Goal: Task Accomplishment & Management: Manage account settings

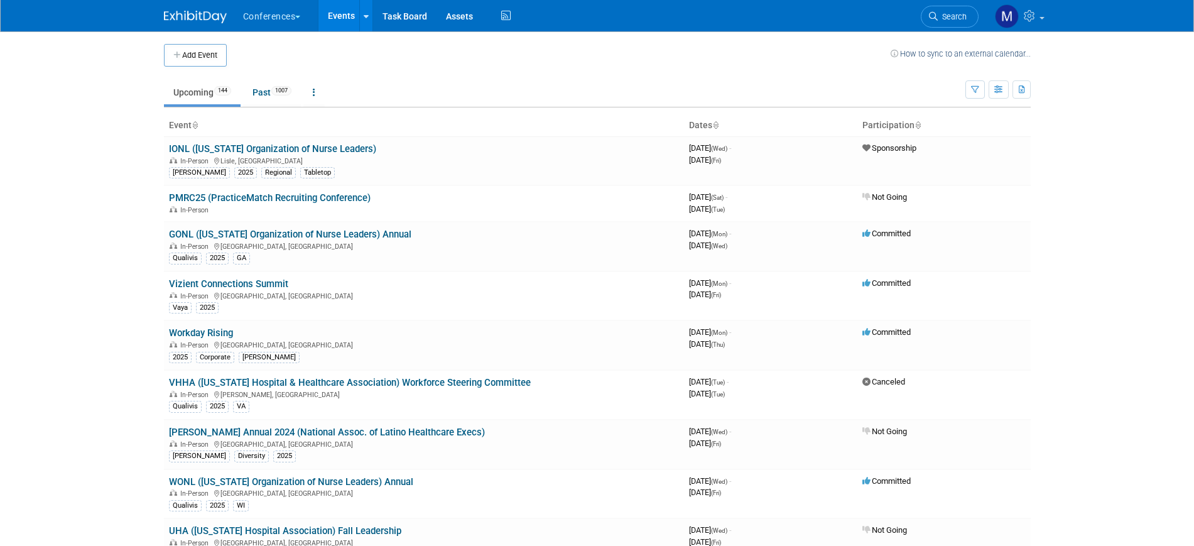
drag, startPoint x: 945, startPoint y: 22, endPoint x: 958, endPoint y: 1, distance: 25.4
click at [945, 22] on link "Search" at bounding box center [950, 17] width 58 height 22
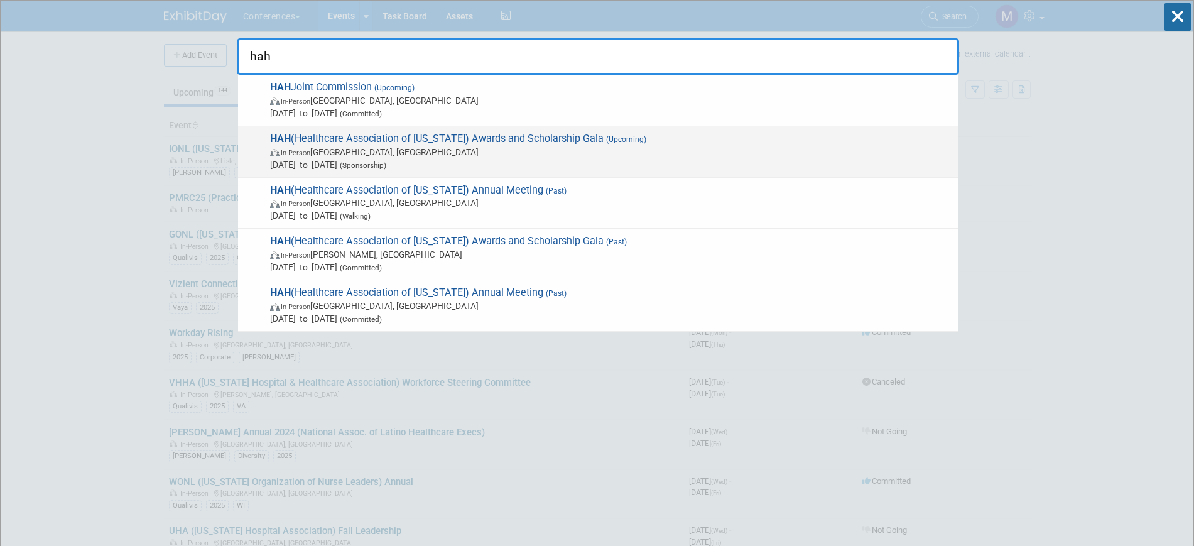
type input "hah"
click at [529, 151] on span "In-Person [GEOGRAPHIC_DATA], [GEOGRAPHIC_DATA]" at bounding box center [610, 152] width 681 height 13
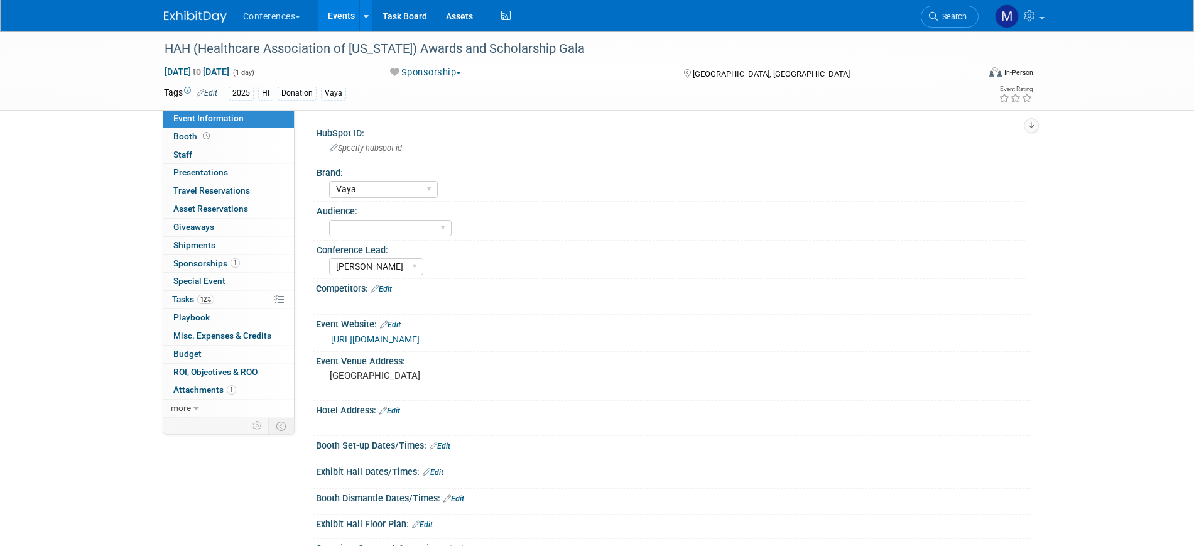
select select "Vaya"
select select "[PERSON_NAME]"
click at [236, 301] on link "12% Tasks 12%" at bounding box center [228, 300] width 131 height 18
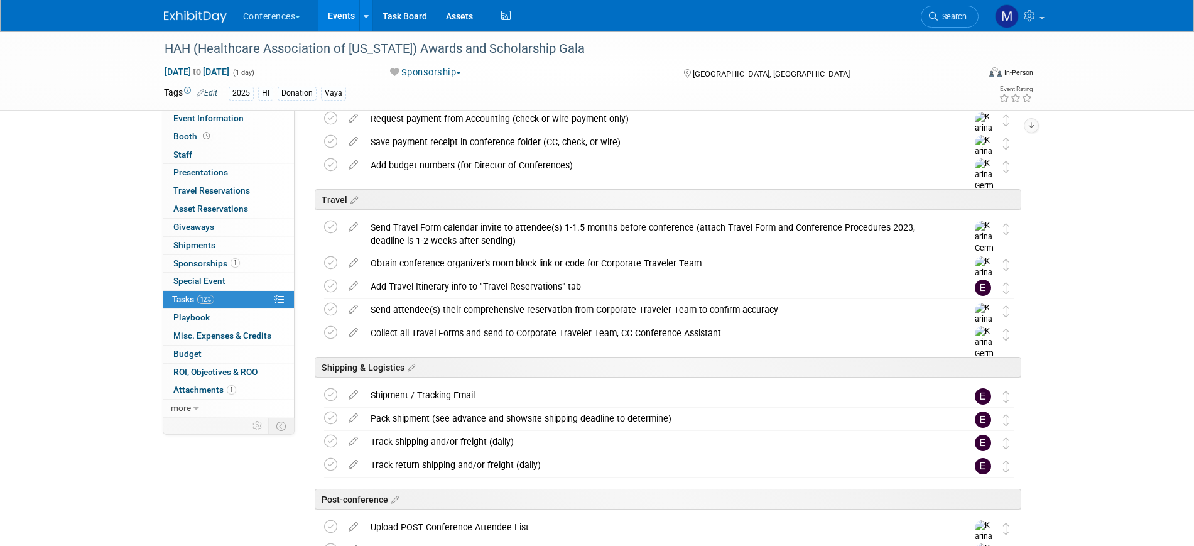
scroll to position [157, 0]
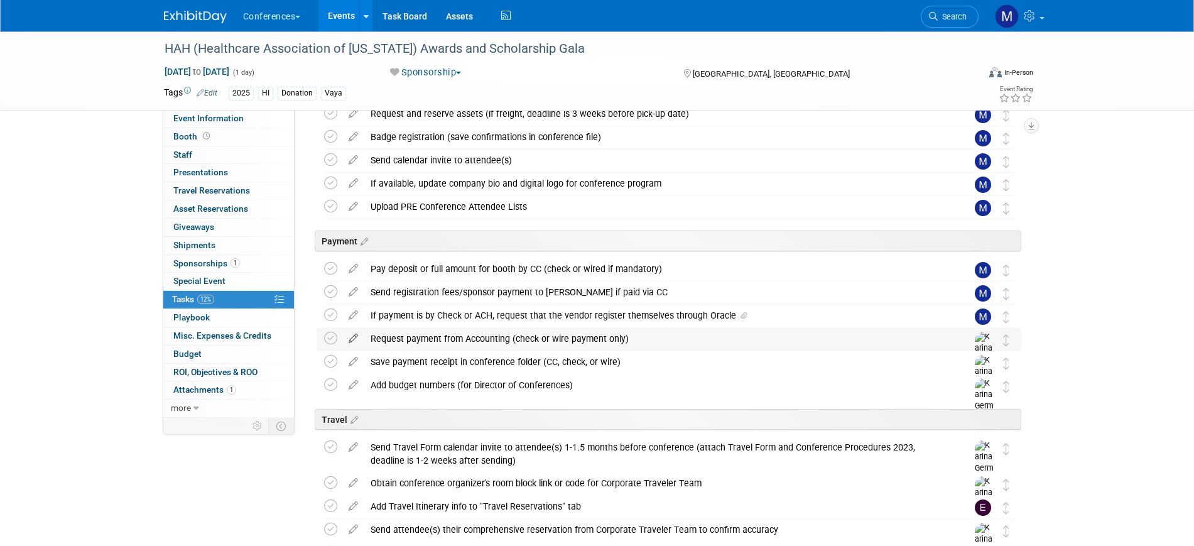
click at [352, 337] on icon at bounding box center [353, 336] width 22 height 16
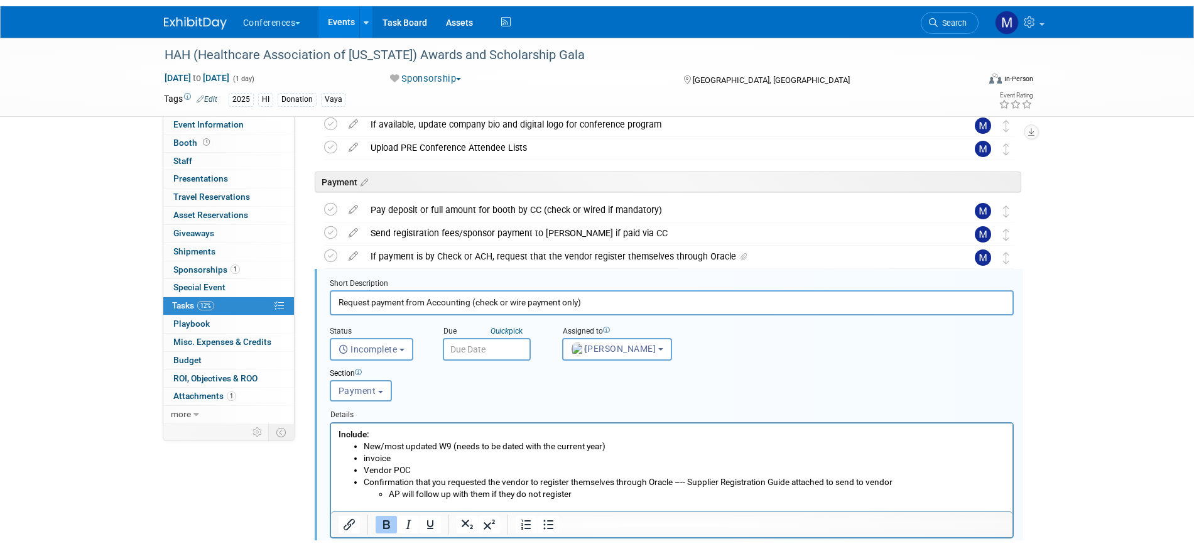
scroll to position [301, 0]
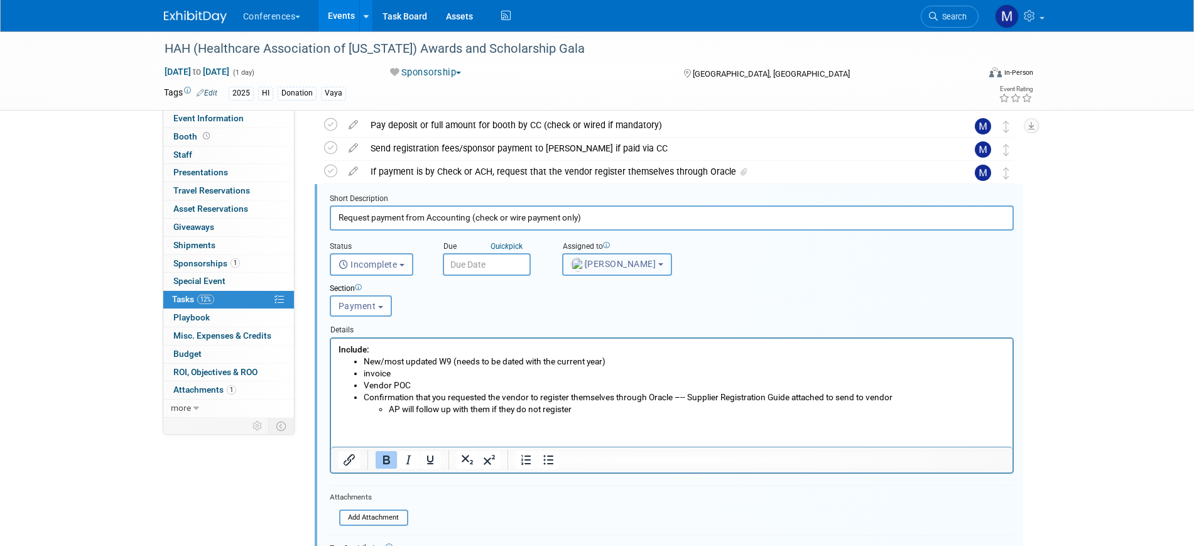
click at [626, 263] on span "Karina German" at bounding box center [613, 264] width 85 height 10
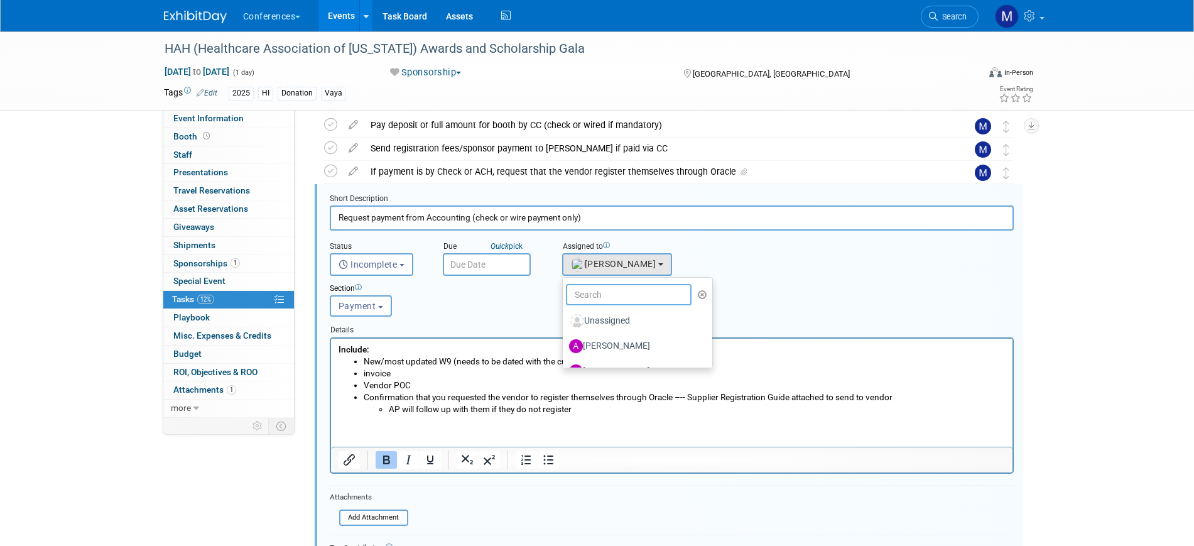
click at [625, 288] on input "text" at bounding box center [629, 294] width 126 height 21
type input "mar"
click at [626, 313] on label "Marygrace LeGros (me)" at bounding box center [634, 321] width 131 height 20
click at [565, 315] on input "Marygrace LeGros (me)" at bounding box center [560, 319] width 8 height 8
select select "44aca64b-5a90-4919-a819-d2f91ad54103"
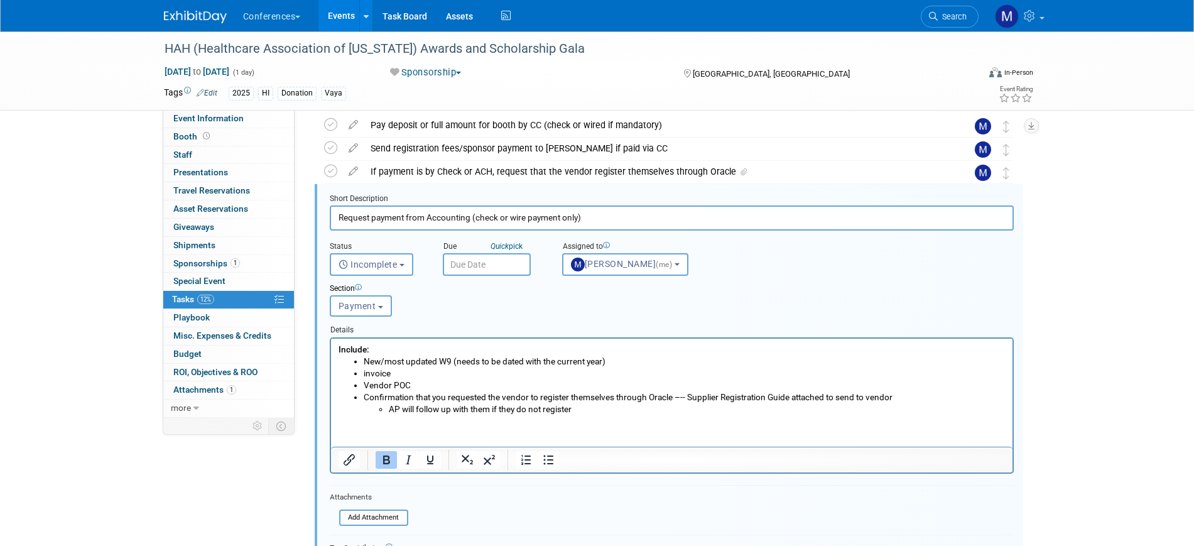
scroll to position [458, 0]
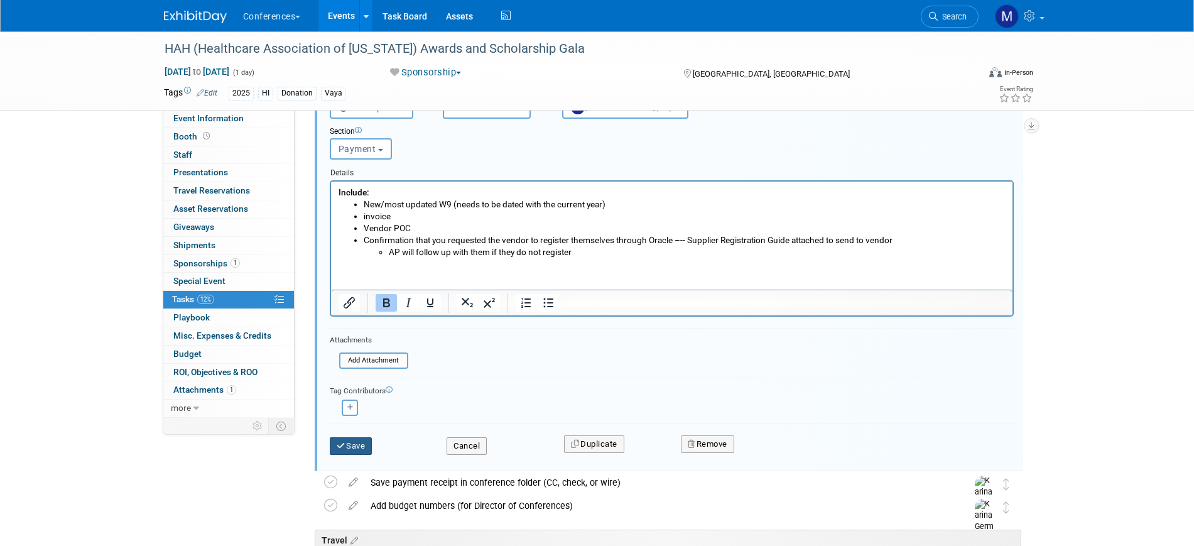
click at [368, 445] on button "Save" at bounding box center [351, 446] width 43 height 18
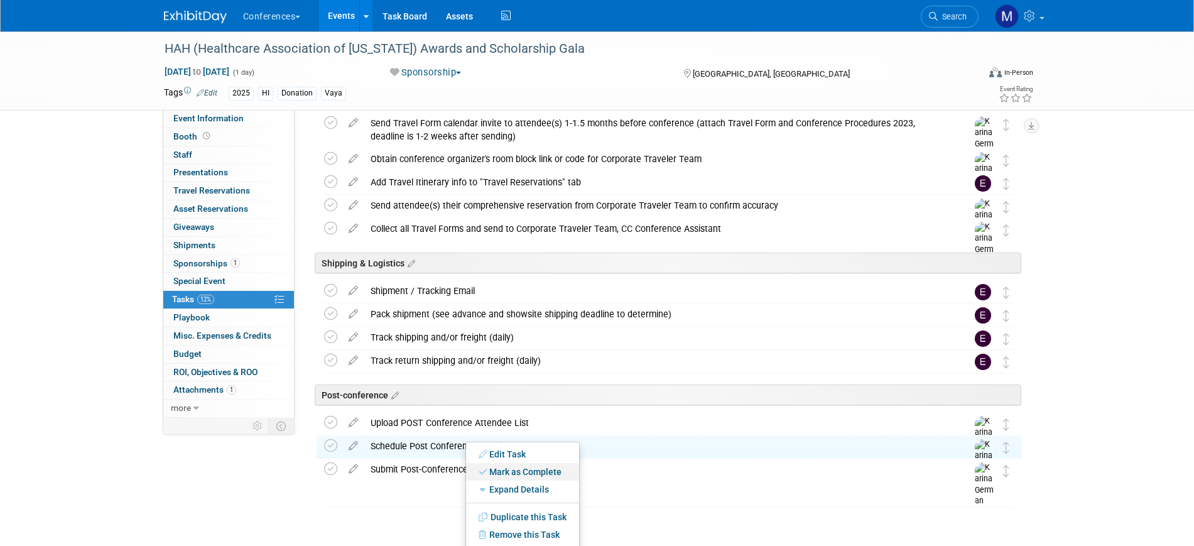
scroll to position [494, 0]
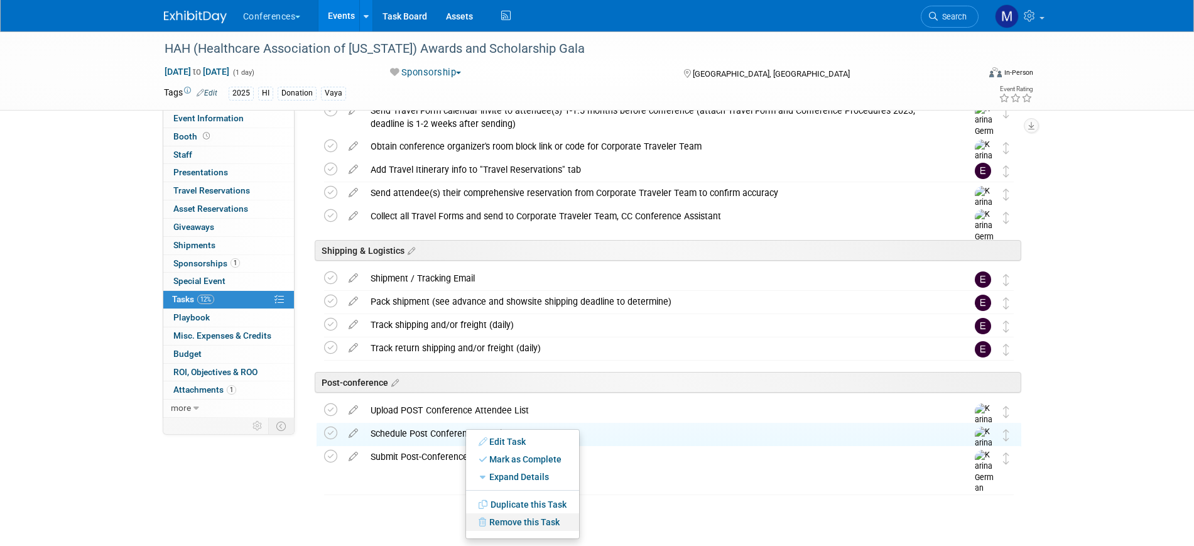
click at [529, 523] on link "Remove this Task" at bounding box center [522, 522] width 113 height 18
click at [627, 525] on link "Yes" at bounding box center [626, 529] width 36 height 20
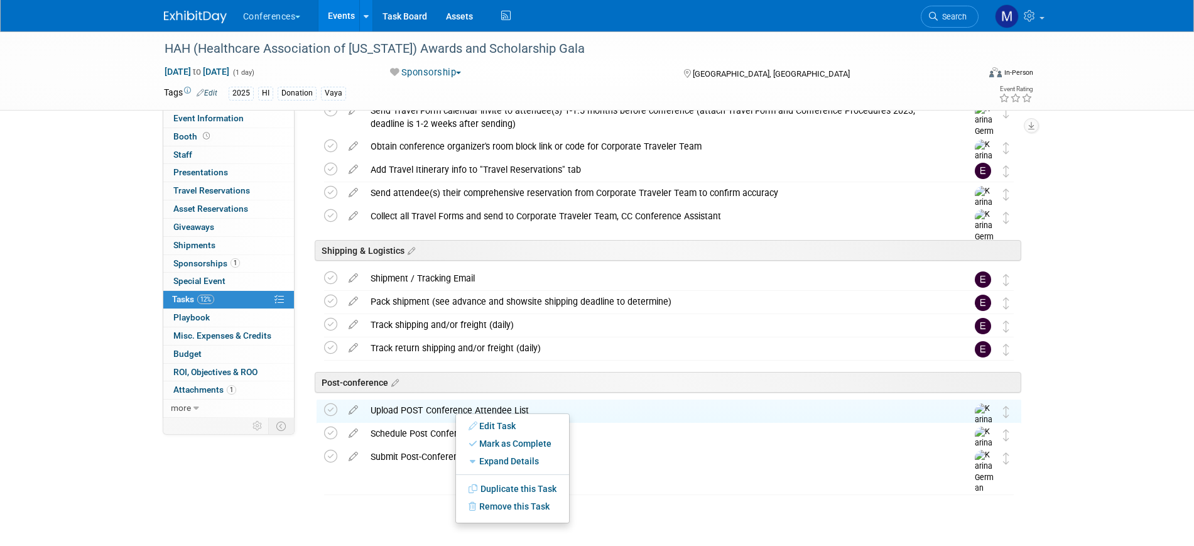
click at [410, 514] on div "Uncategorized HAH (Healthcare Association of Hawaii) Awards and Scholarship Gal…" at bounding box center [665, 94] width 711 height 850
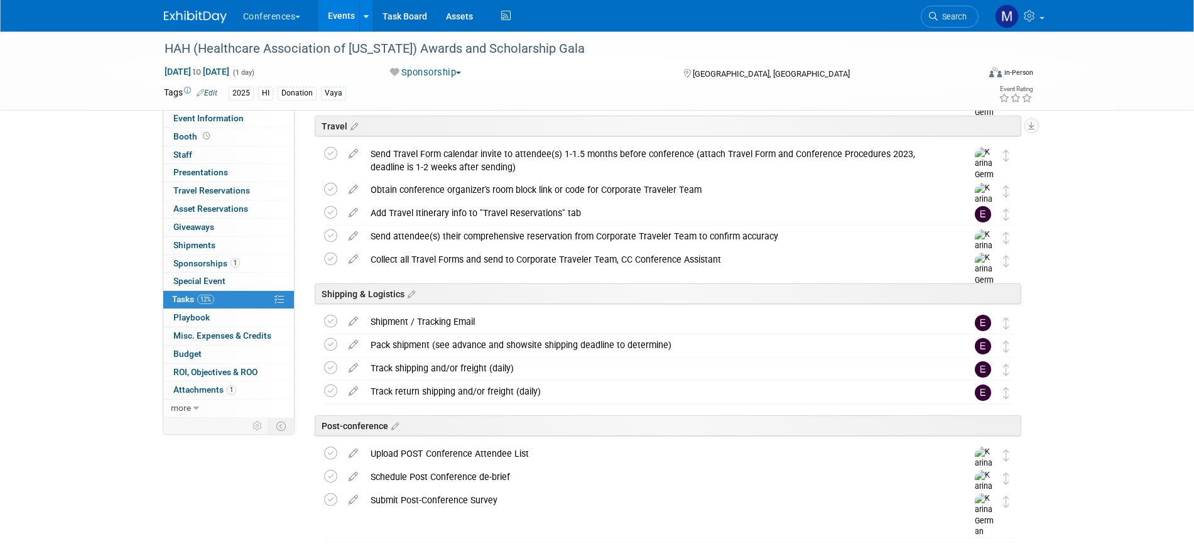
scroll to position [415, 0]
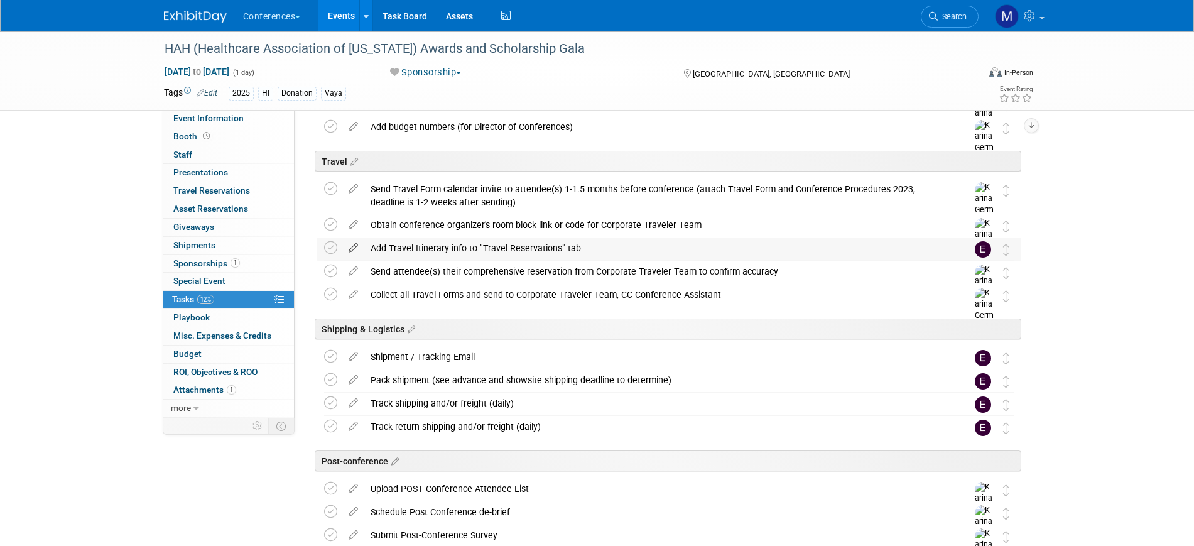
click at [354, 250] on icon at bounding box center [353, 245] width 22 height 16
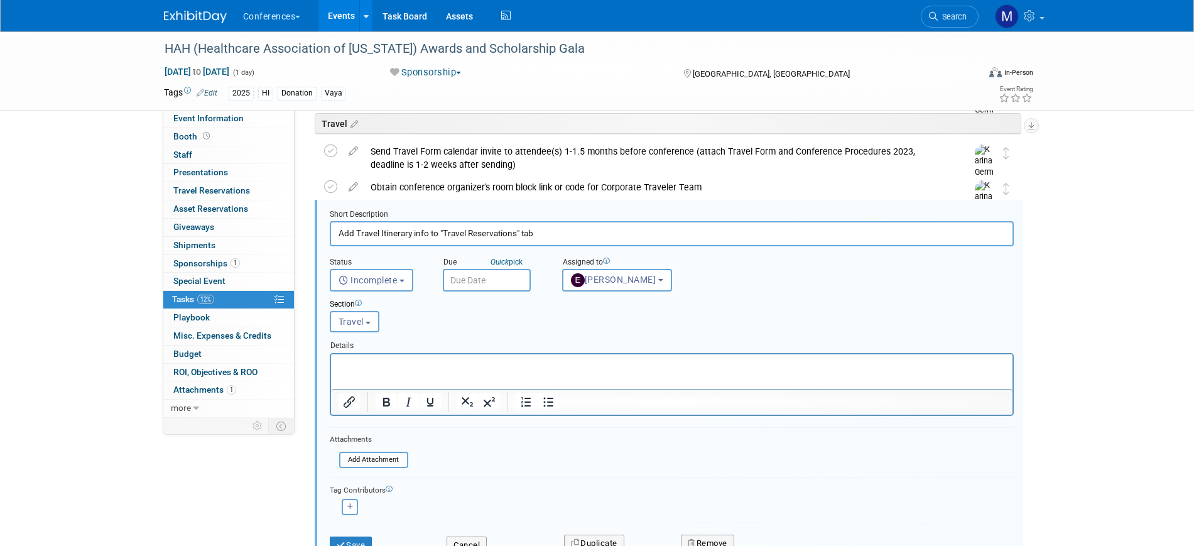
scroll to position [469, 0]
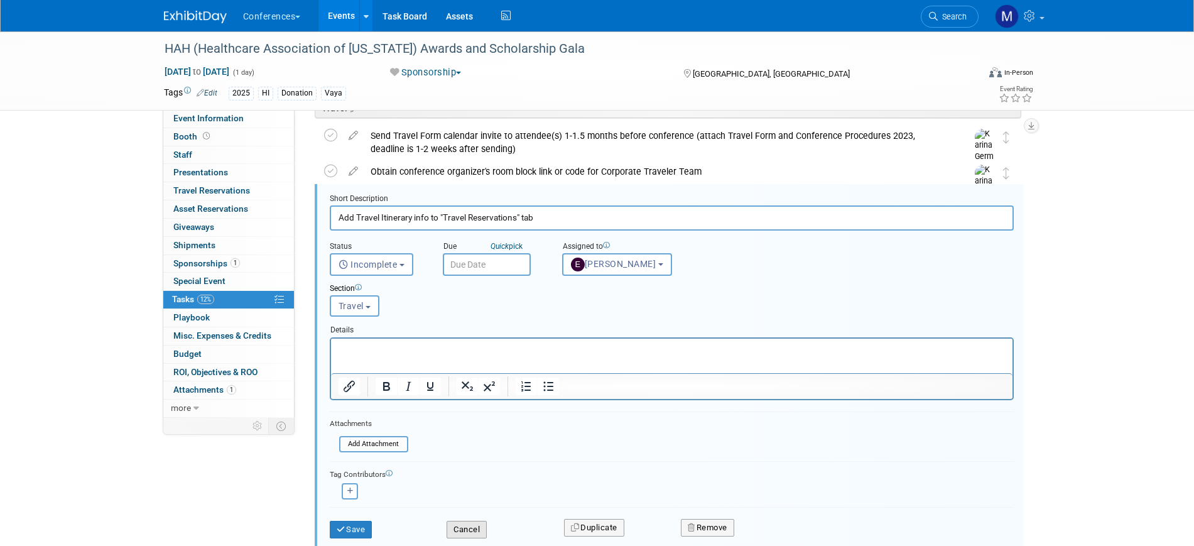
click at [475, 532] on button "Cancel" at bounding box center [467, 530] width 40 height 18
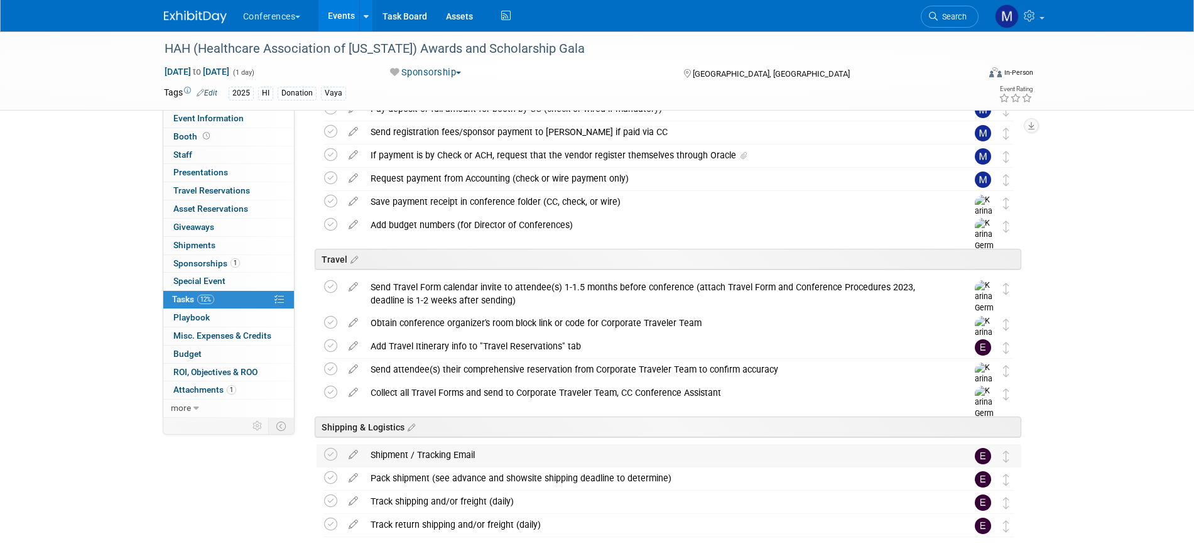
scroll to position [312, 0]
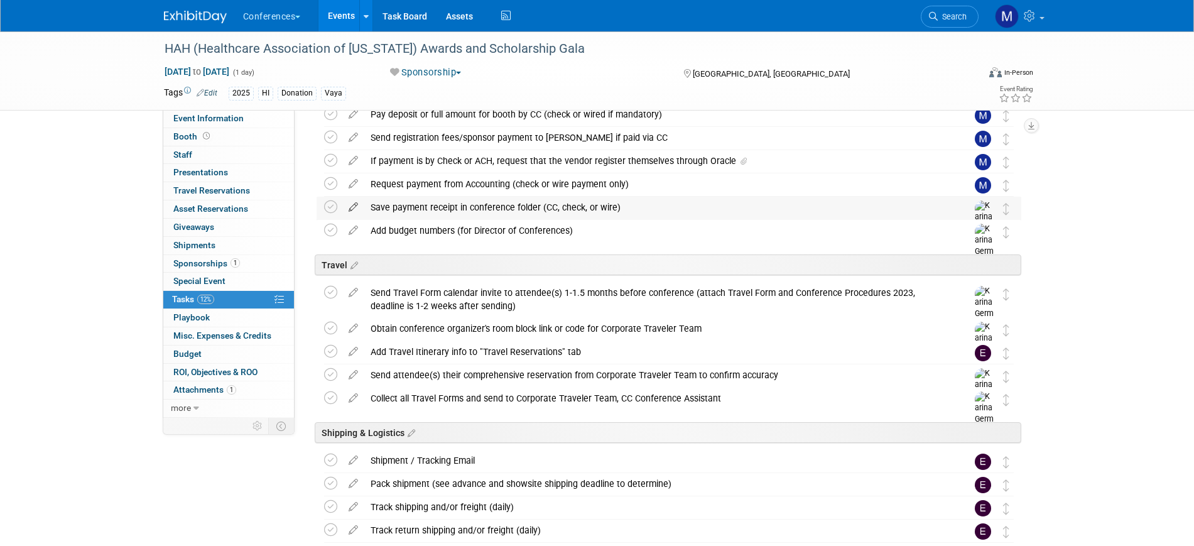
click at [354, 208] on icon at bounding box center [353, 205] width 22 height 16
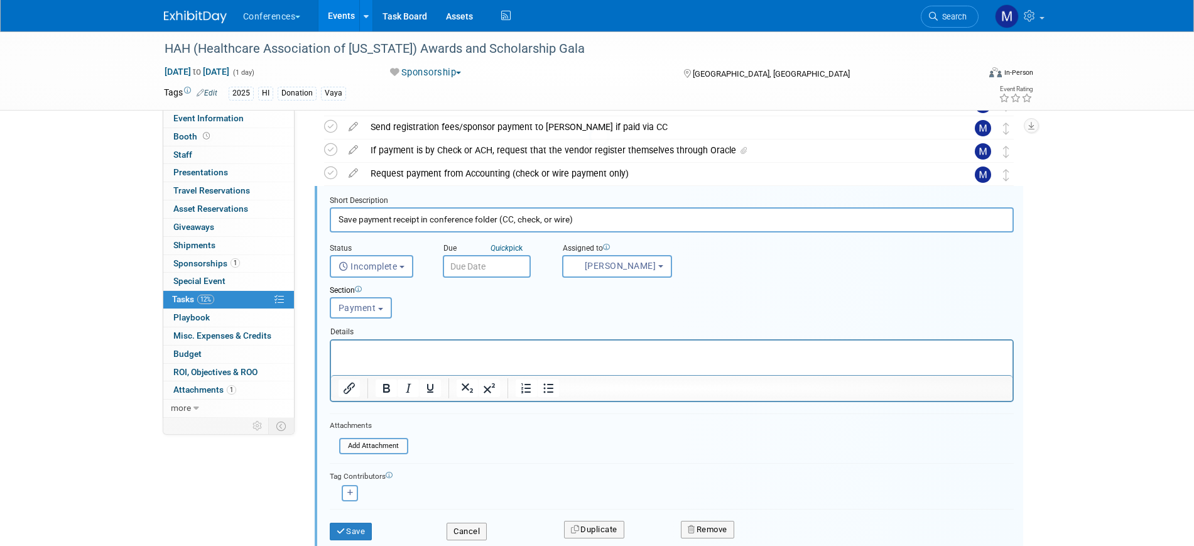
scroll to position [324, 0]
click at [611, 268] on span "Karina German" at bounding box center [613, 264] width 85 height 10
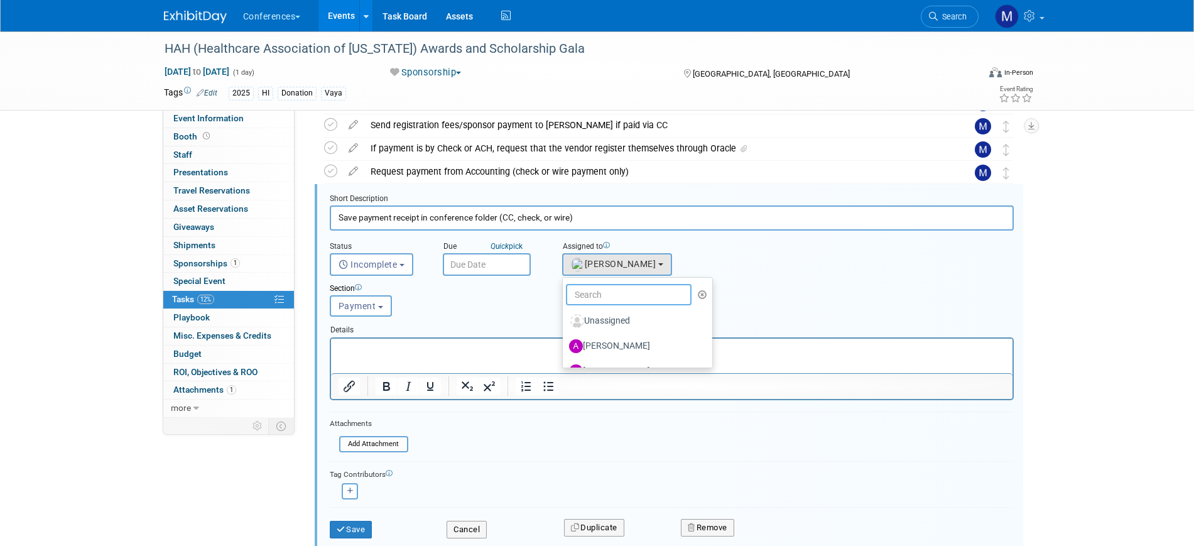
click at [612, 300] on input "text" at bounding box center [629, 294] width 126 height 21
type input "mar"
click at [619, 323] on label "Marygrace LeGros (me)" at bounding box center [634, 321] width 131 height 20
click at [565, 323] on input "Marygrace LeGros (me)" at bounding box center [560, 319] width 8 height 8
select select "44aca64b-5a90-4919-a819-d2f91ad54103"
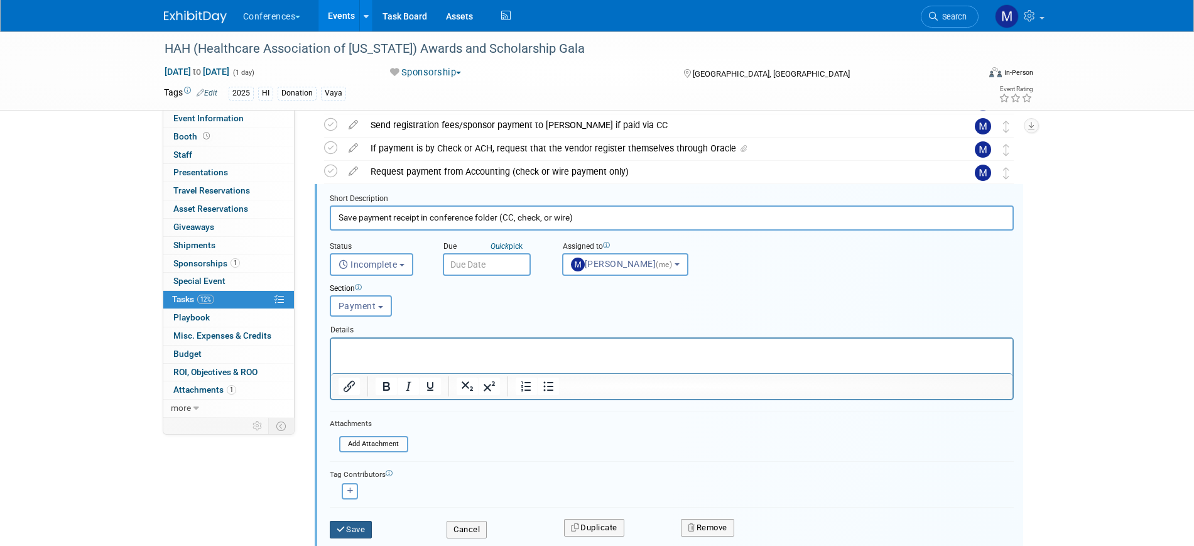
click at [357, 524] on button "Save" at bounding box center [351, 530] width 43 height 18
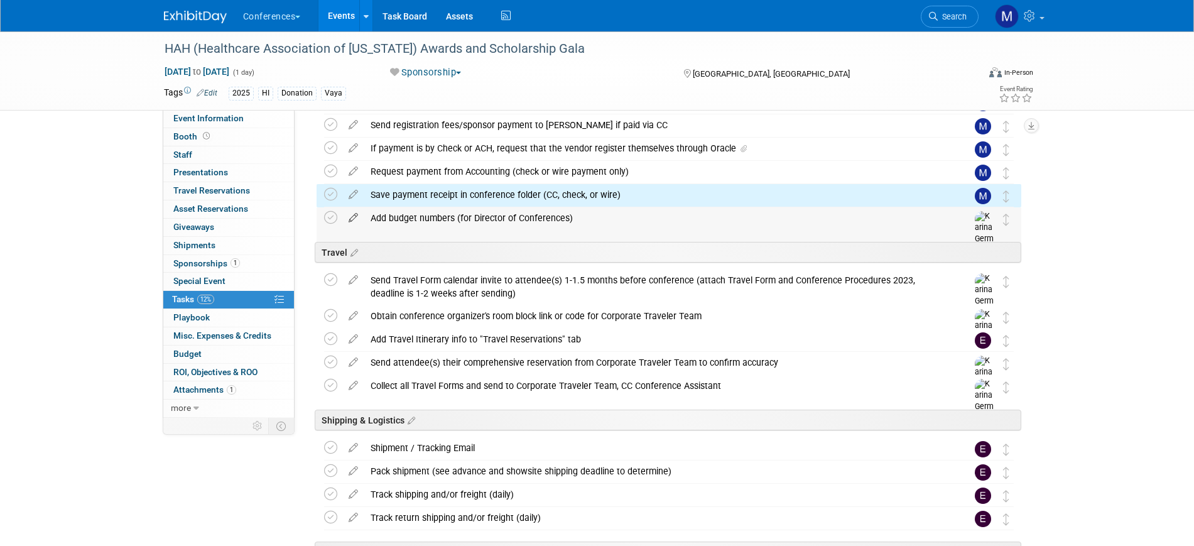
click at [357, 218] on icon at bounding box center [353, 215] width 22 height 16
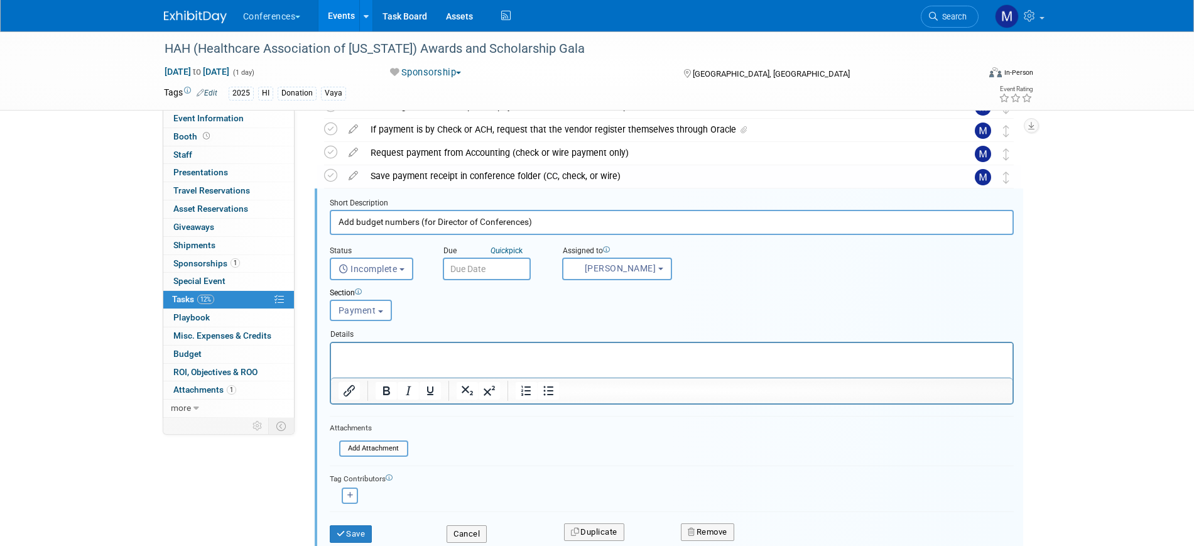
scroll to position [347, 0]
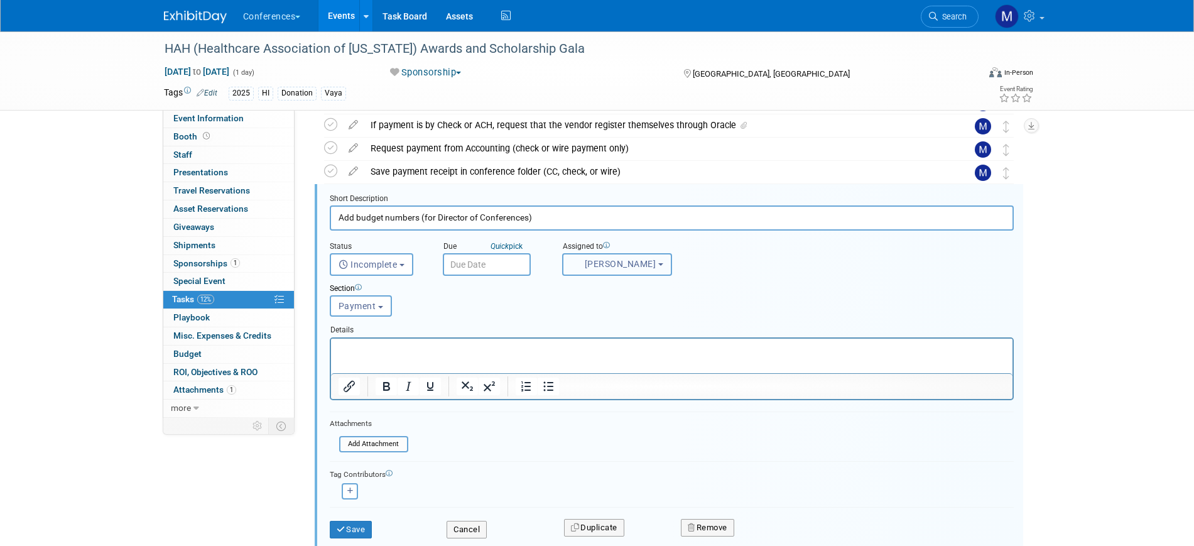
click at [597, 264] on span "Karina German" at bounding box center [613, 264] width 85 height 10
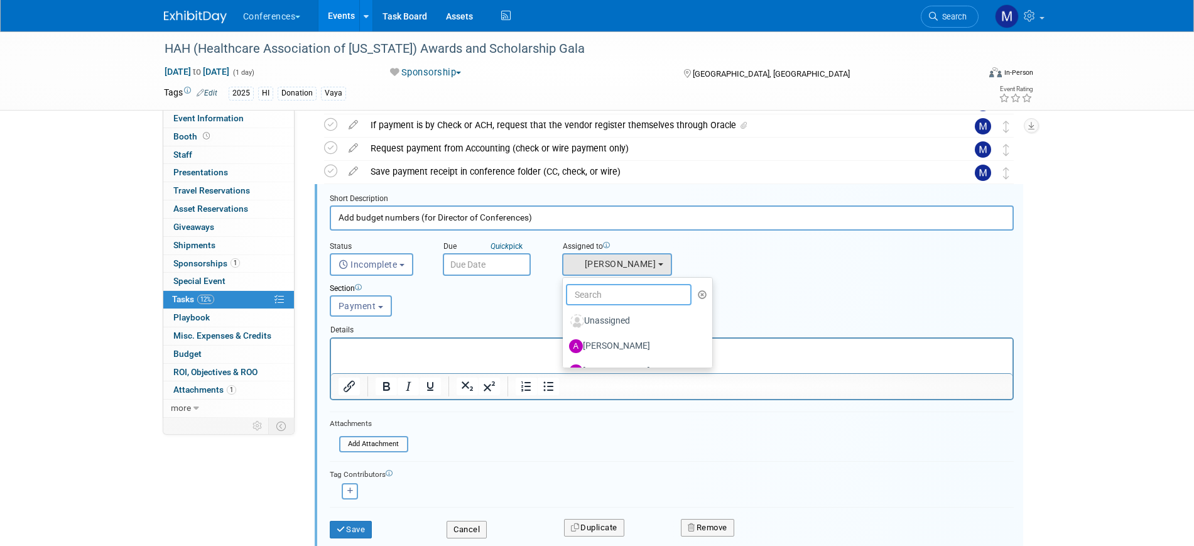
click at [607, 284] on input "text" at bounding box center [629, 294] width 126 height 21
type input "mar"
click at [615, 317] on label "Marygrace LeGros (me)" at bounding box center [634, 321] width 131 height 20
click at [565, 317] on input "Marygrace LeGros (me)" at bounding box center [560, 319] width 8 height 8
select select "44aca64b-5a90-4919-a819-d2f91ad54103"
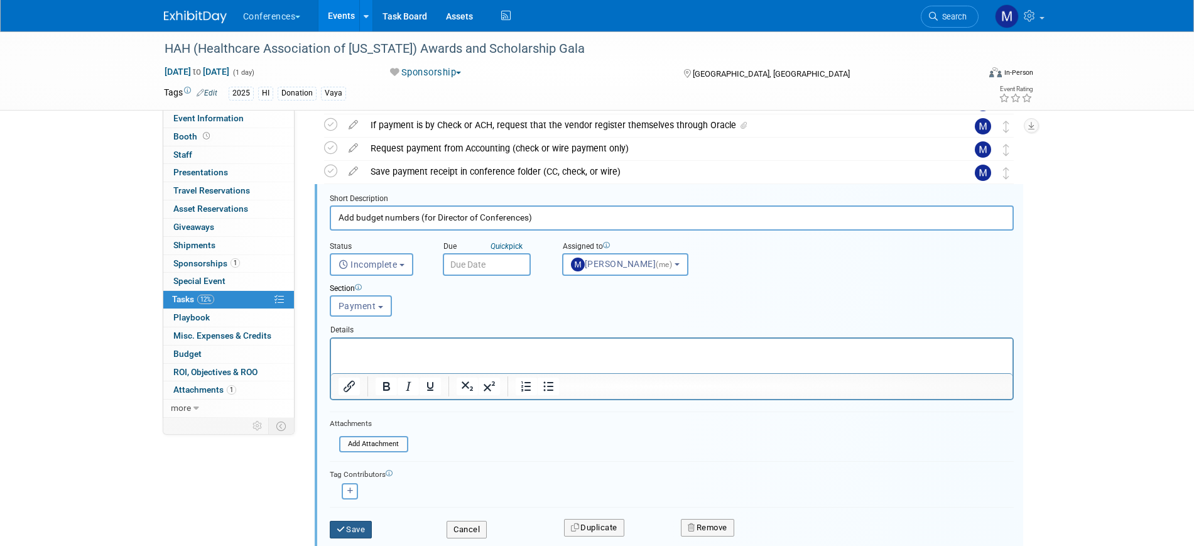
click at [356, 536] on button "Save" at bounding box center [351, 530] width 43 height 18
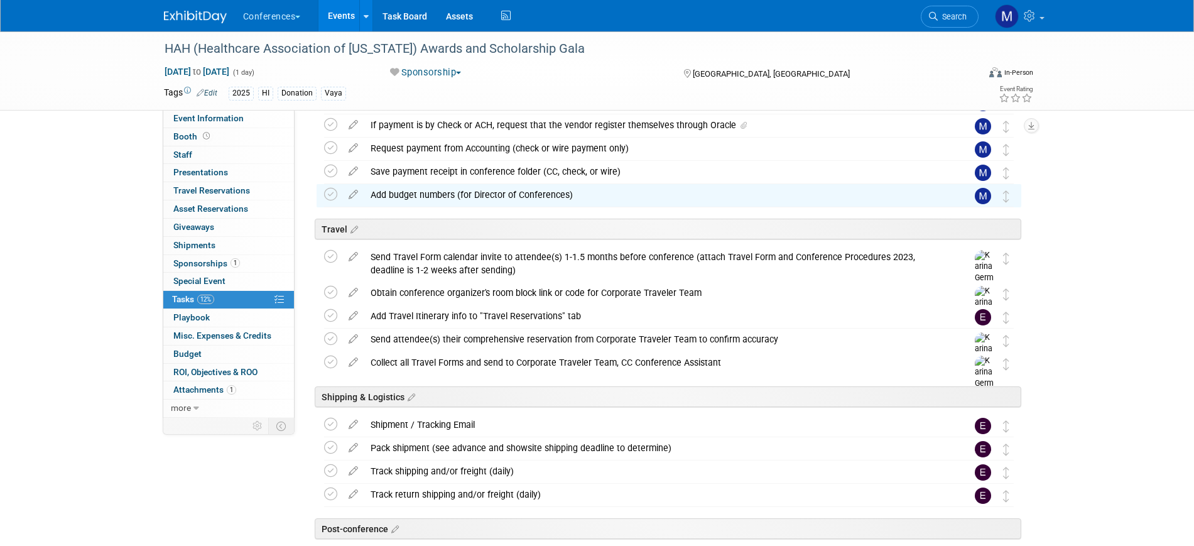
click at [228, 119] on span "Event Information" at bounding box center [208, 118] width 70 height 10
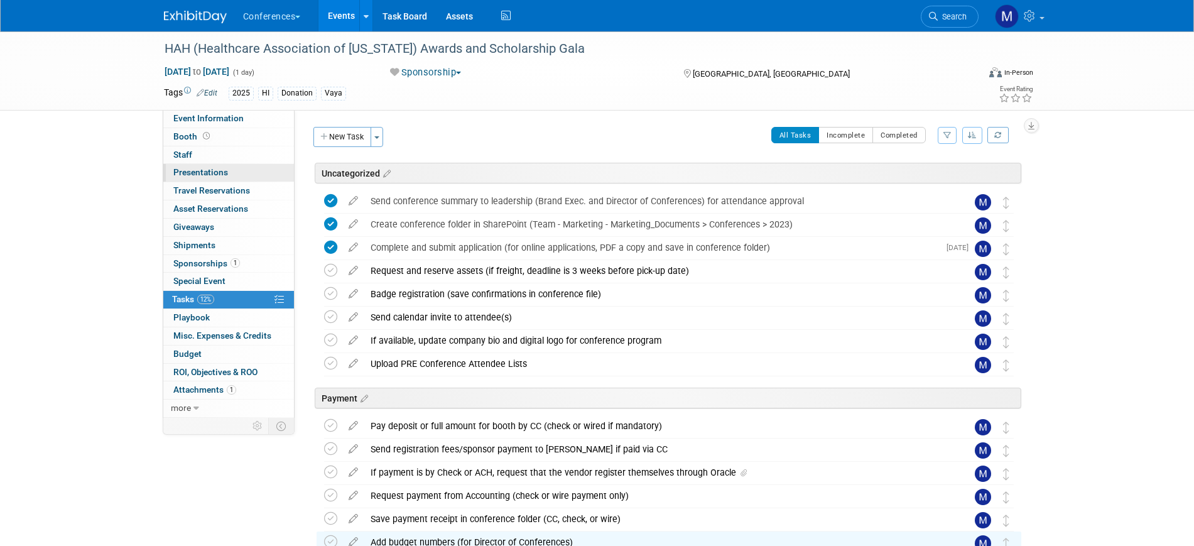
select select "Vaya"
select select "Marygrace"
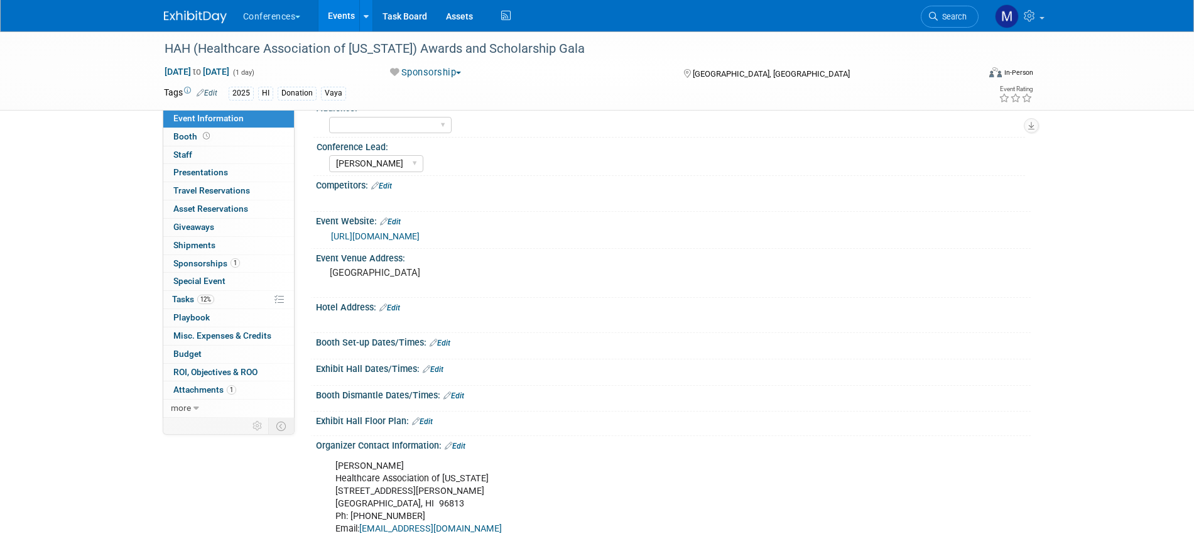
scroll to position [236, 0]
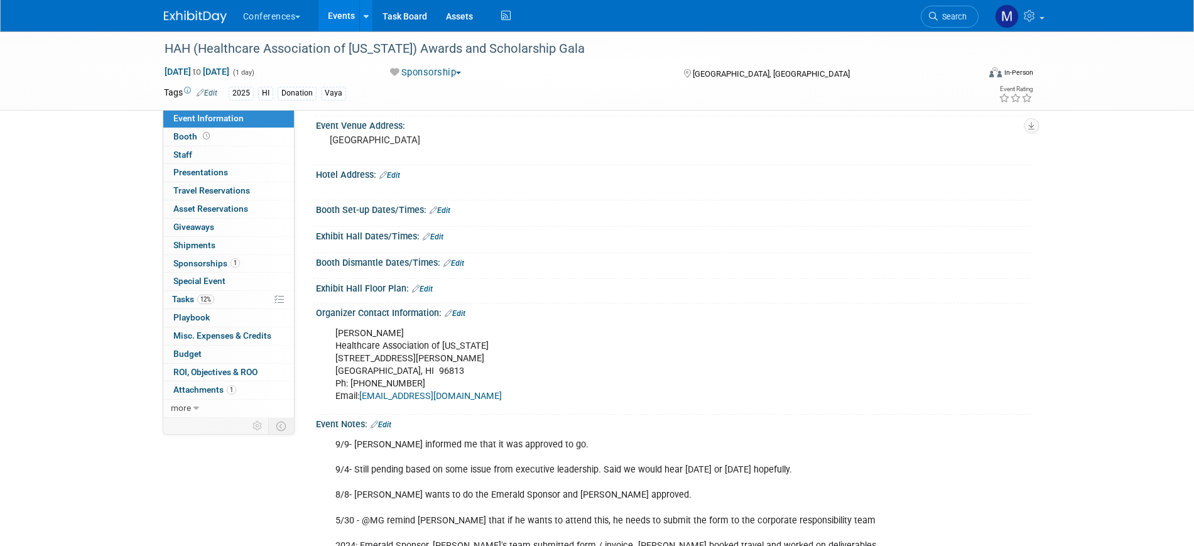
click at [575, 448] on div "9/9- Michael informed me that it was approved to go. 9/4- Still pending based o…" at bounding box center [610, 507] width 566 height 151
click at [391, 425] on link "Edit" at bounding box center [381, 424] width 21 height 9
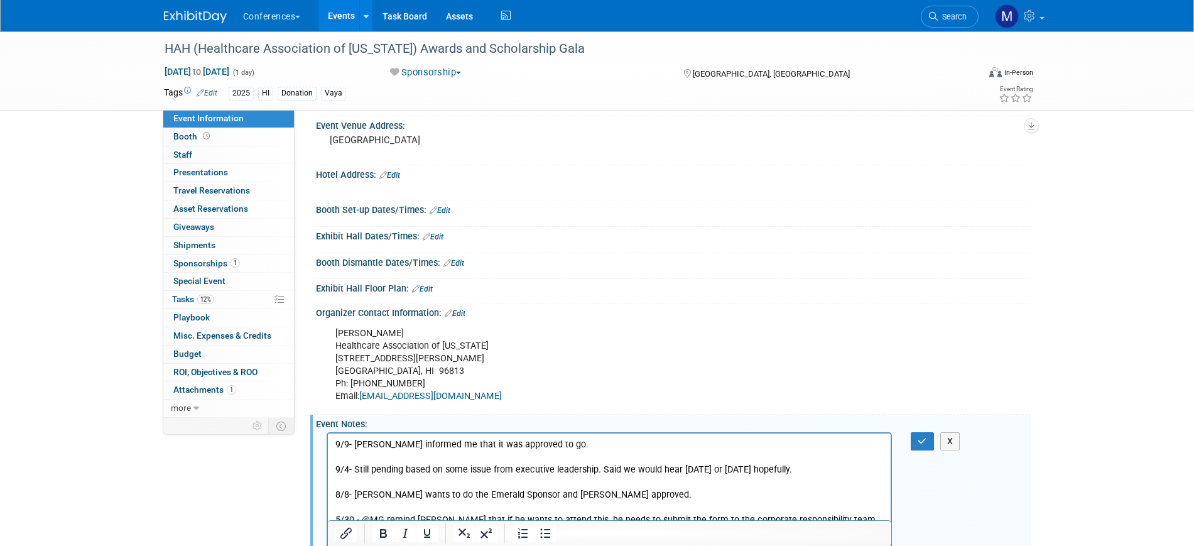
scroll to position [0, 0]
click at [619, 452] on p "9/9- Michael informed me that it was approved to go. 9/4- Still pending based o…" at bounding box center [609, 507] width 549 height 139
click at [592, 437] on html "9/9- Michael informed me that it was approved to go. 9/4- Still pending based o…" at bounding box center [608, 505] width 563 height 144
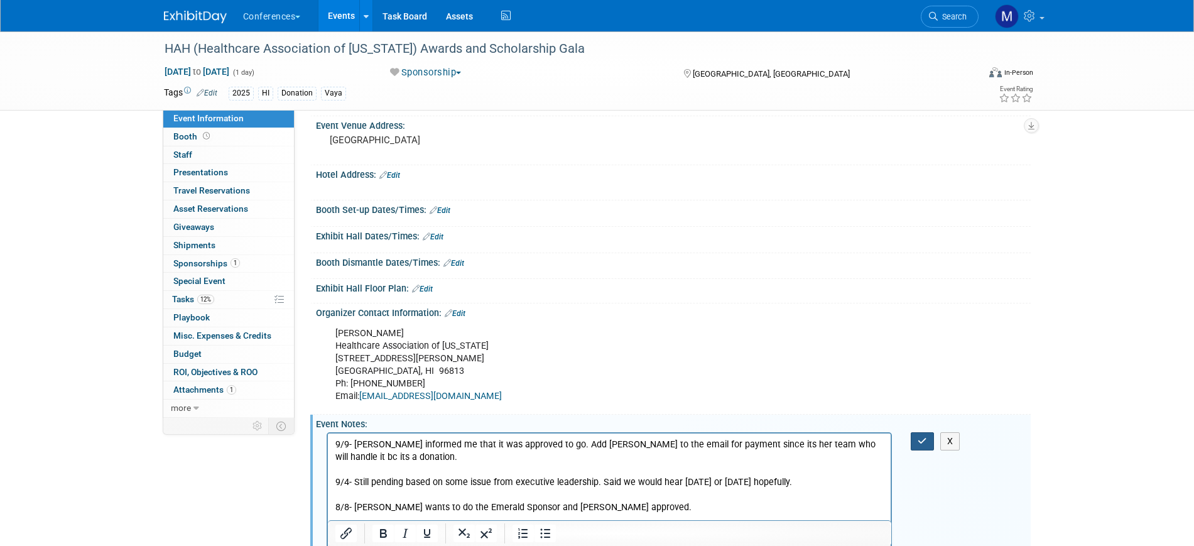
click at [921, 438] on icon "button" at bounding box center [922, 441] width 9 height 9
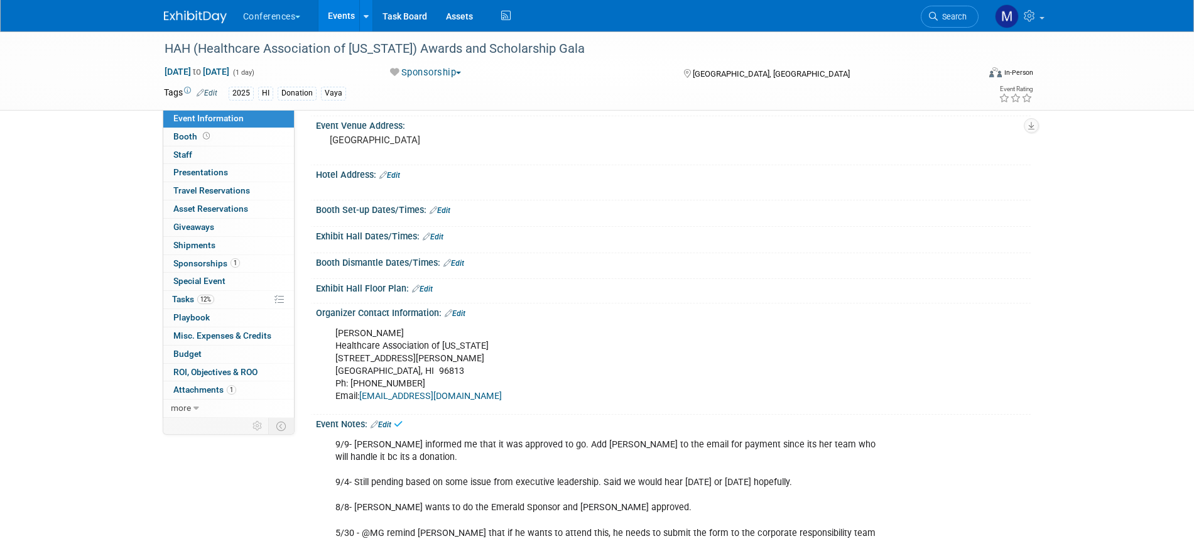
drag, startPoint x: 210, startPoint y: 295, endPoint x: 313, endPoint y: 310, distance: 104.1
click at [210, 295] on span "12%" at bounding box center [205, 299] width 17 height 9
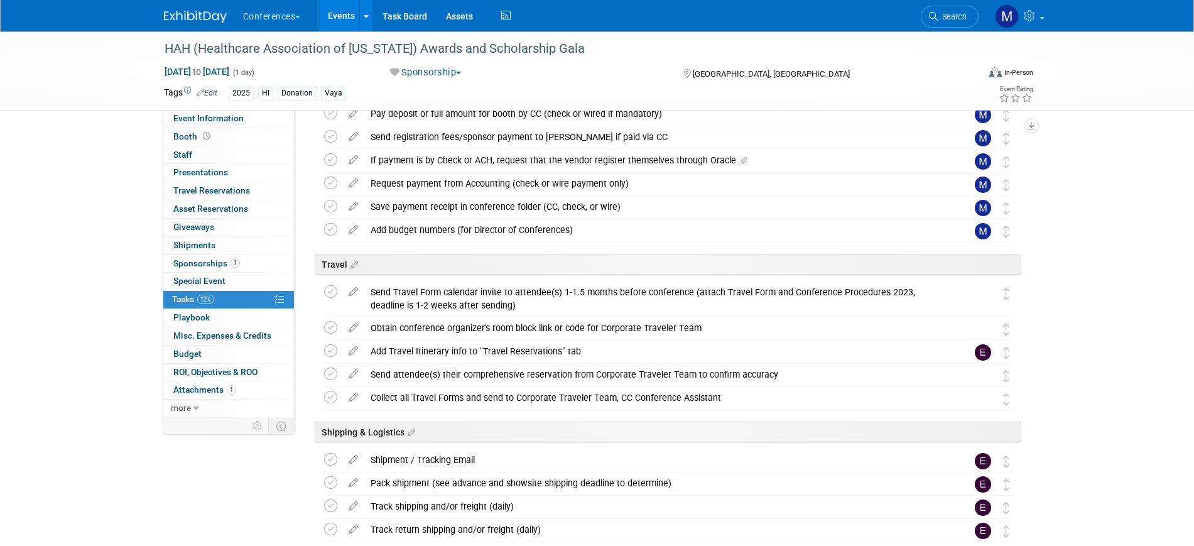
scroll to position [393, 0]
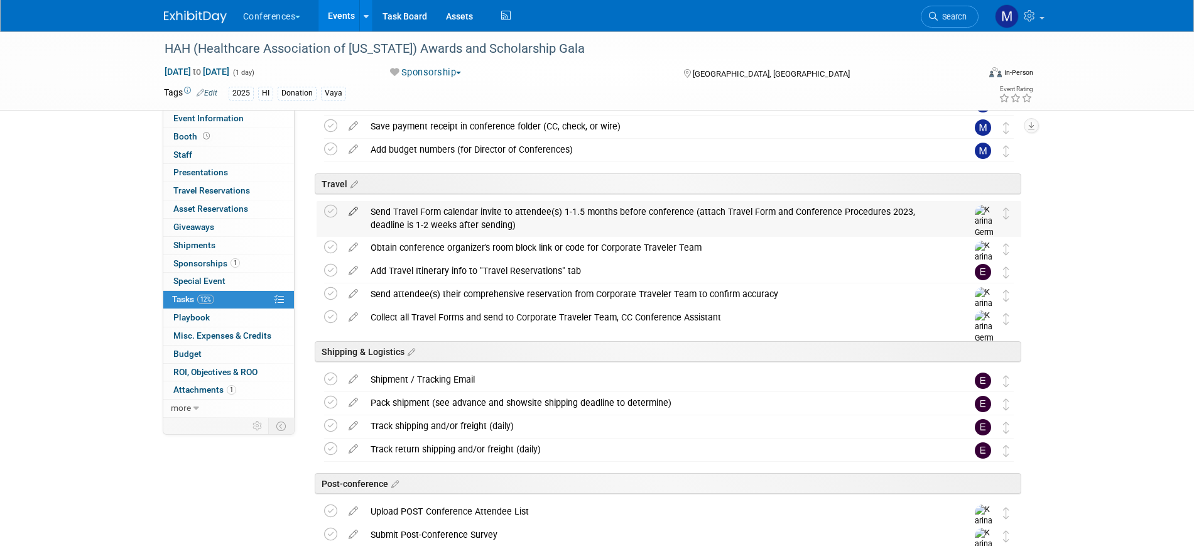
click at [355, 212] on icon at bounding box center [353, 209] width 22 height 16
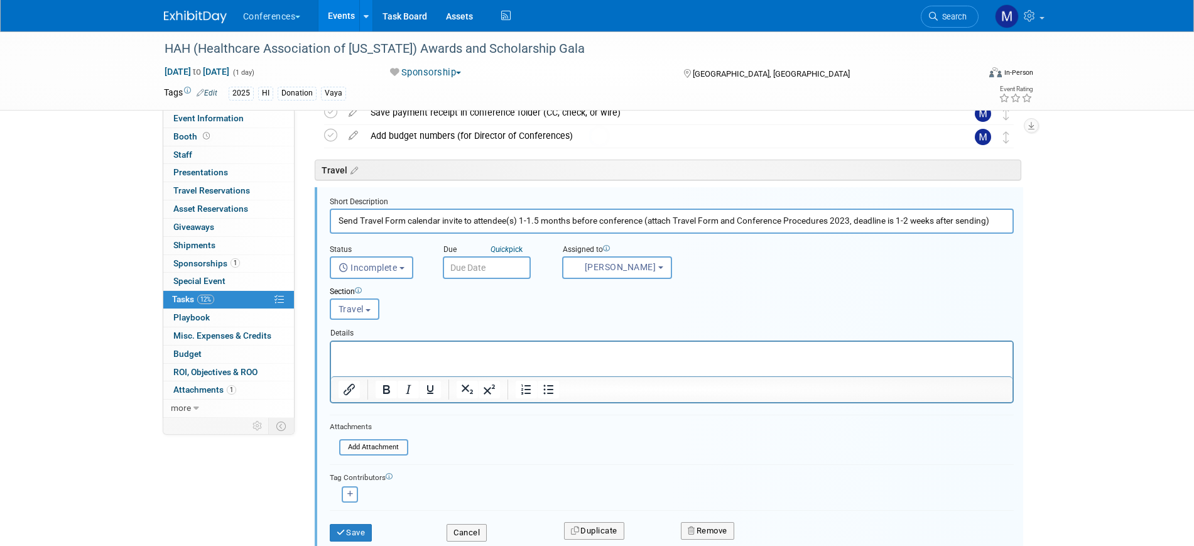
scroll to position [410, 0]
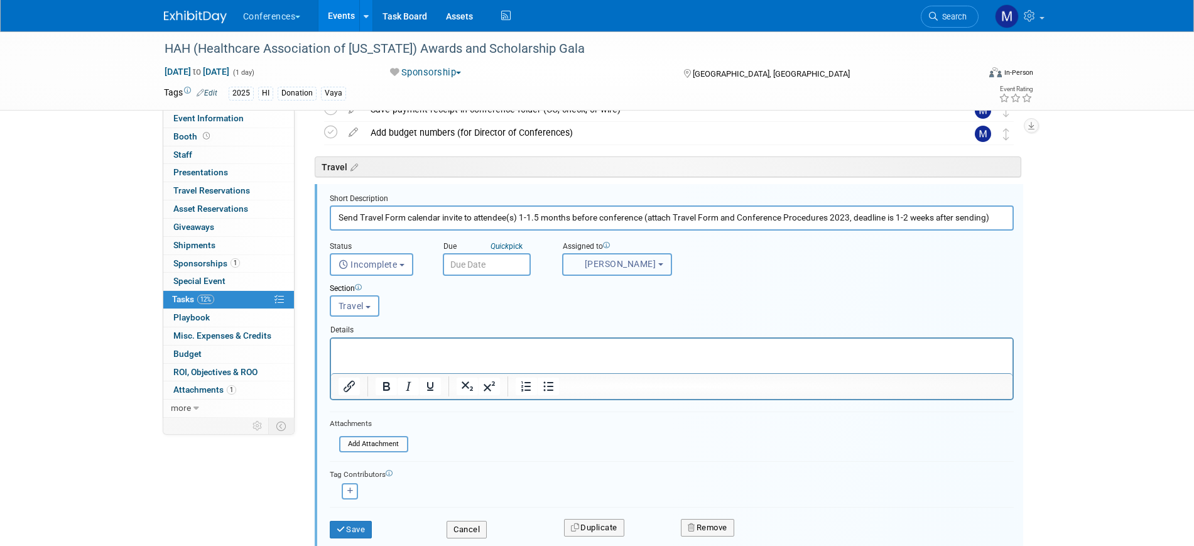
click at [596, 259] on span "Karina German" at bounding box center [613, 264] width 85 height 10
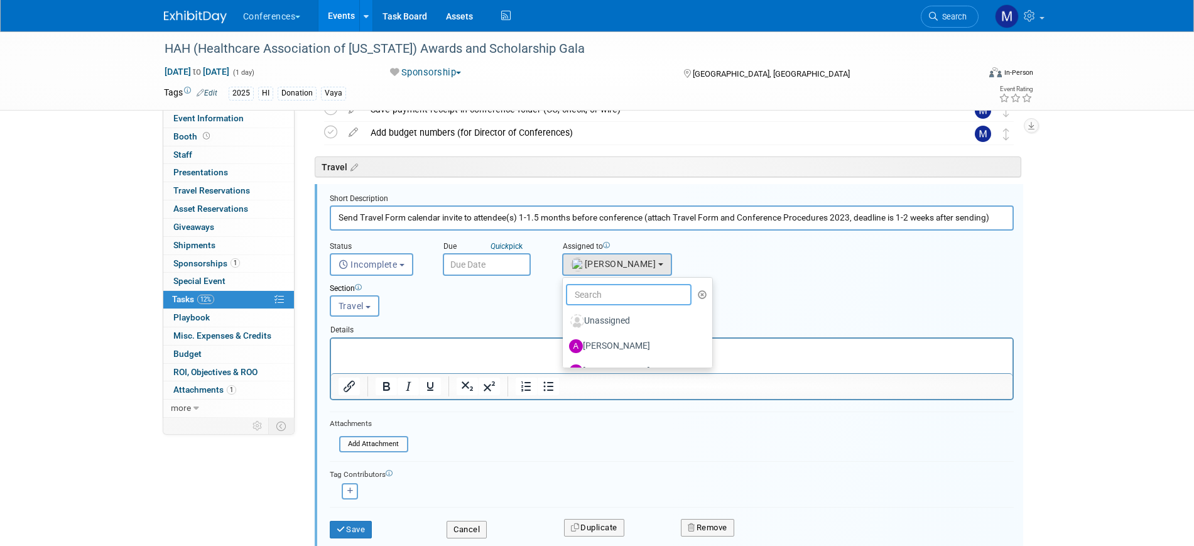
click at [616, 293] on input "text" at bounding box center [629, 294] width 126 height 21
type input "mar"
click at [624, 325] on label "Marygrace LeGros (me)" at bounding box center [634, 321] width 131 height 20
click at [565, 323] on input "Marygrace LeGros (me)" at bounding box center [560, 319] width 8 height 8
select select "44aca64b-5a90-4919-a819-d2f91ad54103"
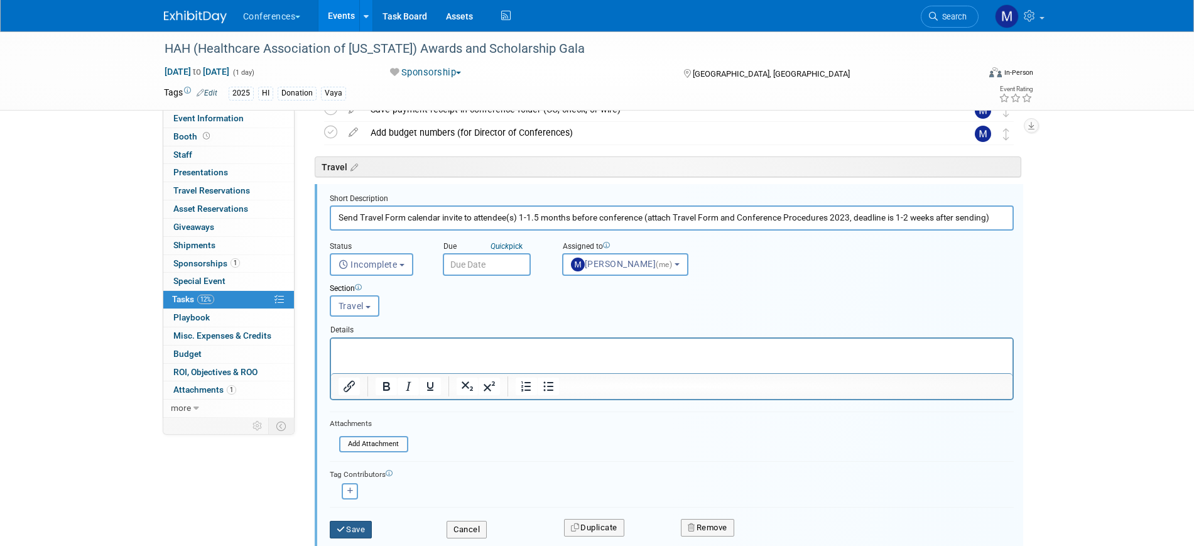
click at [356, 528] on button "Save" at bounding box center [351, 530] width 43 height 18
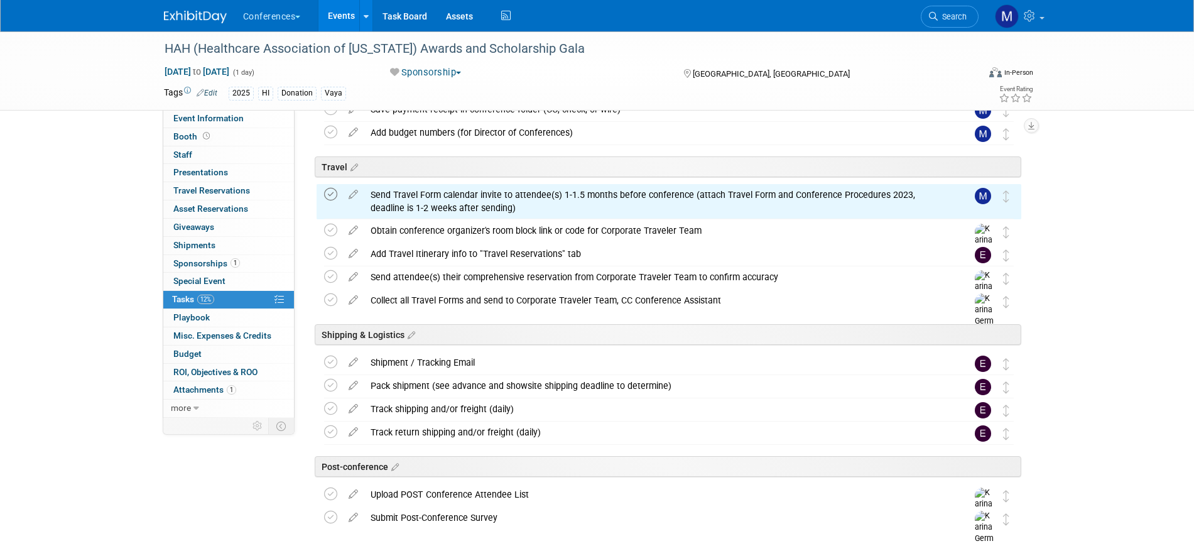
click at [329, 195] on icon at bounding box center [330, 194] width 13 height 13
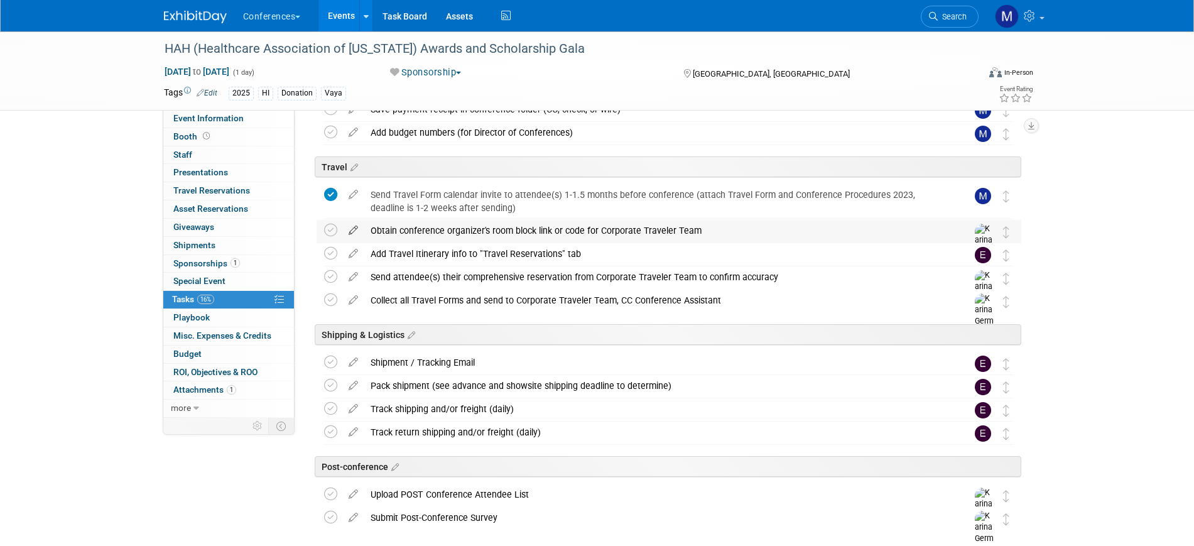
click at [356, 229] on icon at bounding box center [353, 228] width 22 height 16
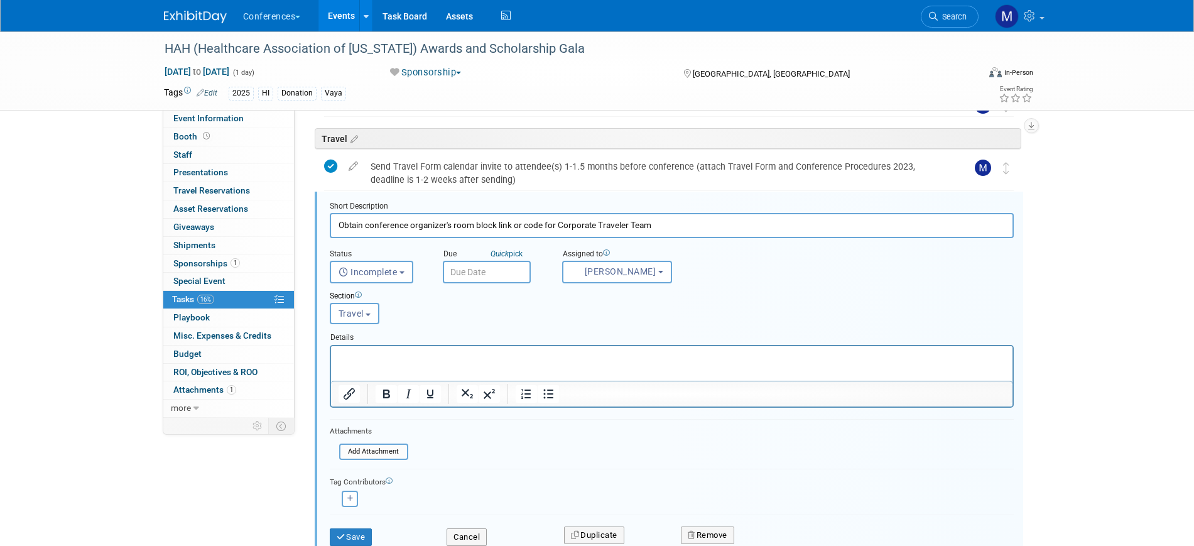
scroll to position [445, 0]
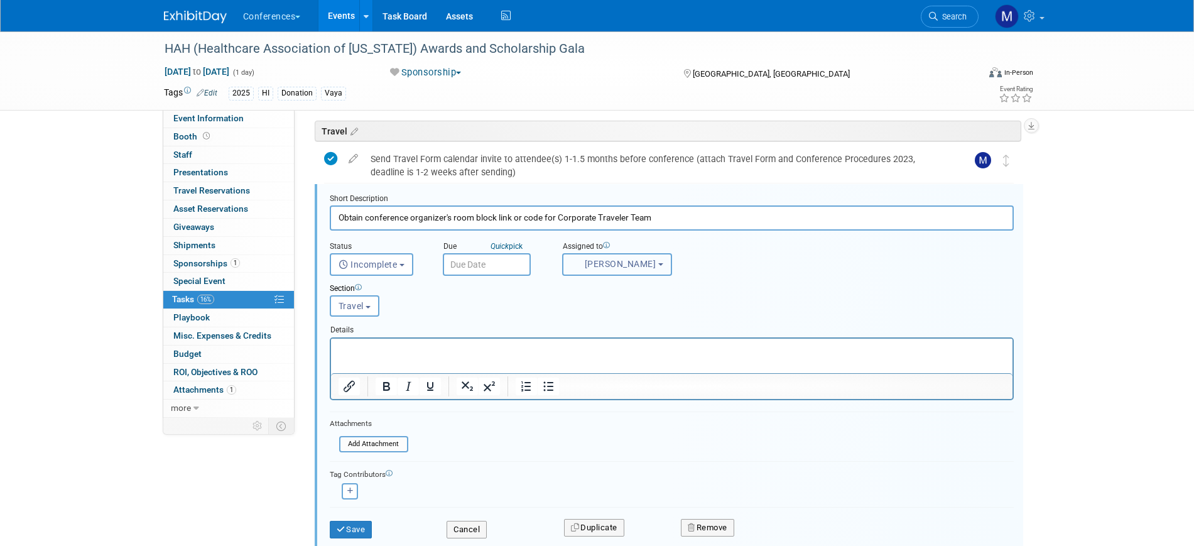
click at [583, 256] on button "Karina German" at bounding box center [617, 264] width 110 height 23
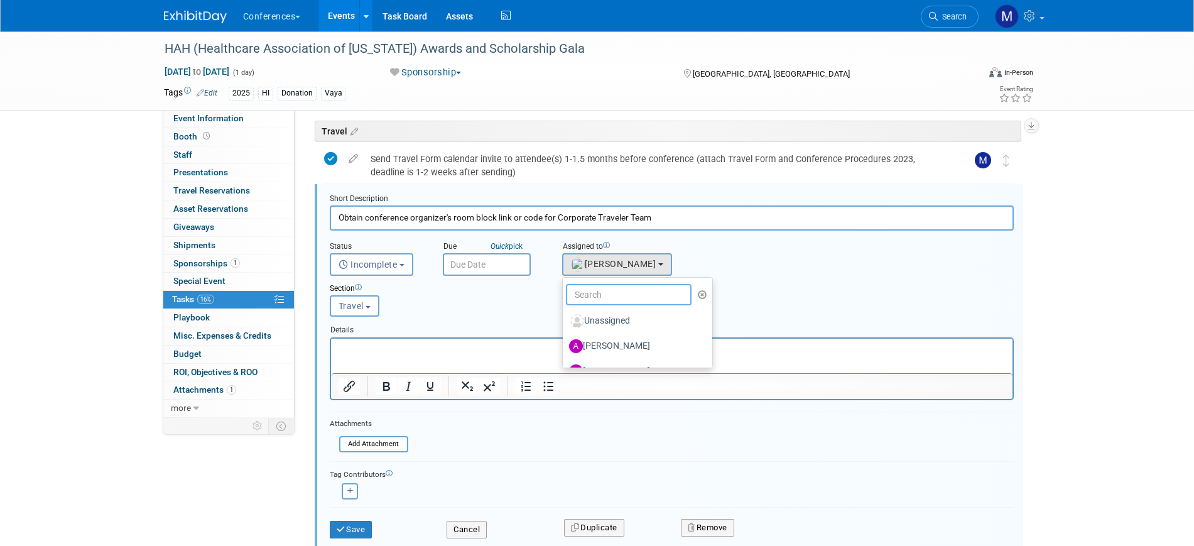
click at [610, 296] on input "text" at bounding box center [629, 294] width 126 height 21
type input "mar"
click at [621, 313] on label "Marygrace LeGros (me)" at bounding box center [634, 321] width 131 height 20
click at [565, 315] on input "Marygrace LeGros (me)" at bounding box center [560, 319] width 8 height 8
select select "44aca64b-5a90-4919-a819-d2f91ad54103"
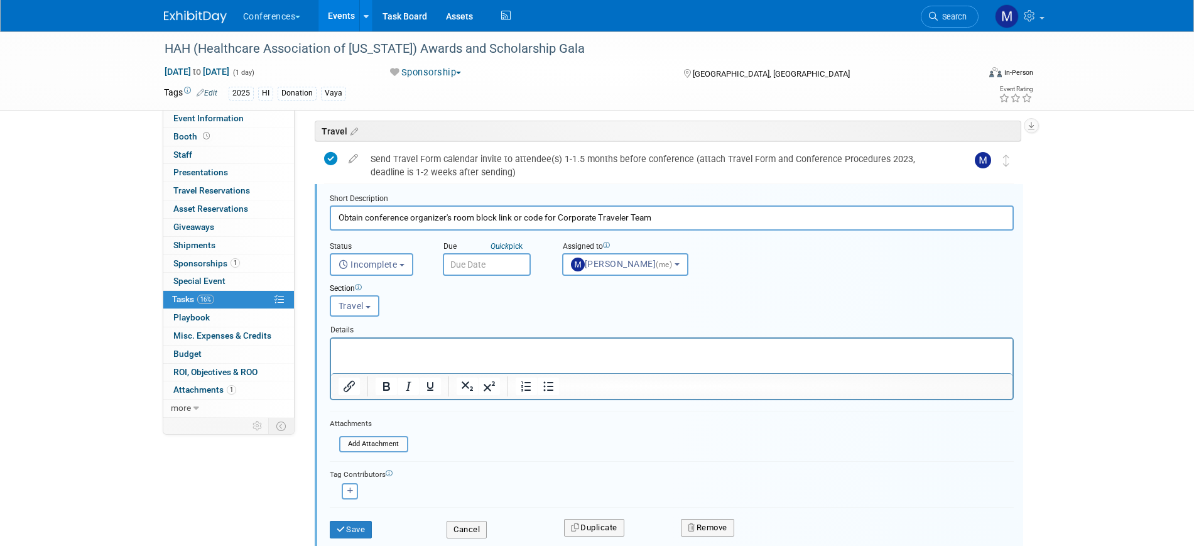
click at [438, 355] on html at bounding box center [670, 346] width 681 height 17
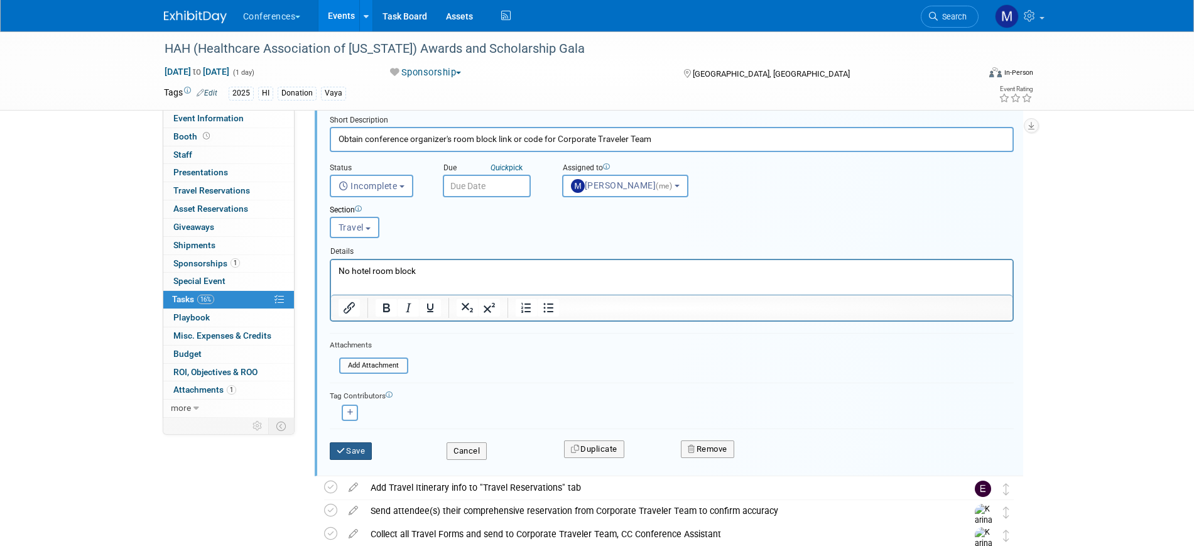
click at [364, 444] on button "Save" at bounding box center [351, 451] width 43 height 18
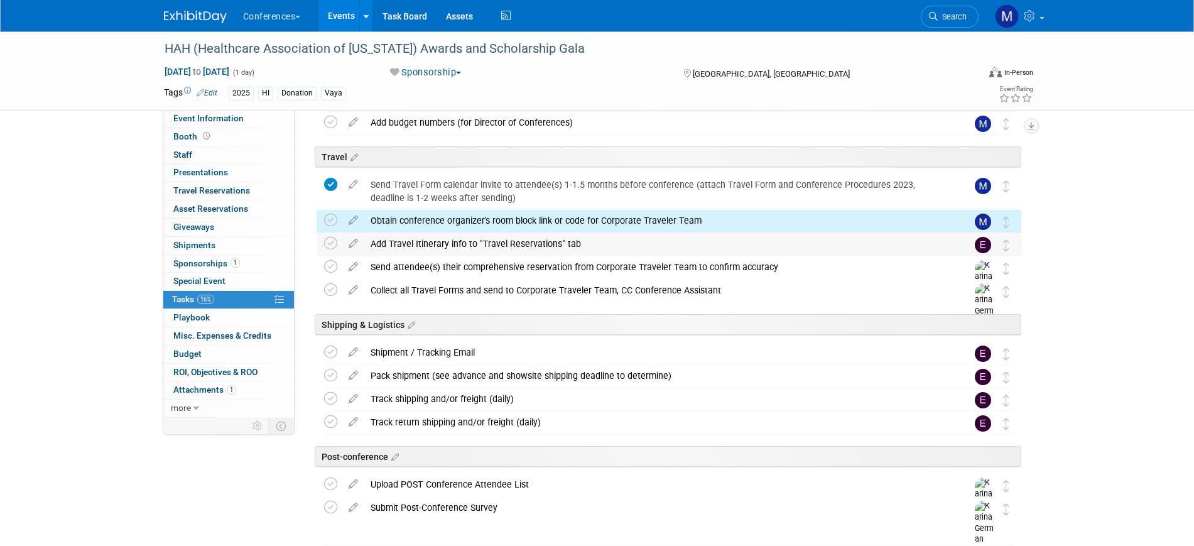
scroll to position [392, 0]
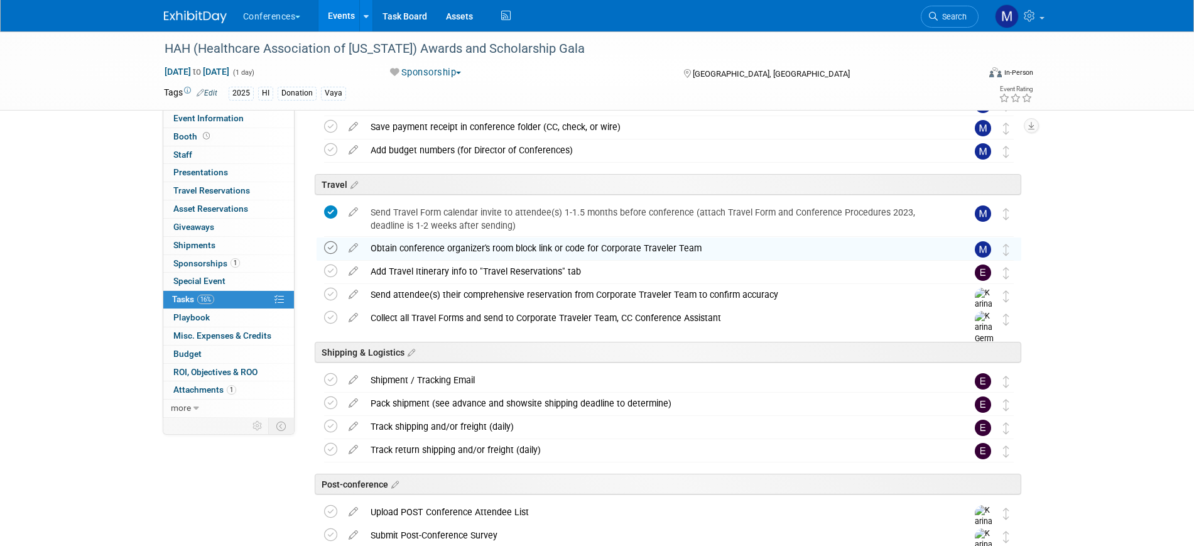
click at [331, 250] on icon at bounding box center [330, 247] width 13 height 13
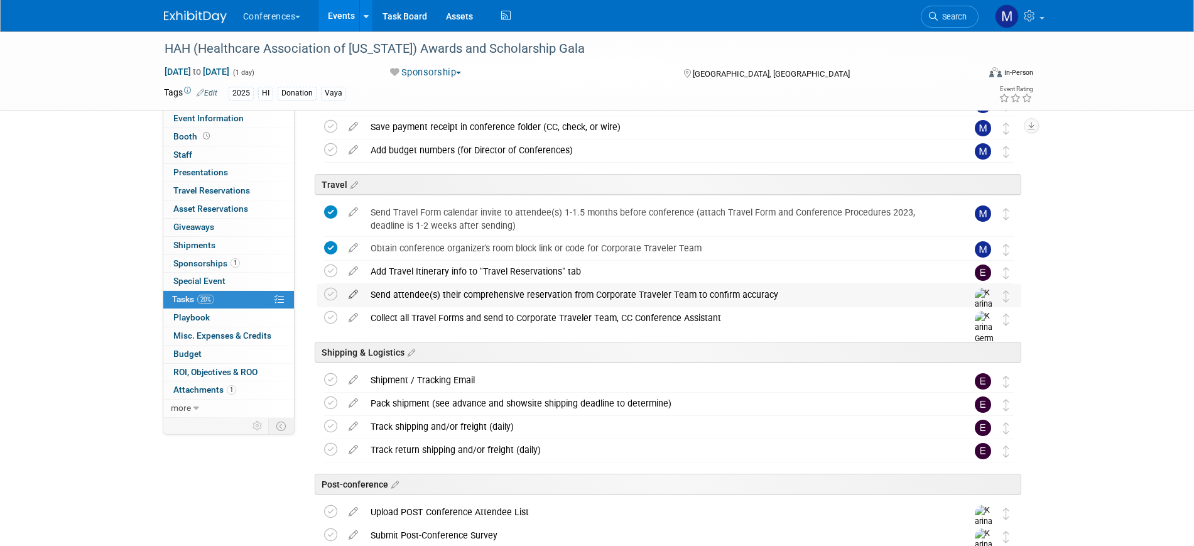
click at [360, 294] on icon at bounding box center [353, 292] width 22 height 16
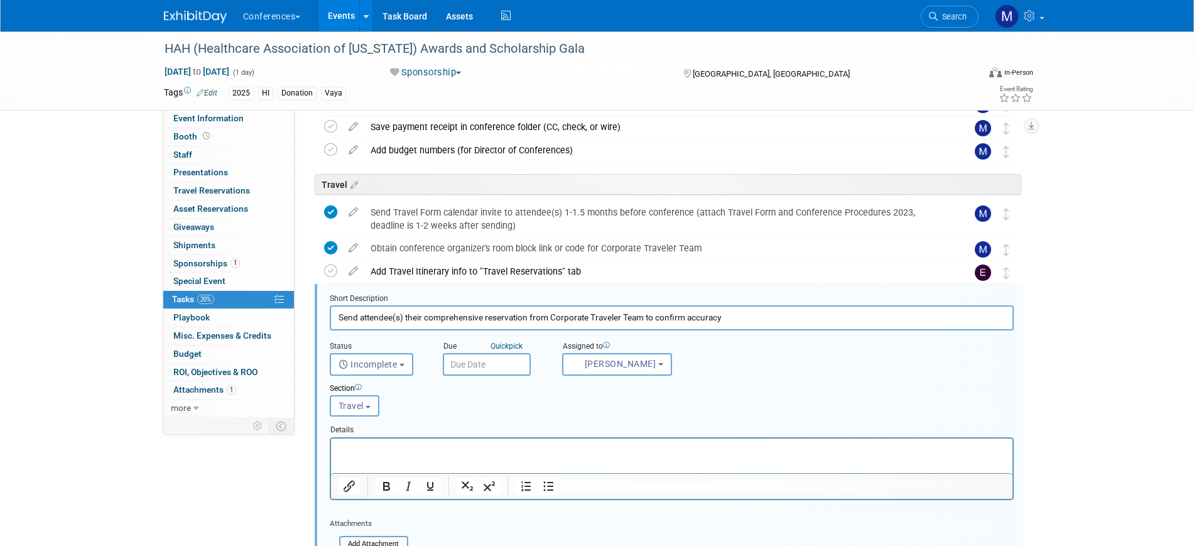
scroll to position [492, 0]
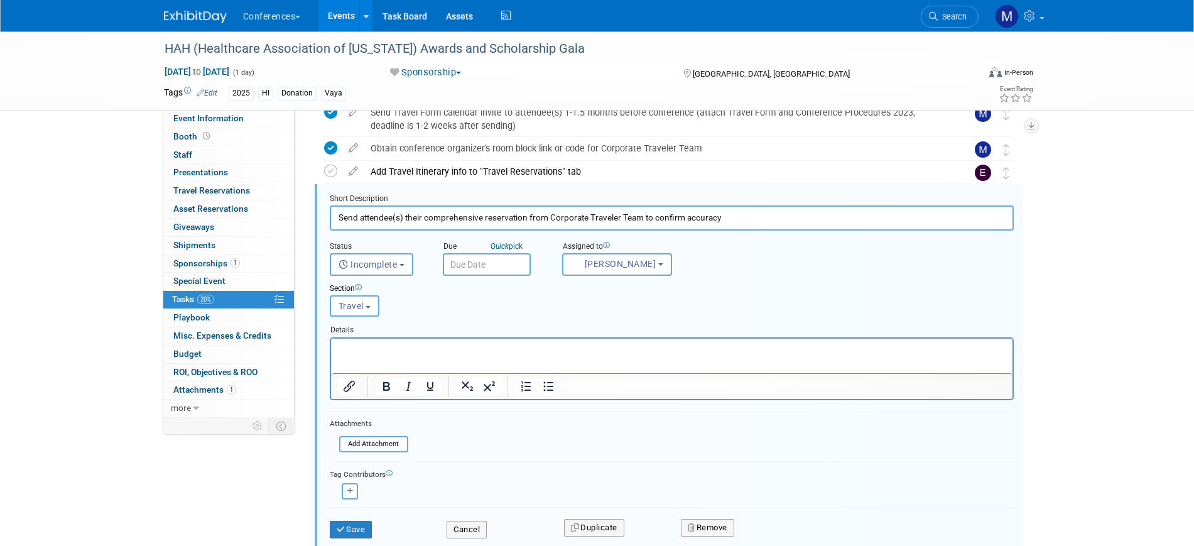
click at [589, 278] on div "Section Uncategorized Payment Travel Shipping & Logistics Post-conference Trave…" at bounding box center [642, 297] width 644 height 43
click at [595, 269] on span "Karina German" at bounding box center [613, 264] width 85 height 10
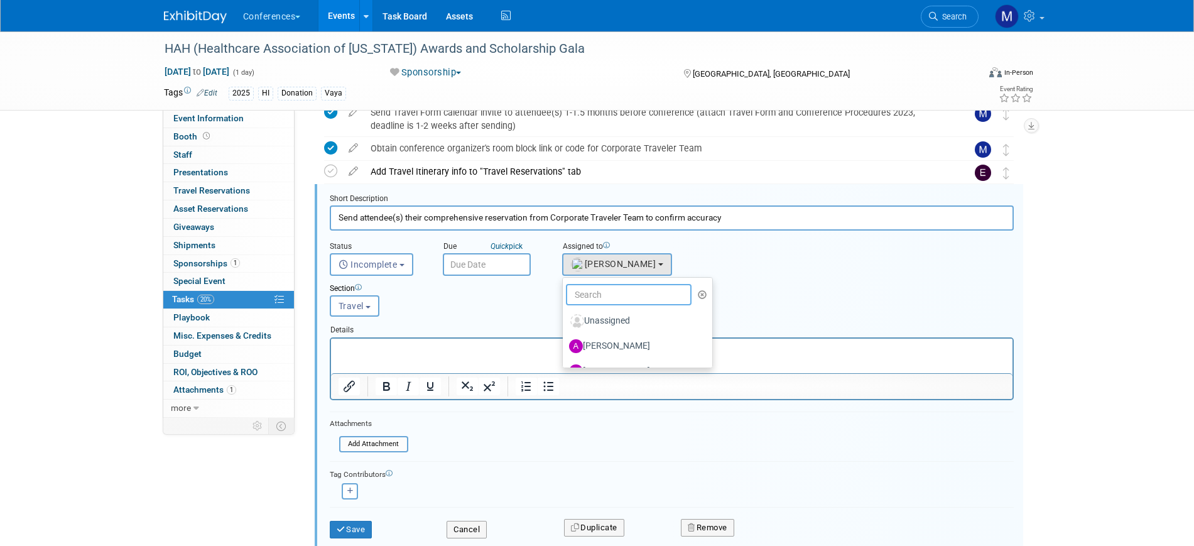
click at [593, 285] on input "text" at bounding box center [629, 294] width 126 height 21
type input "mar"
click at [618, 321] on label "Marygrace LeGros (me)" at bounding box center [634, 321] width 131 height 20
click at [565, 321] on input "Marygrace LeGros (me)" at bounding box center [560, 319] width 8 height 8
select select "44aca64b-5a90-4919-a819-d2f91ad54103"
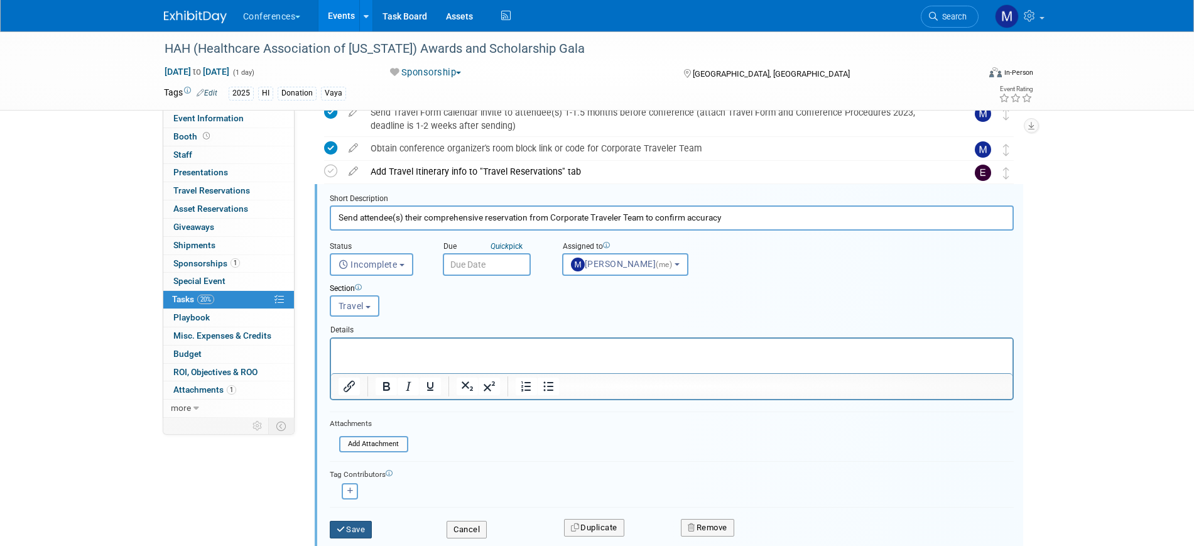
click at [351, 533] on button "Save" at bounding box center [351, 530] width 43 height 18
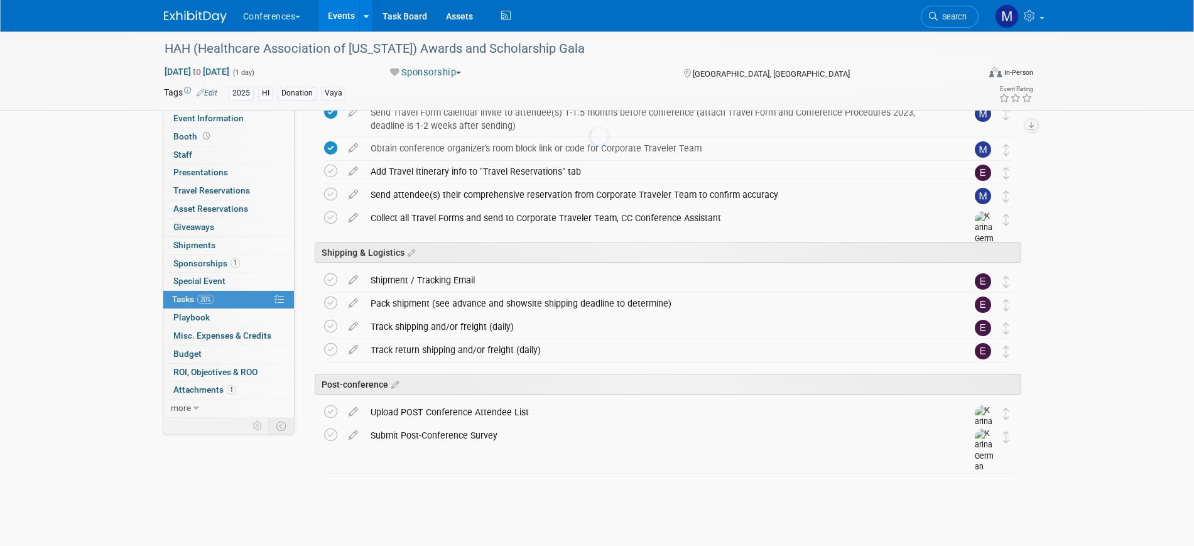
scroll to position [470, 0]
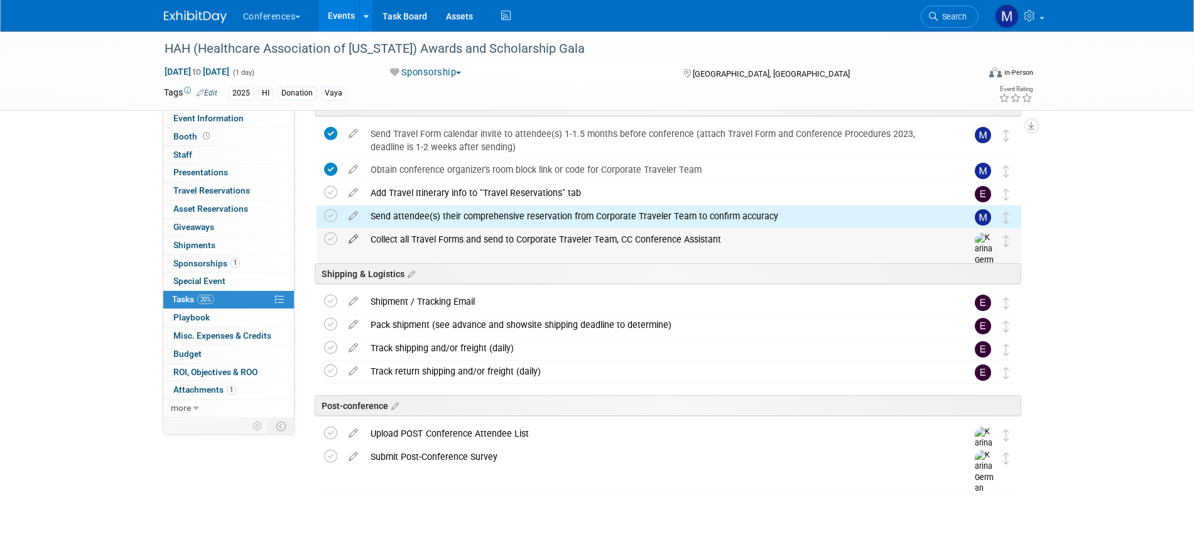
click at [350, 241] on icon at bounding box center [353, 237] width 22 height 16
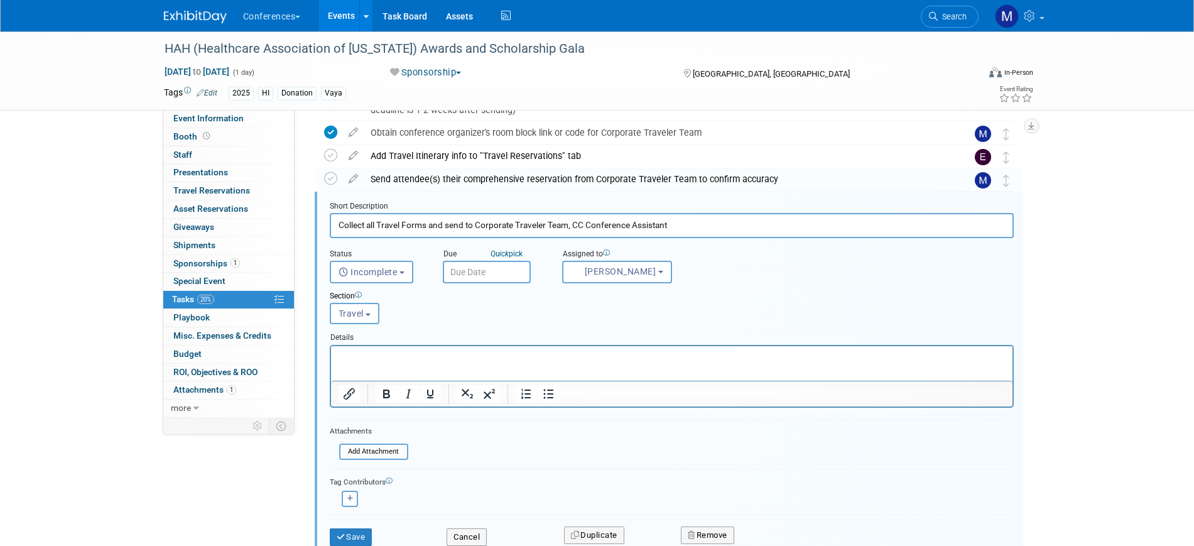
scroll to position [515, 0]
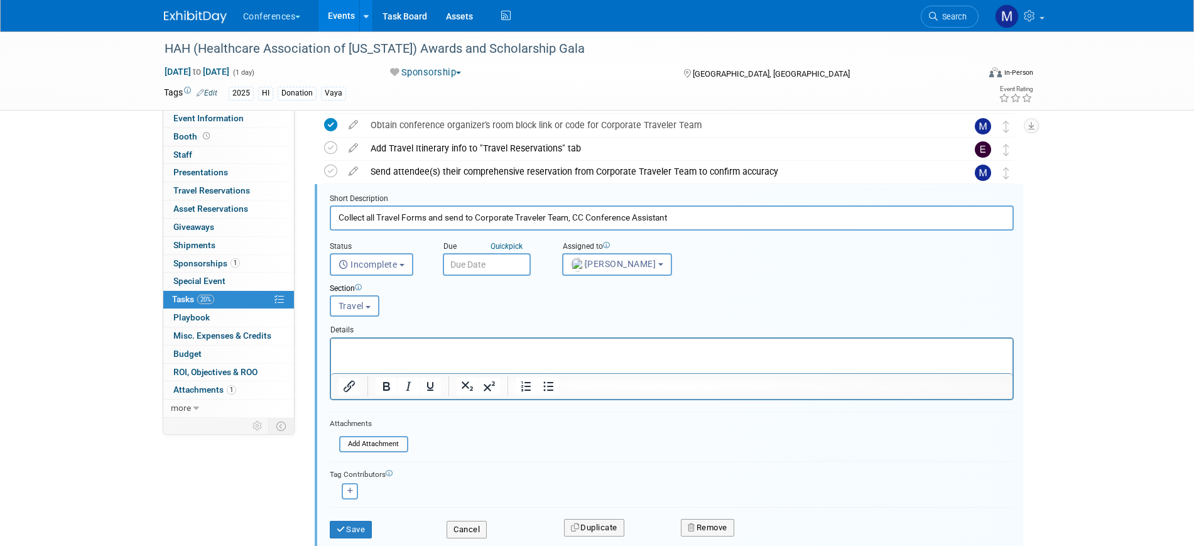
click at [592, 276] on div "Section Uncategorized Payment Travel Shipping & Logistics Post-conference Trave…" at bounding box center [642, 297] width 644 height 43
click at [595, 269] on button "Karina German" at bounding box center [617, 264] width 110 height 23
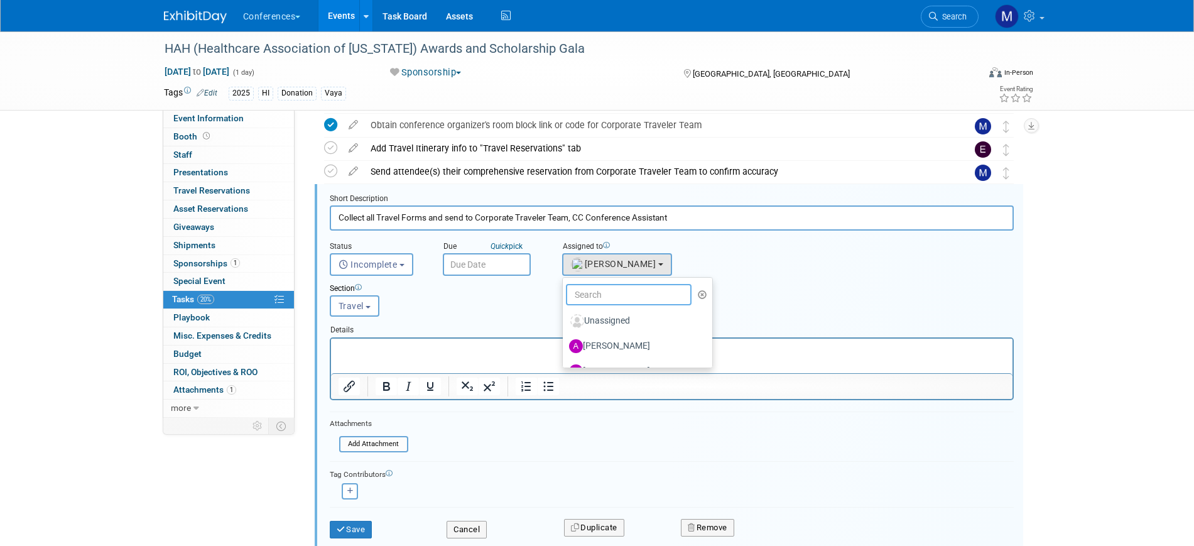
click at [594, 287] on input "text" at bounding box center [629, 294] width 126 height 21
type input "mar"
click at [623, 317] on label "Marygrace LeGros (me)" at bounding box center [634, 321] width 131 height 20
click at [565, 317] on input "Marygrace LeGros (me)" at bounding box center [560, 319] width 8 height 8
select select "44aca64b-5a90-4919-a819-d2f91ad54103"
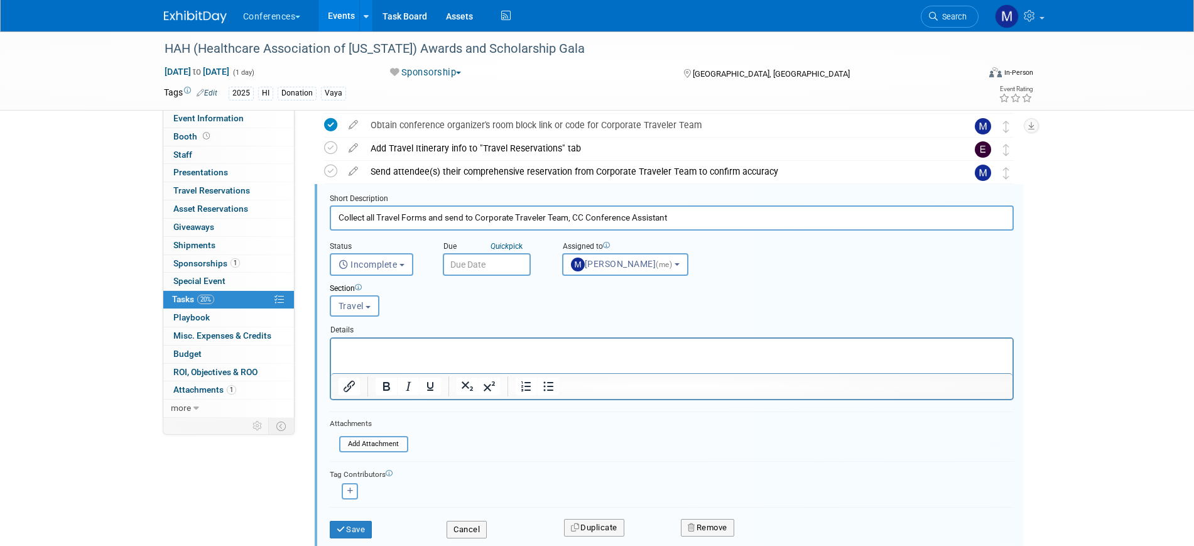
click at [359, 519] on div "Save" at bounding box center [378, 526] width 117 height 26
click at [360, 523] on button "Save" at bounding box center [351, 530] width 43 height 18
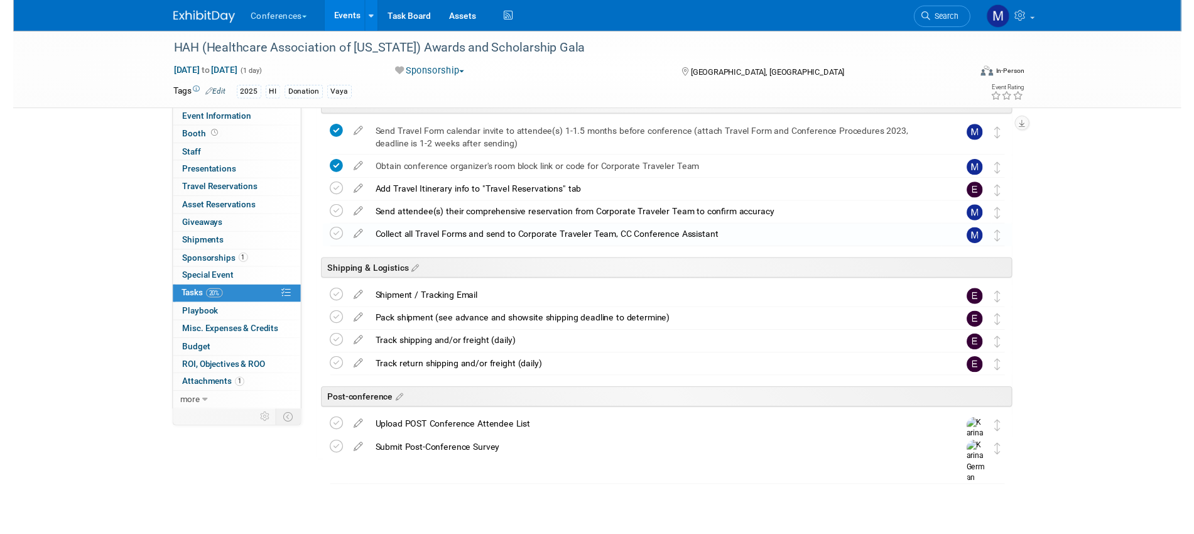
scroll to position [470, 0]
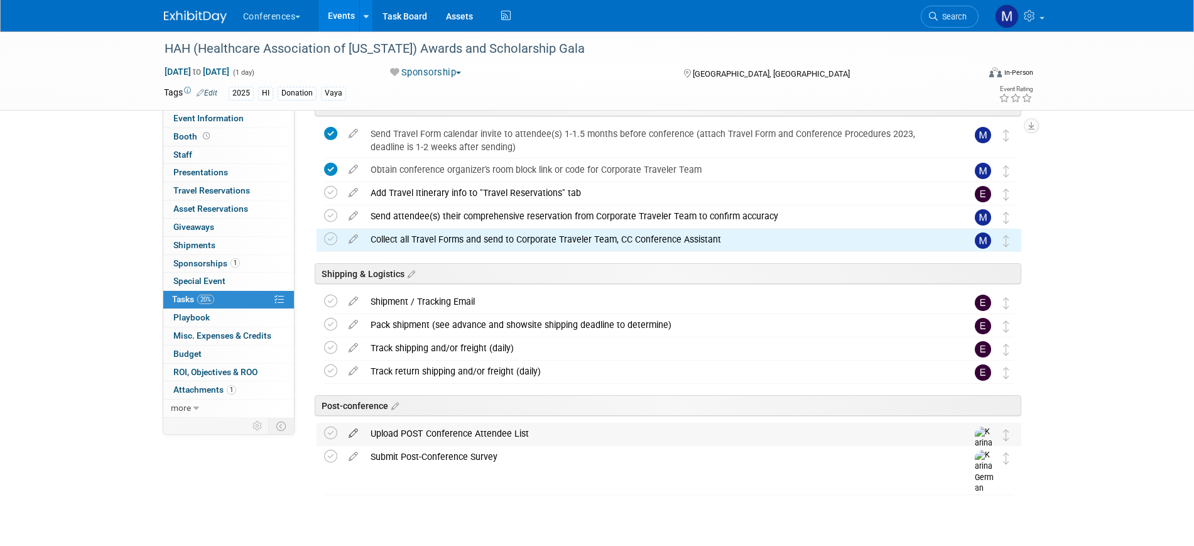
click at [351, 430] on icon at bounding box center [353, 431] width 22 height 16
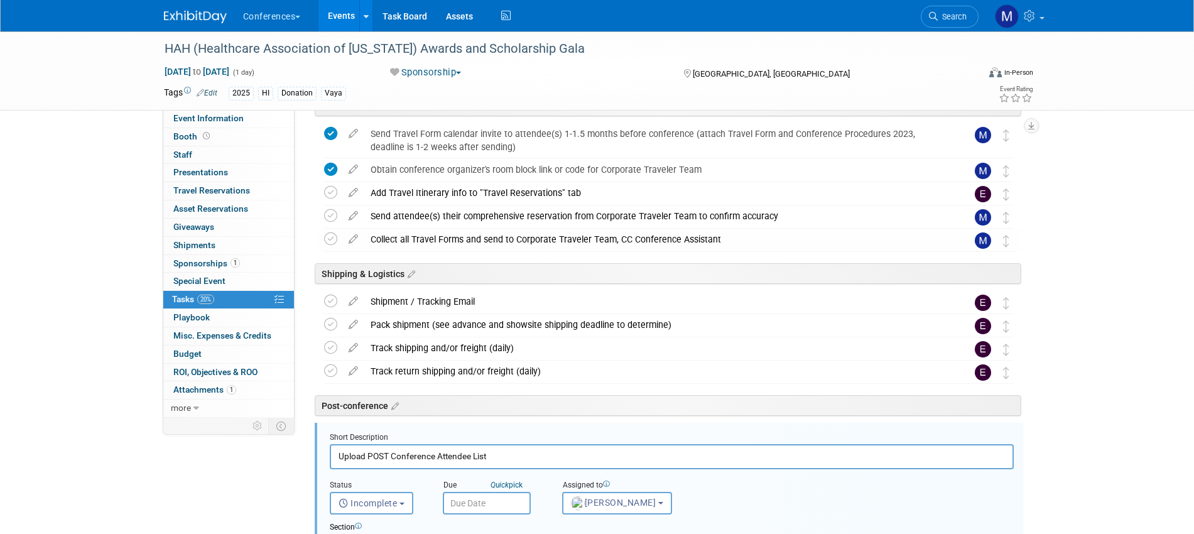
scroll to position [709, 0]
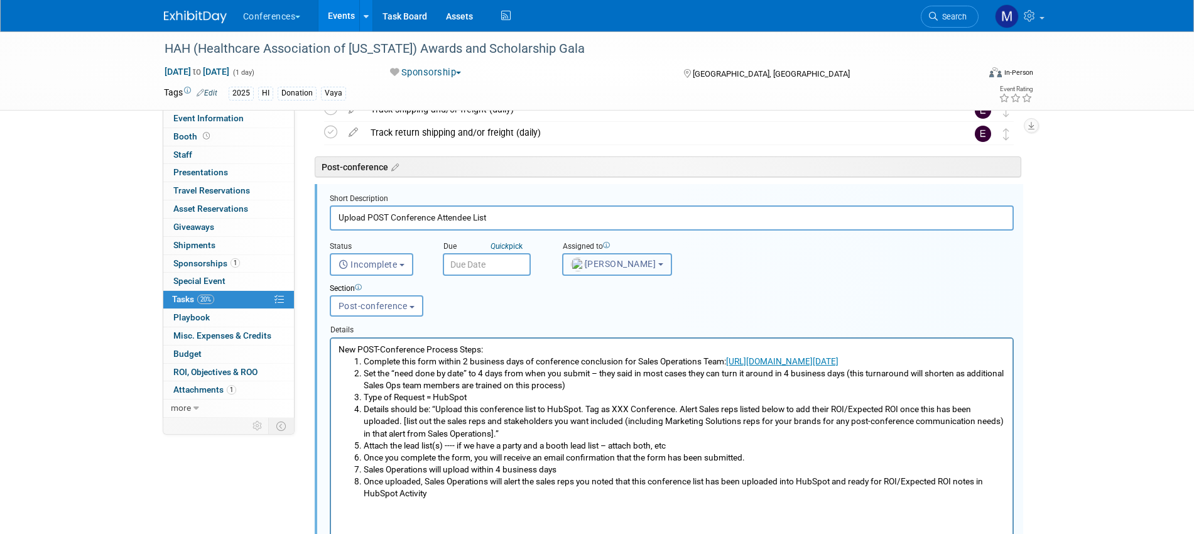
click at [609, 266] on span "Karina German" at bounding box center [613, 264] width 85 height 10
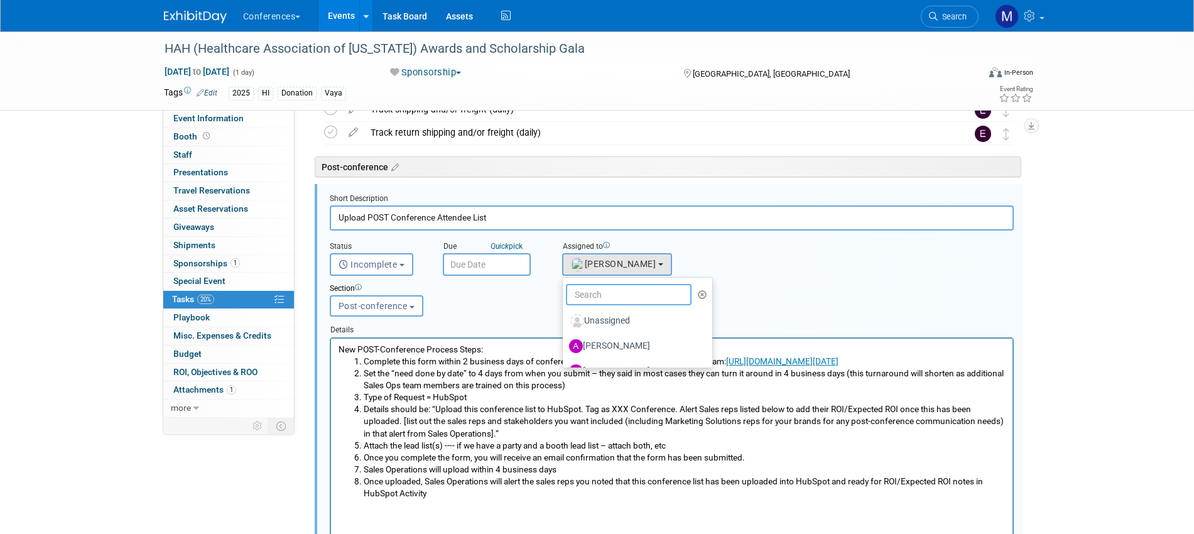
click at [609, 291] on input "text" at bounding box center [629, 294] width 126 height 21
type input "mar"
click at [622, 315] on label "Marygrace LeGros (me)" at bounding box center [634, 321] width 131 height 20
click at [565, 315] on input "Marygrace LeGros (me)" at bounding box center [560, 319] width 8 height 8
select select "44aca64b-5a90-4919-a819-d2f91ad54103"
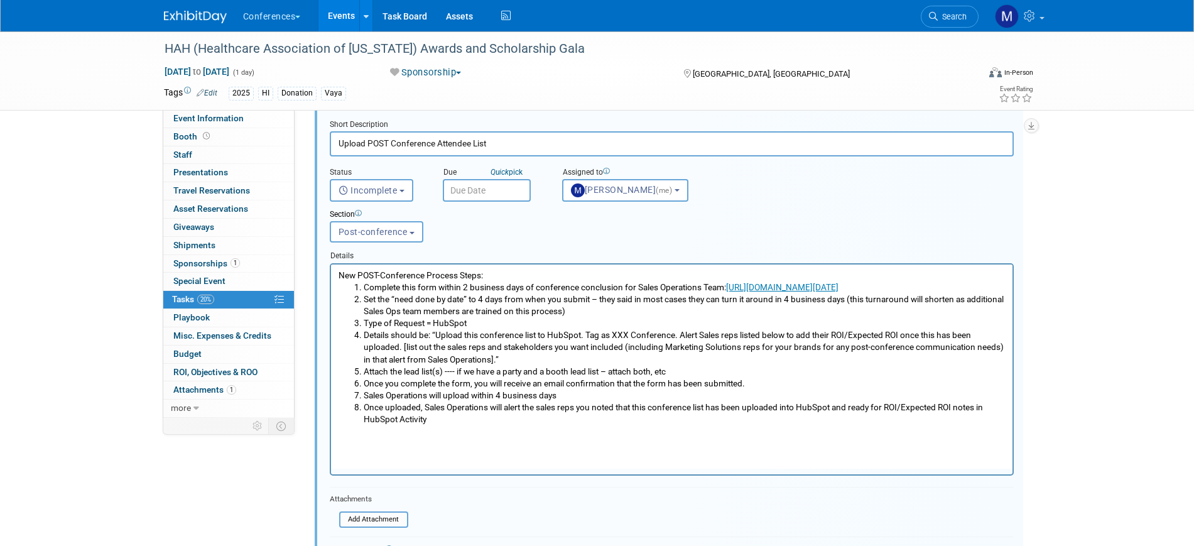
scroll to position [866, 0]
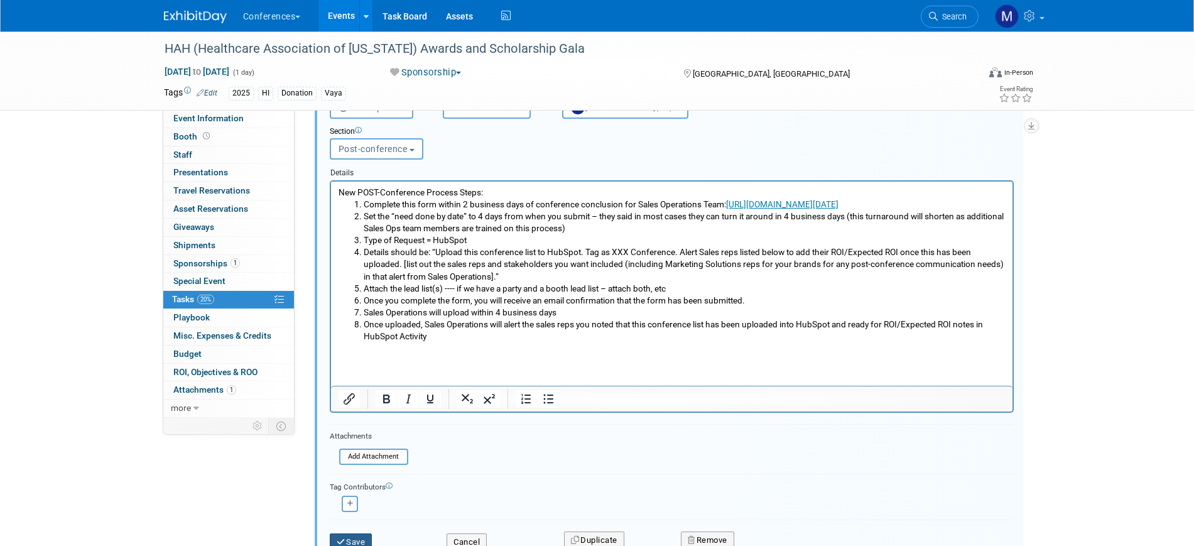
click at [357, 539] on button "Save" at bounding box center [351, 542] width 43 height 18
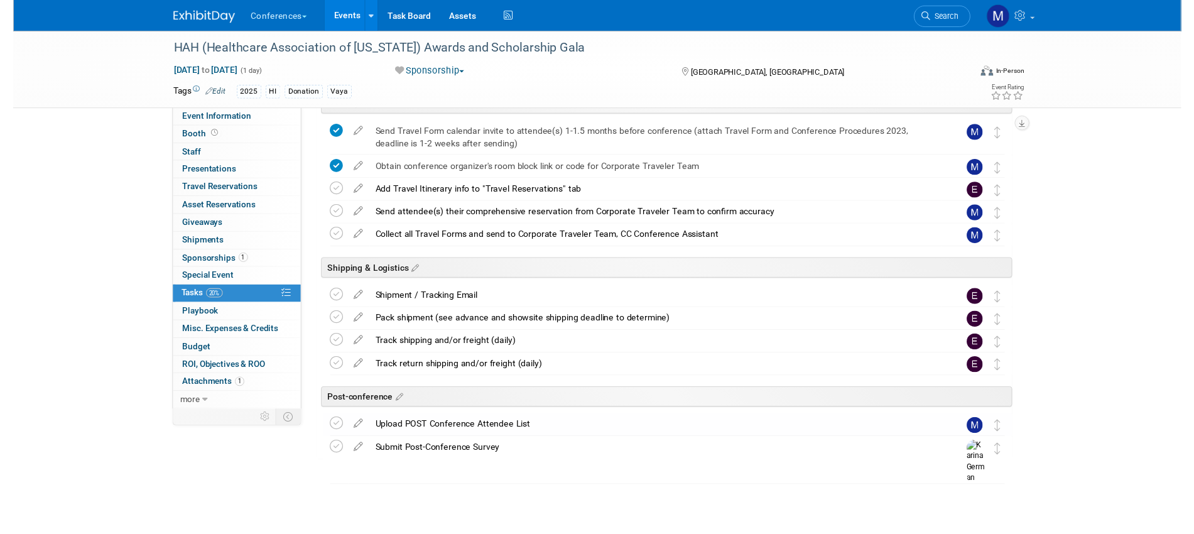
scroll to position [470, 0]
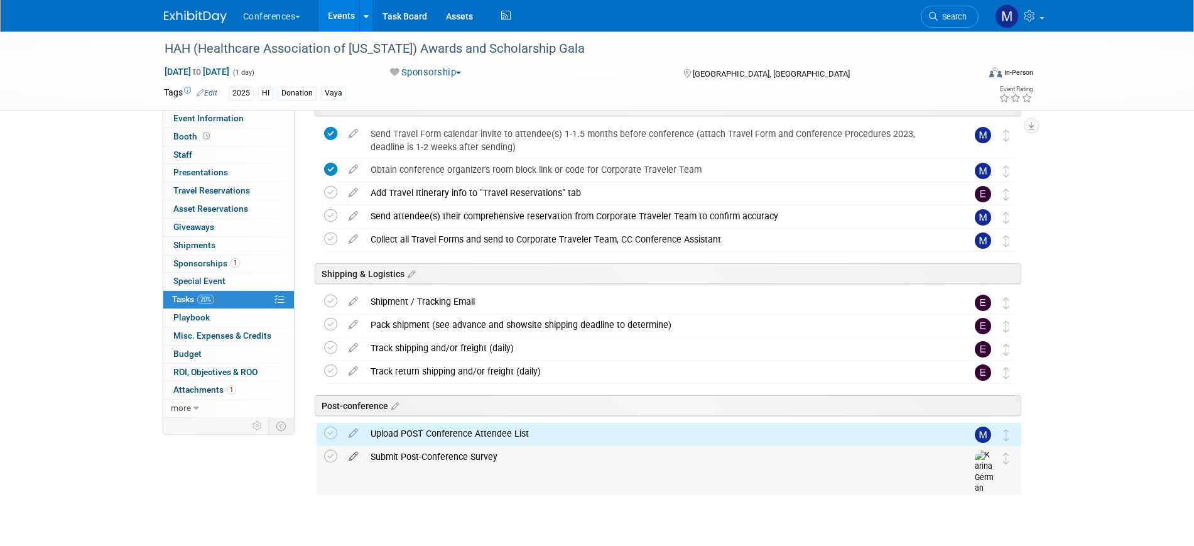
click at [355, 461] on icon at bounding box center [353, 454] width 22 height 16
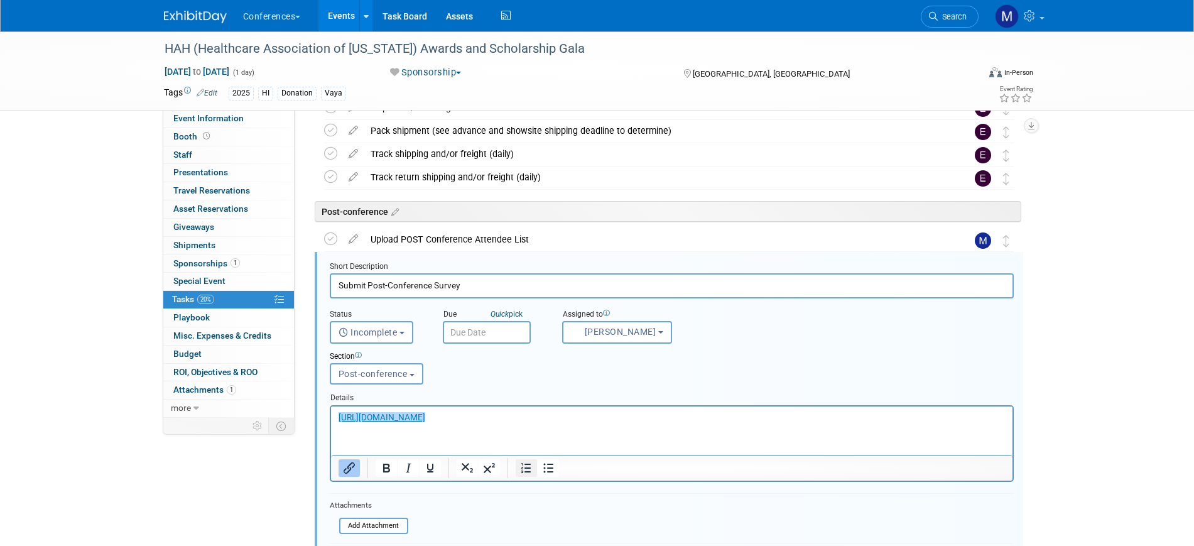
scroll to position [732, 0]
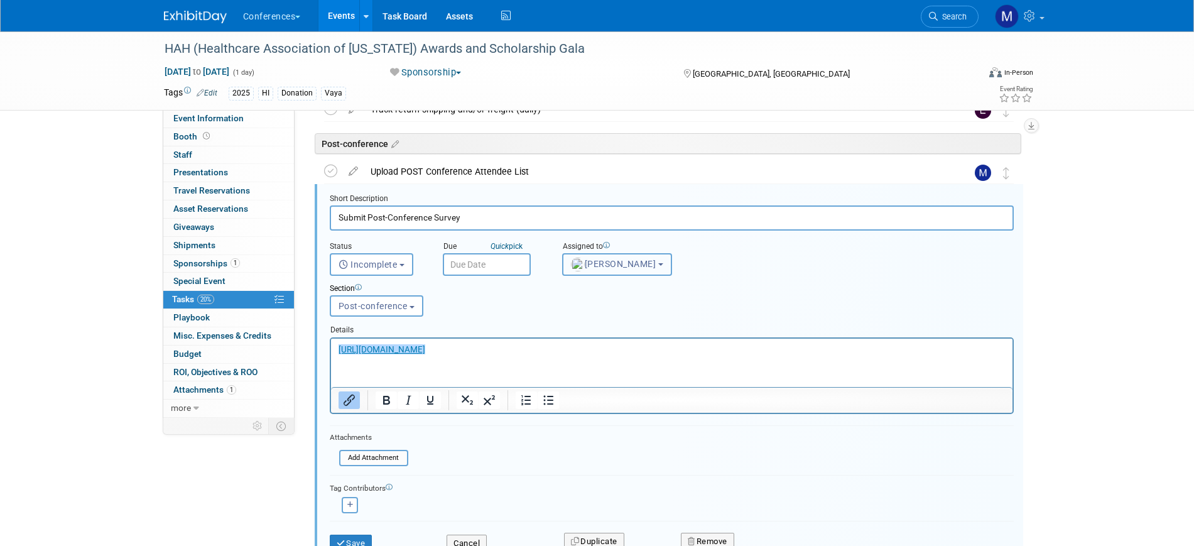
click at [638, 264] on span "Karina German" at bounding box center [613, 264] width 85 height 10
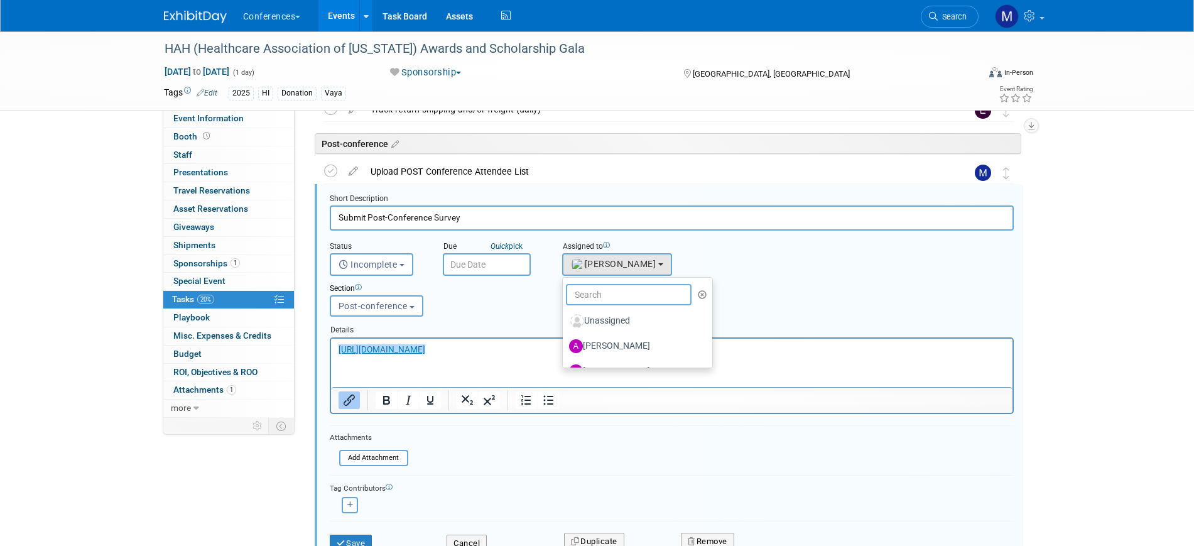
click at [616, 287] on input "text" at bounding box center [629, 294] width 126 height 21
type input "mar"
click at [617, 314] on label "Marygrace LeGros (me)" at bounding box center [634, 321] width 131 height 20
click at [565, 315] on input "Marygrace LeGros (me)" at bounding box center [560, 319] width 8 height 8
select select "44aca64b-5a90-4919-a819-d2f91ad54103"
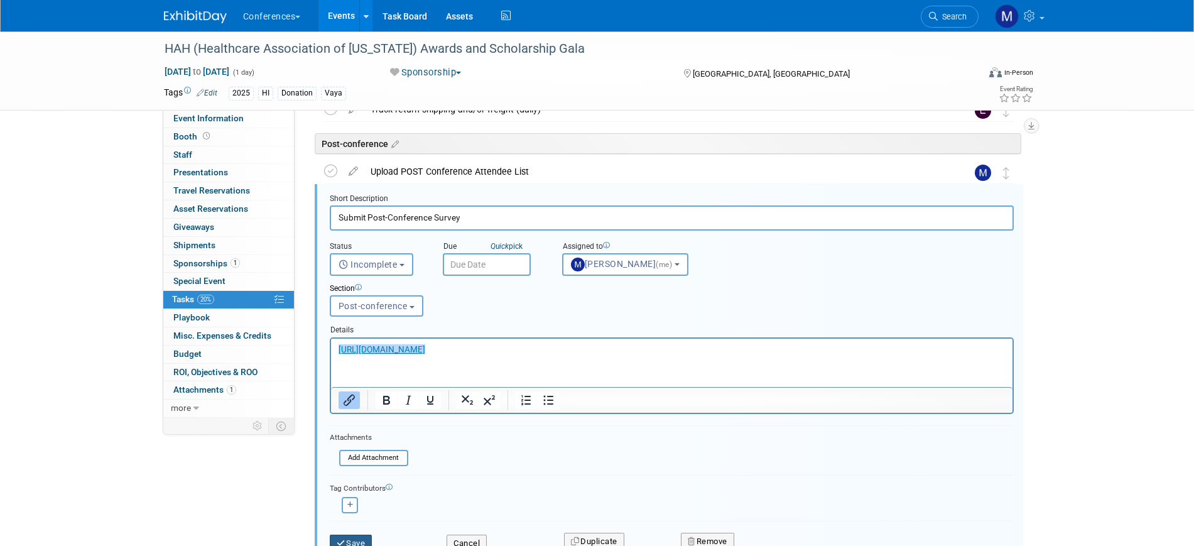
click at [361, 534] on button "Save" at bounding box center [351, 543] width 43 height 18
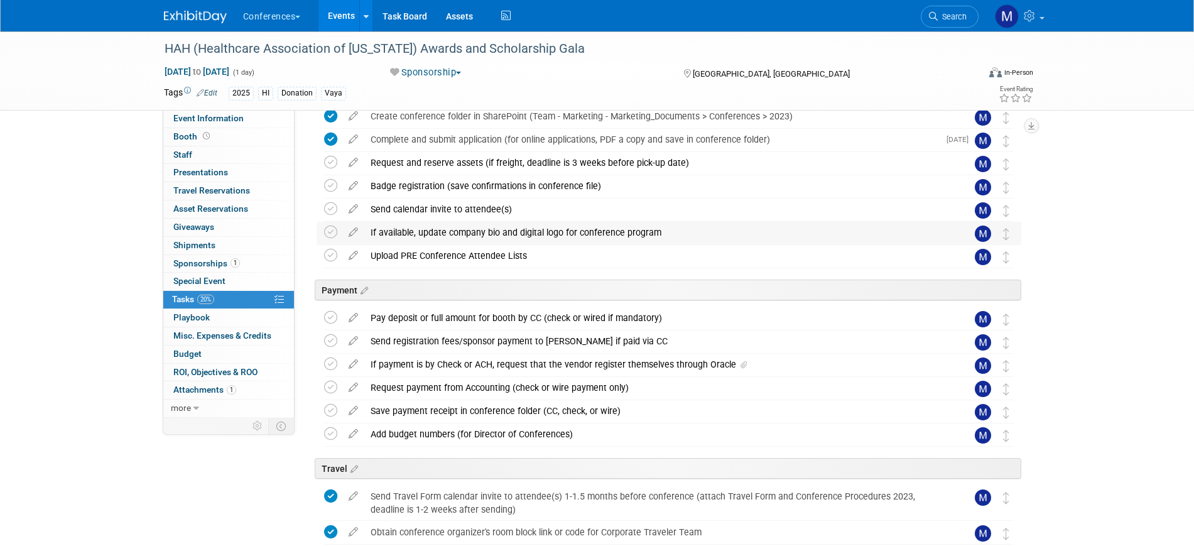
scroll to position [0, 0]
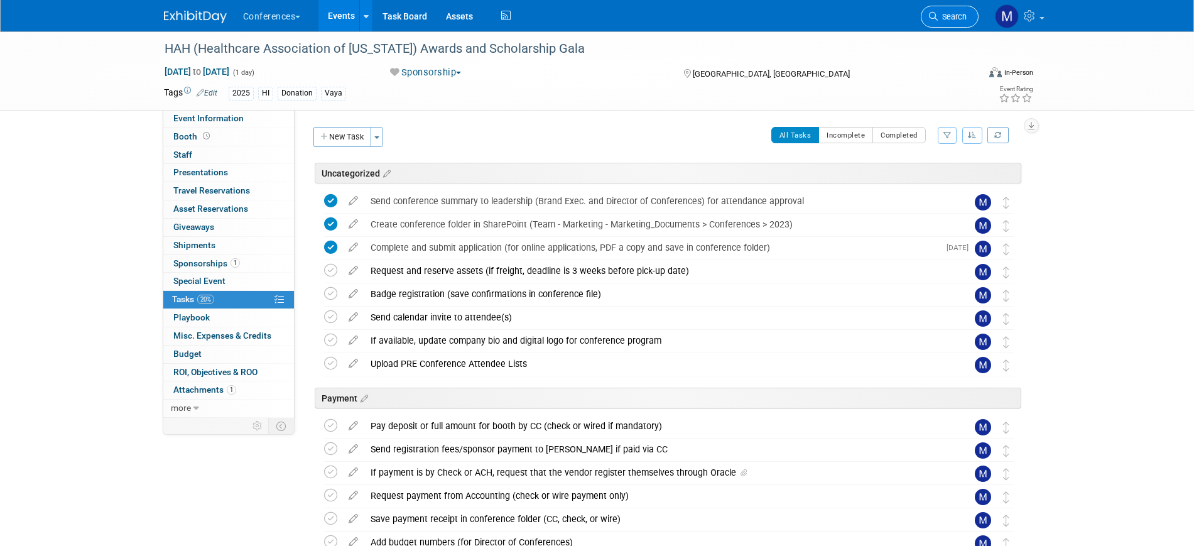
click at [948, 22] on link "Search" at bounding box center [950, 17] width 58 height 22
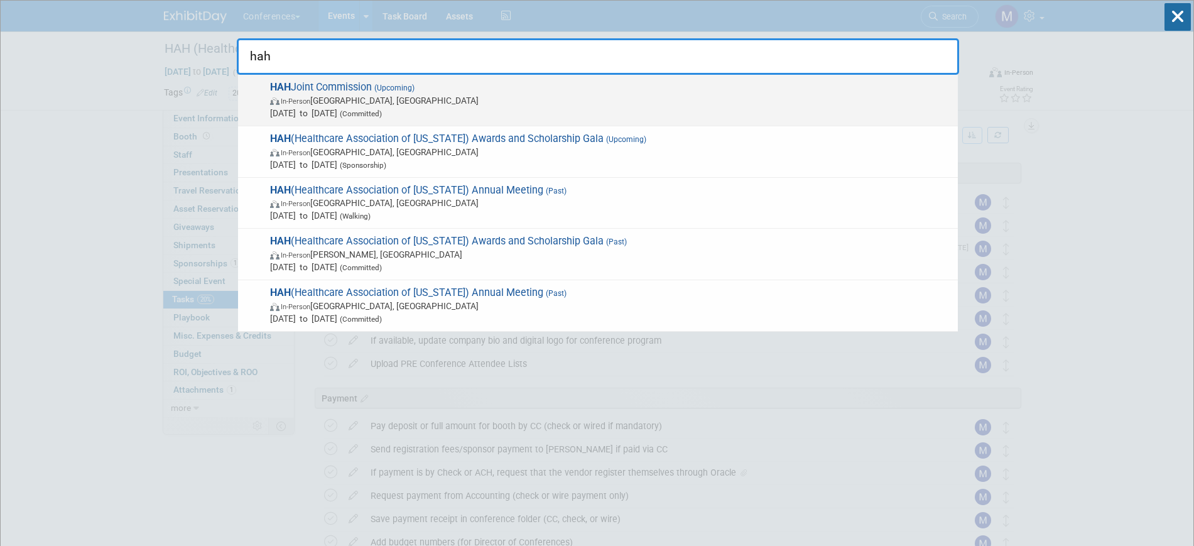
type input "hah"
click at [412, 104] on span "In-Person [GEOGRAPHIC_DATA], [GEOGRAPHIC_DATA]" at bounding box center [610, 100] width 681 height 13
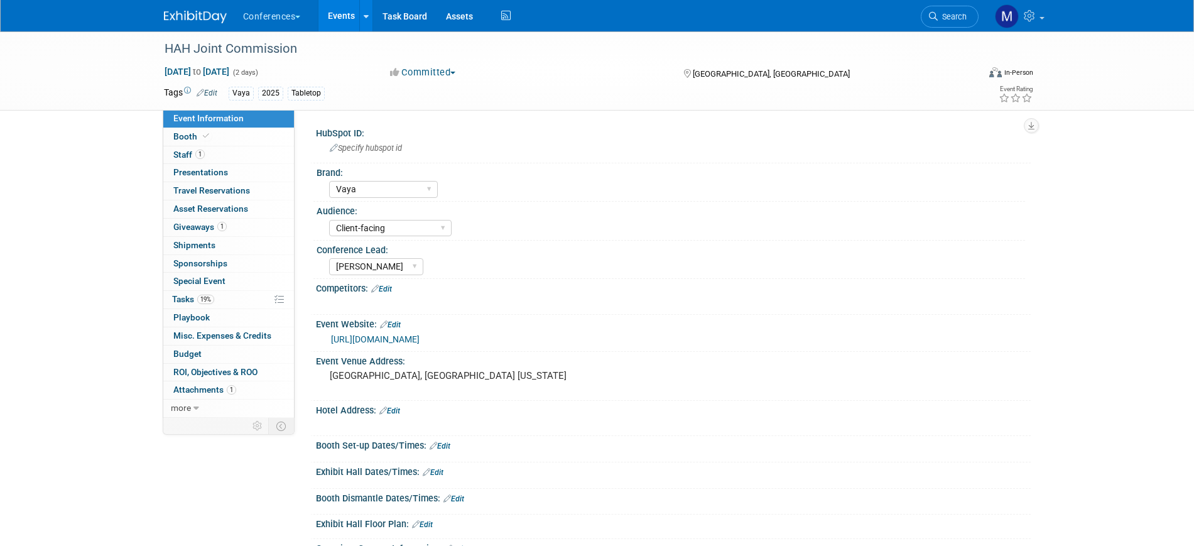
select select "Vaya"
select select "Client-facing"
select select "Marygrace"
click at [230, 140] on link "Booth" at bounding box center [228, 137] width 131 height 18
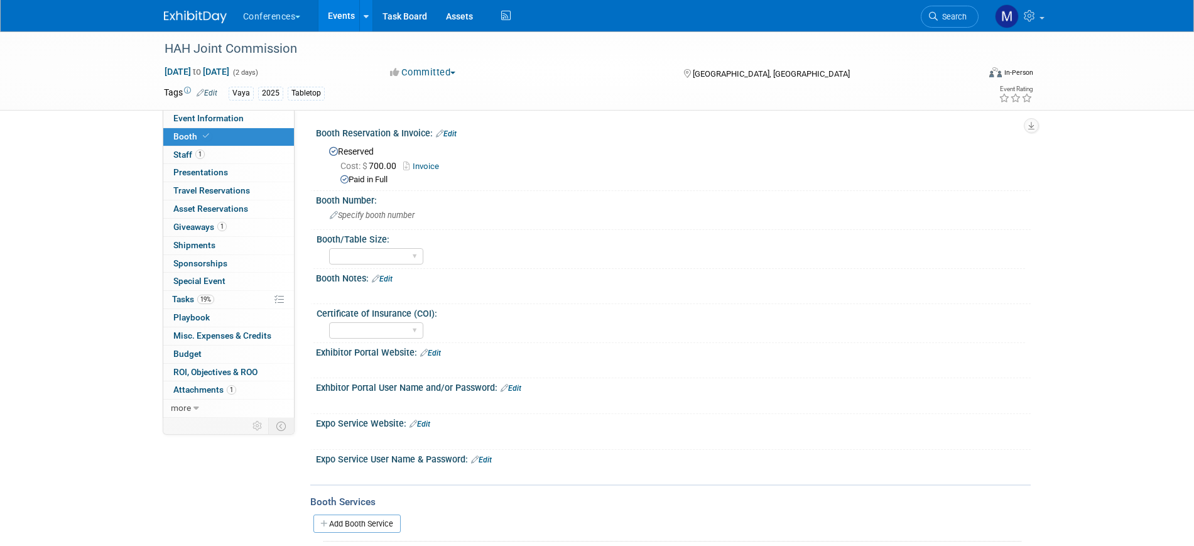
click at [377, 295] on div at bounding box center [610, 292] width 566 height 13
click at [389, 279] on link "Edit" at bounding box center [382, 278] width 21 height 9
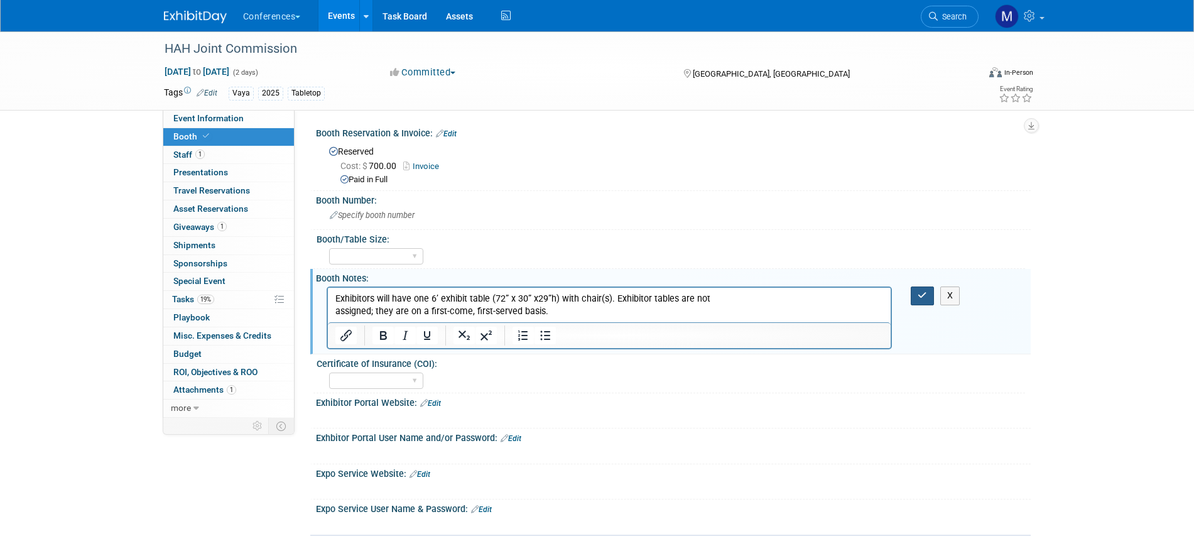
click at [916, 292] on button "button" at bounding box center [922, 295] width 23 height 18
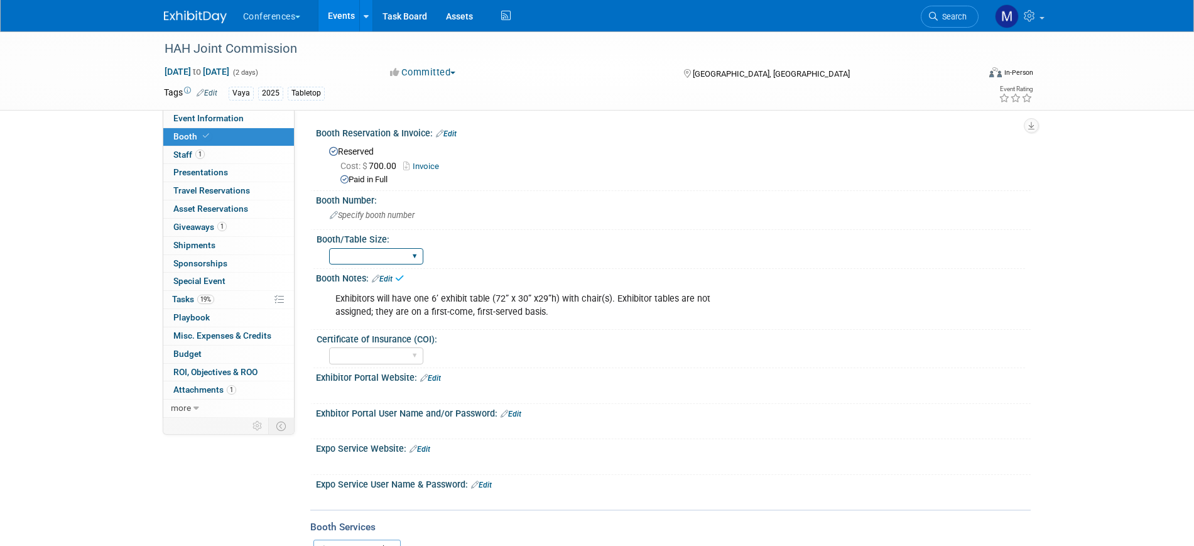
click at [365, 259] on select "30" bar table 36" bar table 6' tabletop 8' tabletop 8'x8' 8'x10' 8'x20' 10'x10'…" at bounding box center [376, 256] width 94 height 17
select select "6' tabletop"
click at [329, 248] on select "30" bar table 36" bar table 6' tabletop 8' tabletop 8'x8' 8'x10' 8'x20' 10'x10'…" at bounding box center [376, 256] width 94 height 17
click at [231, 299] on link "19% Tasks 19%" at bounding box center [228, 300] width 131 height 18
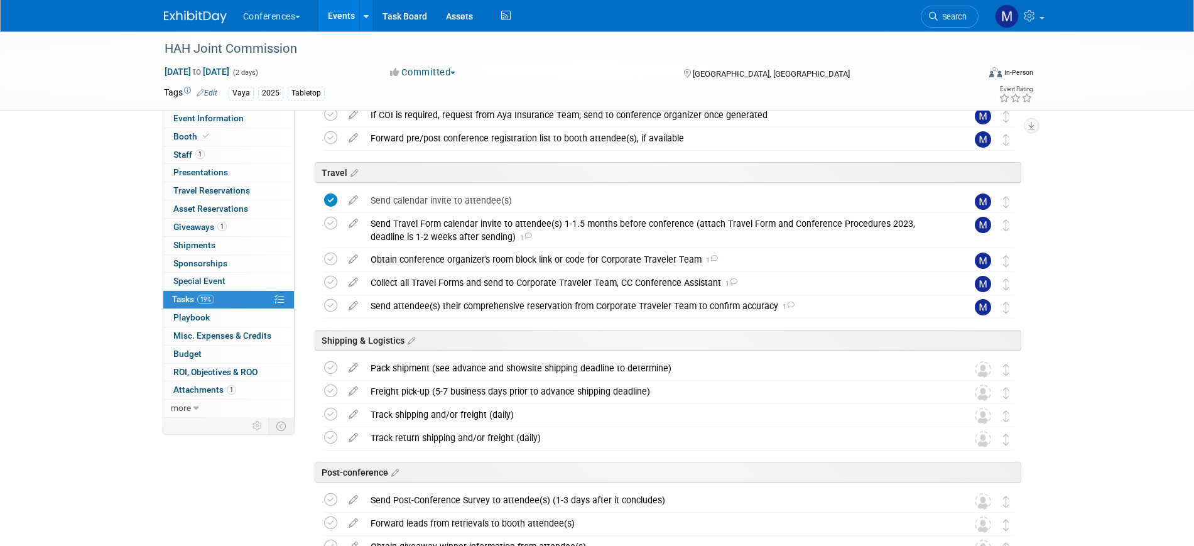
scroll to position [393, 0]
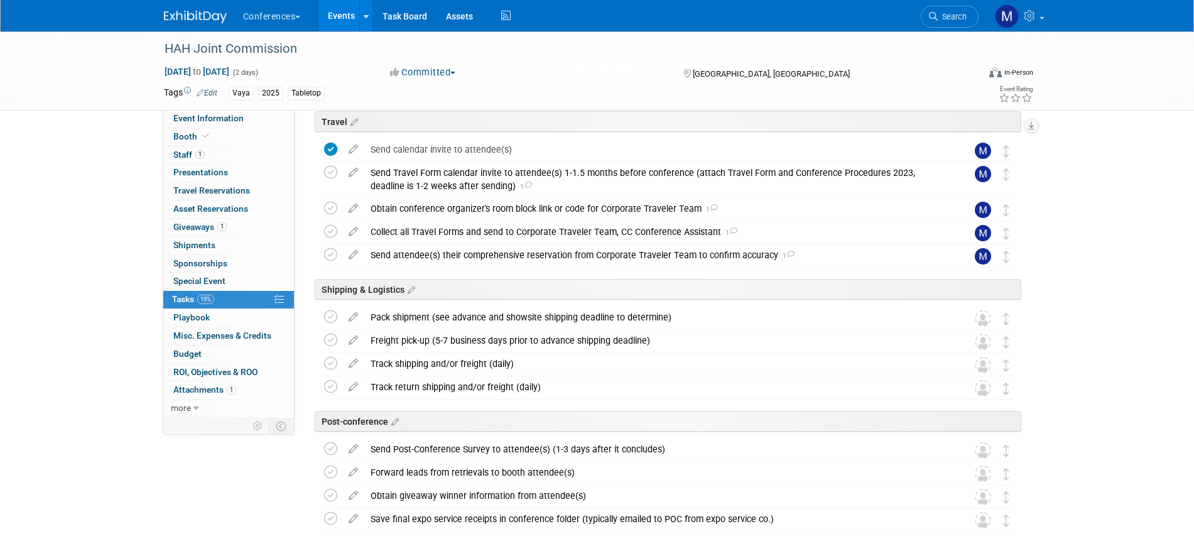
click at [469, 322] on div "Pack shipment (see advance and showsite shipping deadline to determine)" at bounding box center [656, 317] width 585 height 21
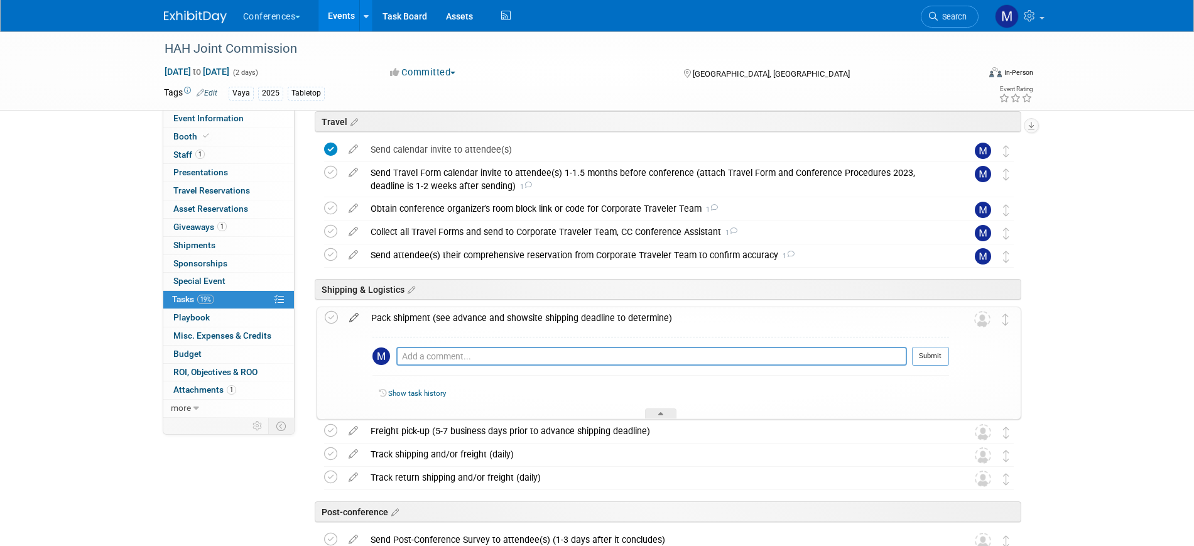
click at [350, 317] on icon at bounding box center [354, 315] width 22 height 16
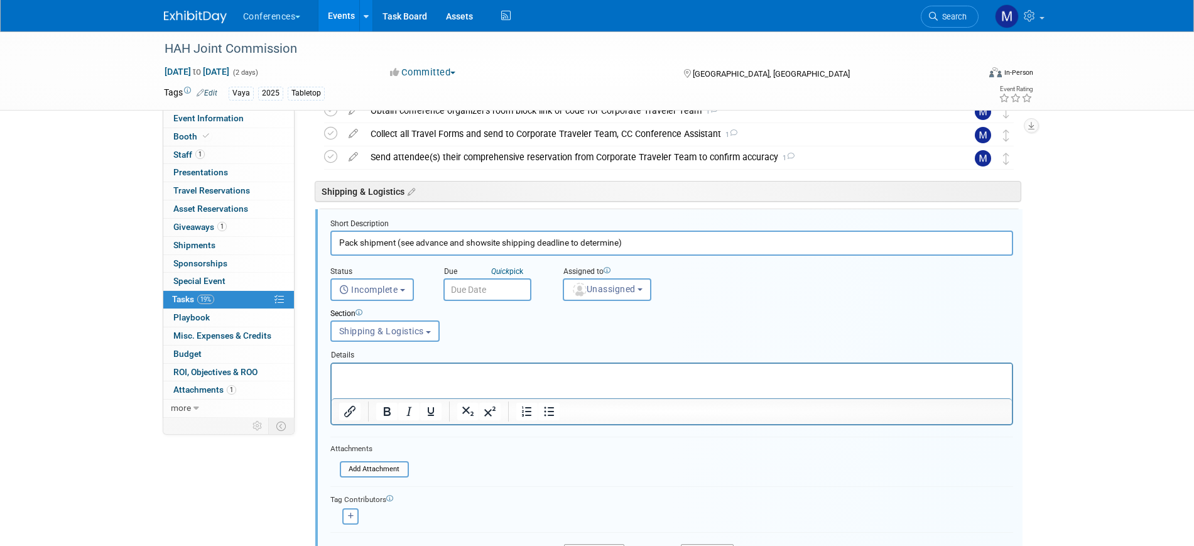
scroll to position [516, 0]
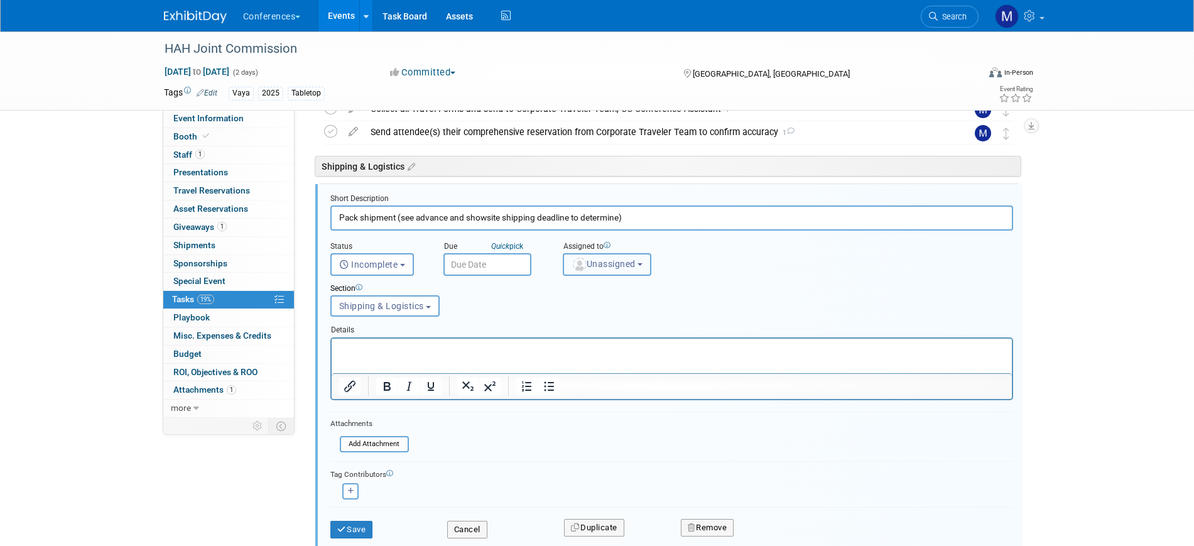
click at [594, 263] on span "Unassigned" at bounding box center [604, 264] width 64 height 10
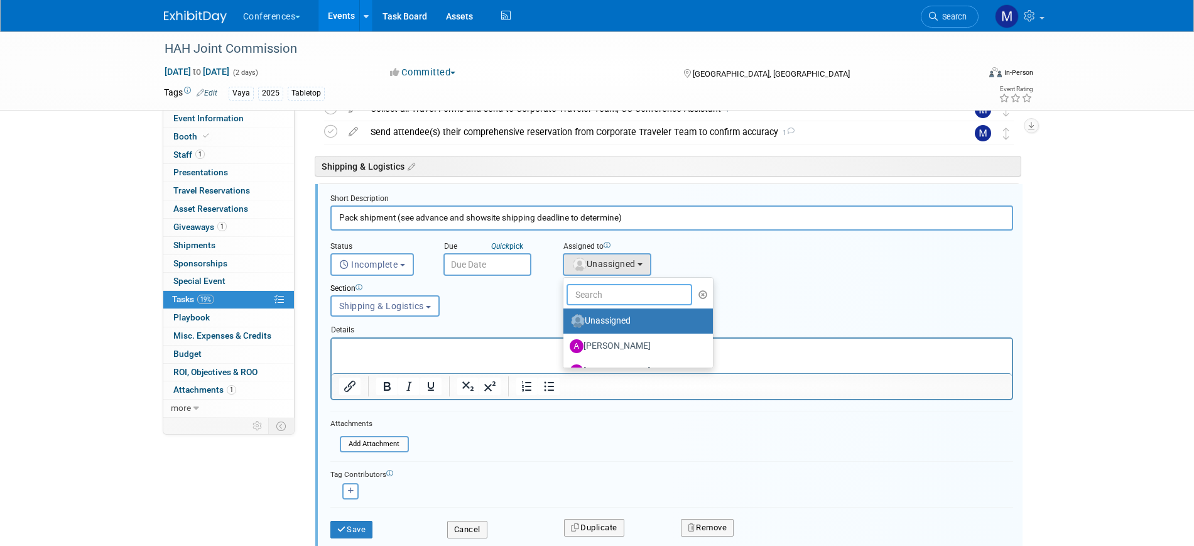
click at [606, 285] on input "text" at bounding box center [630, 294] width 126 height 21
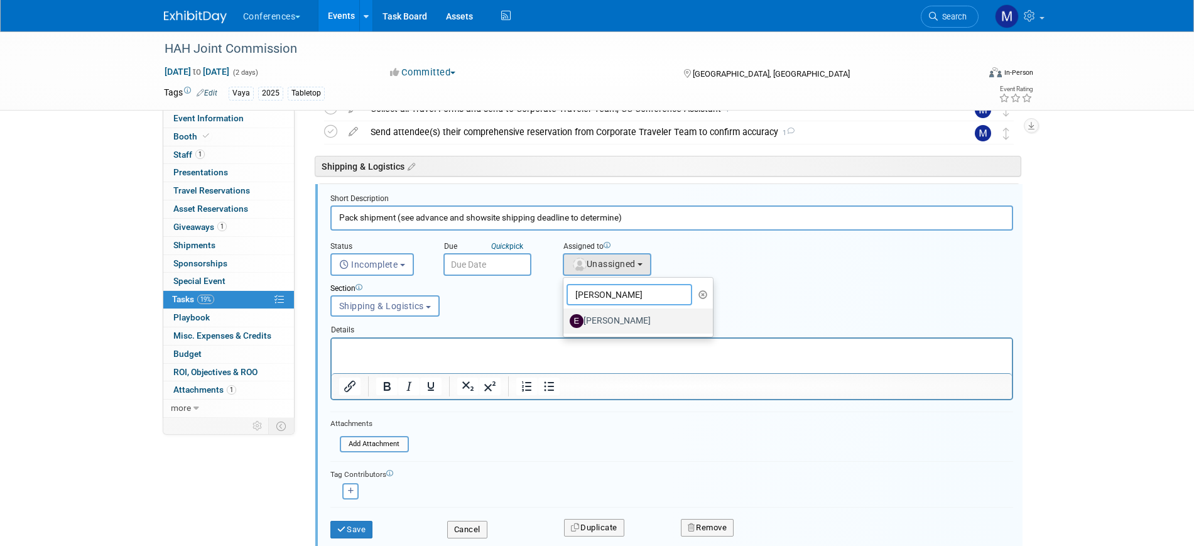
type input "erin"
click at [630, 317] on label "Erin Anderson" at bounding box center [635, 321] width 131 height 20
click at [565, 317] on input "Erin Anderson" at bounding box center [561, 319] width 8 height 8
select select "05738ff0-bddb-4e68-890b-b446aa749597"
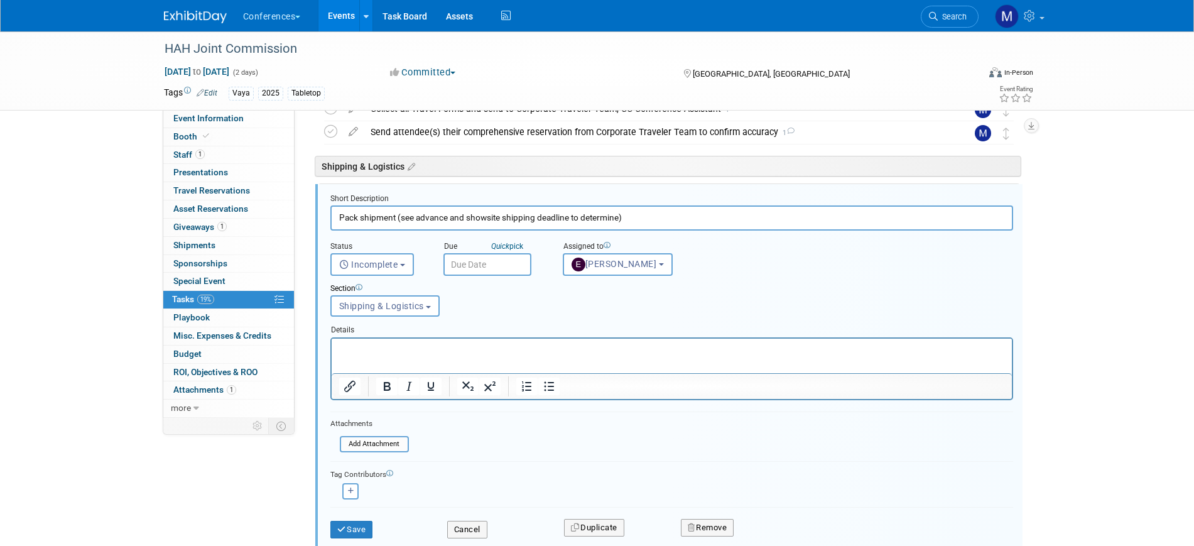
click at [516, 265] on input "text" at bounding box center [487, 264] width 88 height 23
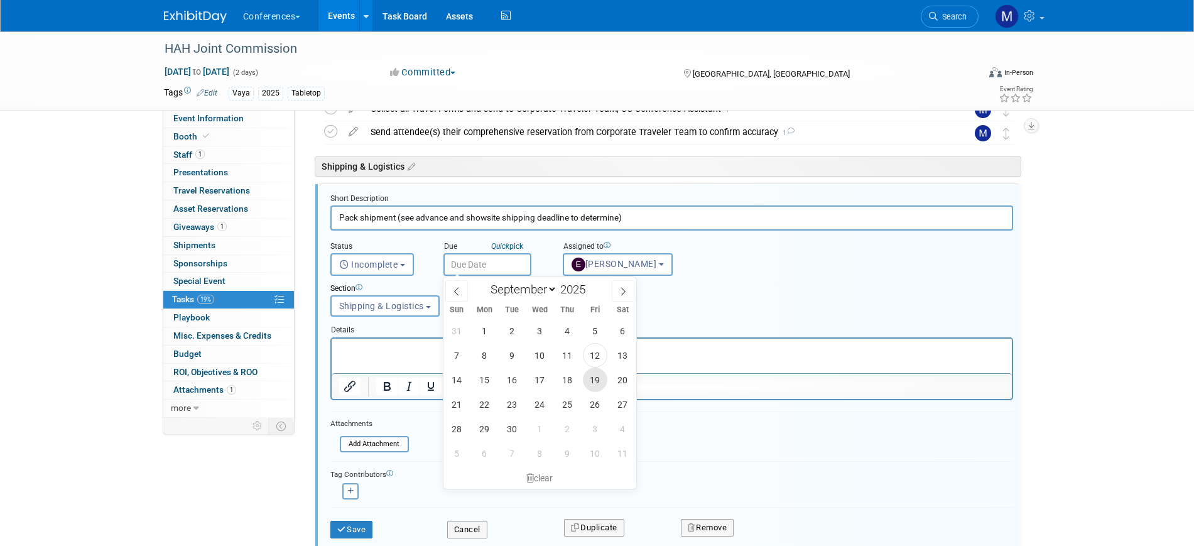
click at [590, 384] on span "19" at bounding box center [595, 379] width 24 height 24
type input "Sep 19, 2025"
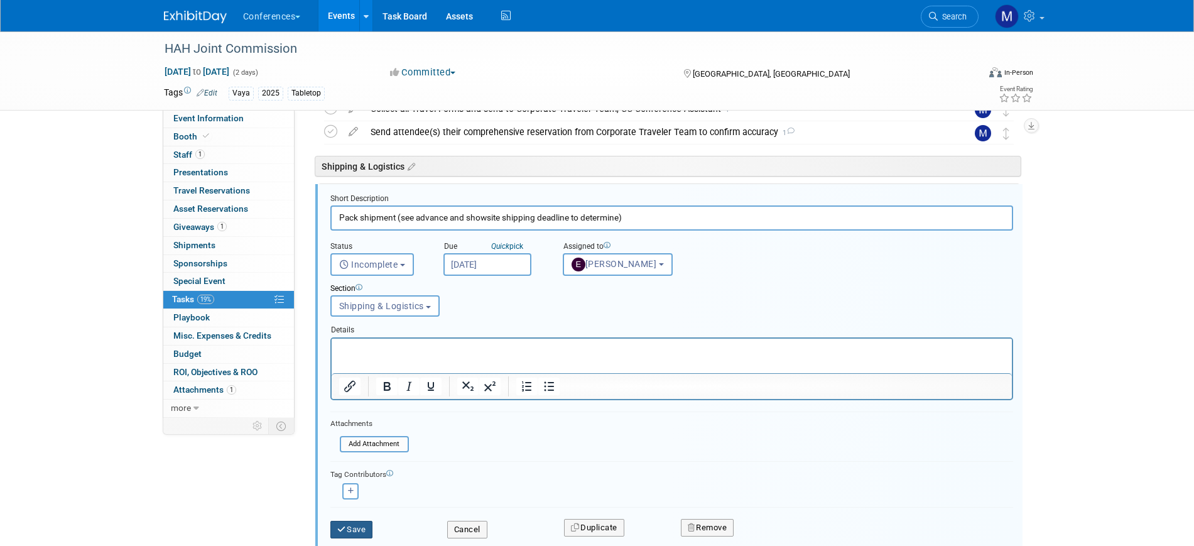
click at [371, 524] on button "Save" at bounding box center [351, 530] width 43 height 18
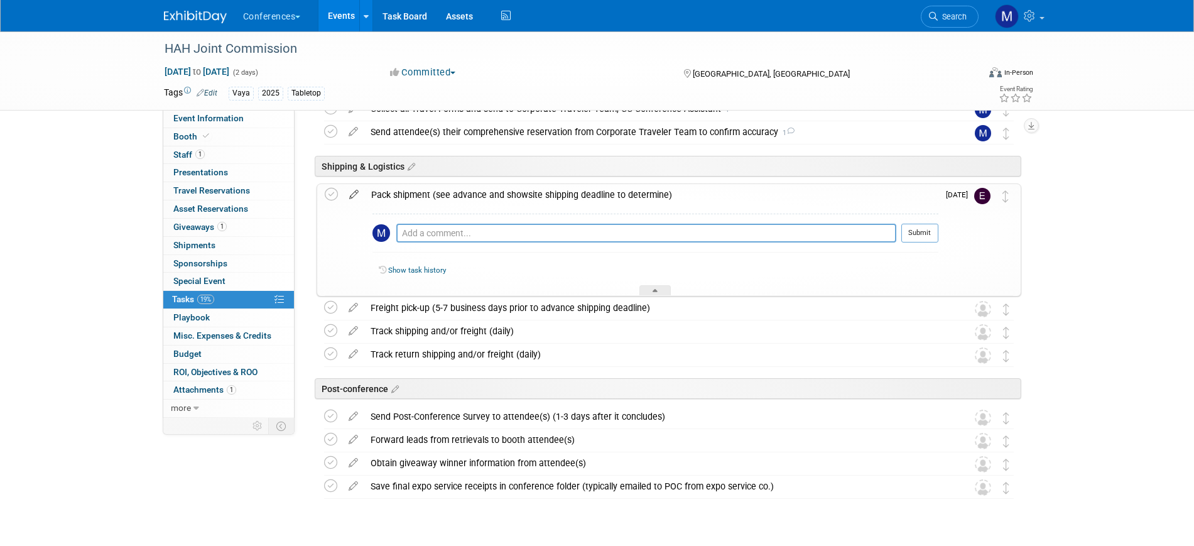
click at [355, 195] on icon at bounding box center [354, 192] width 22 height 16
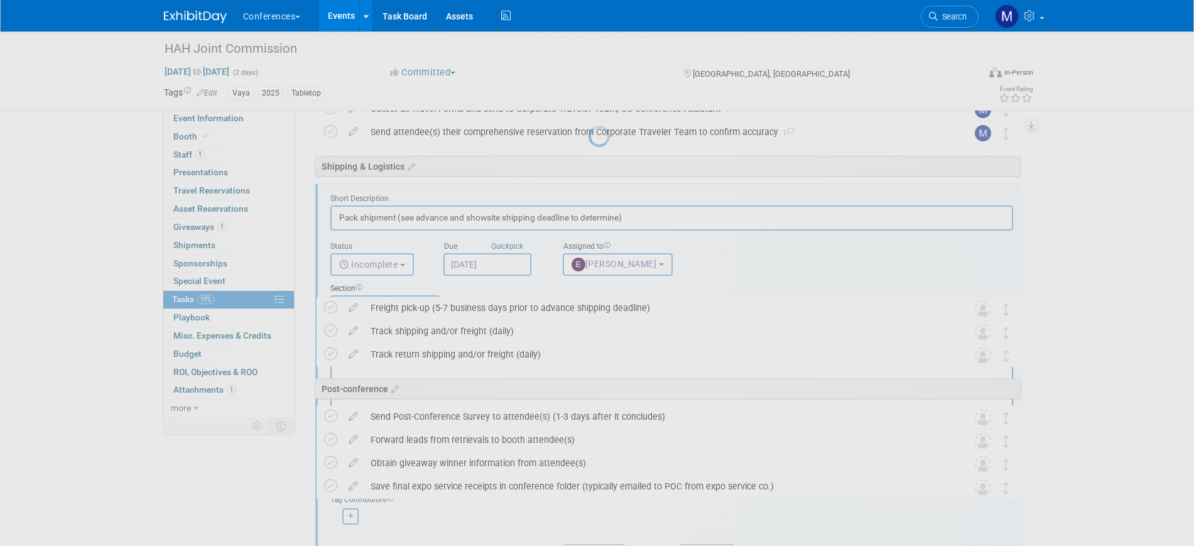
scroll to position [0, 0]
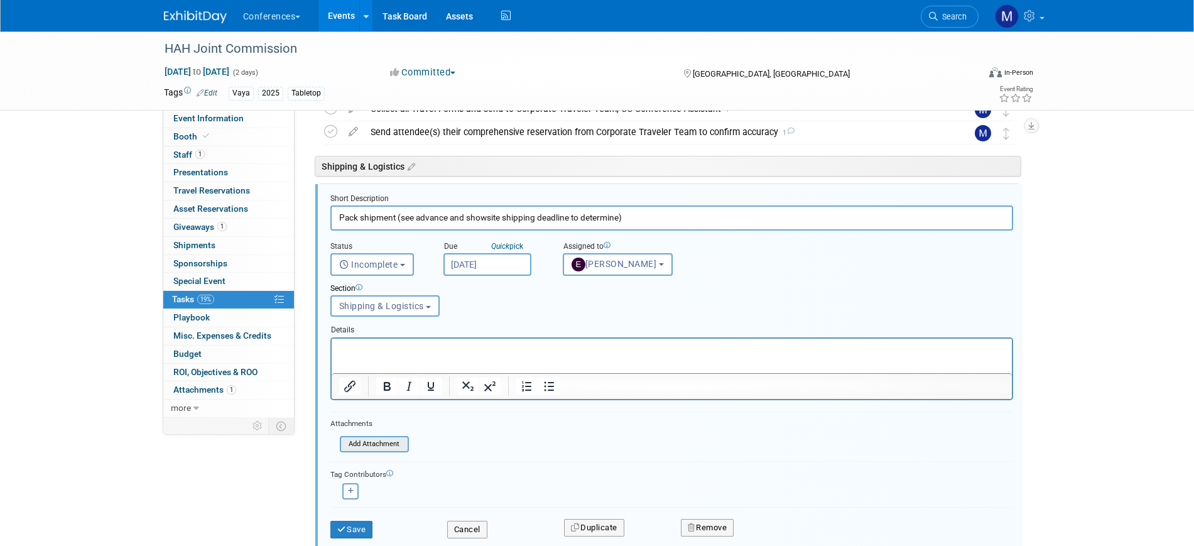
click at [368, 445] on input "file" at bounding box center [343, 444] width 128 height 14
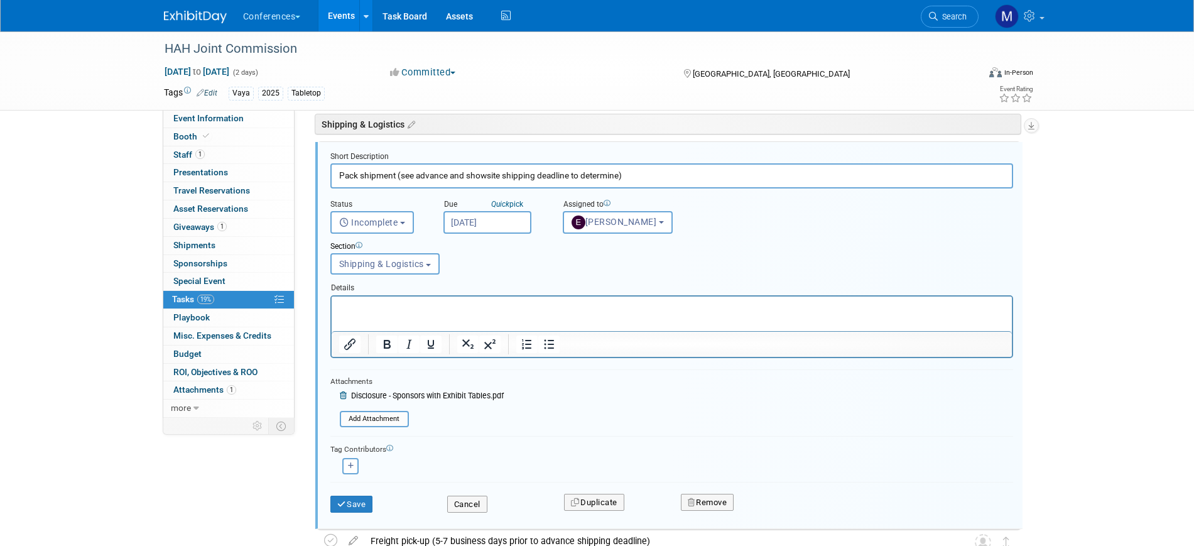
scroll to position [594, 0]
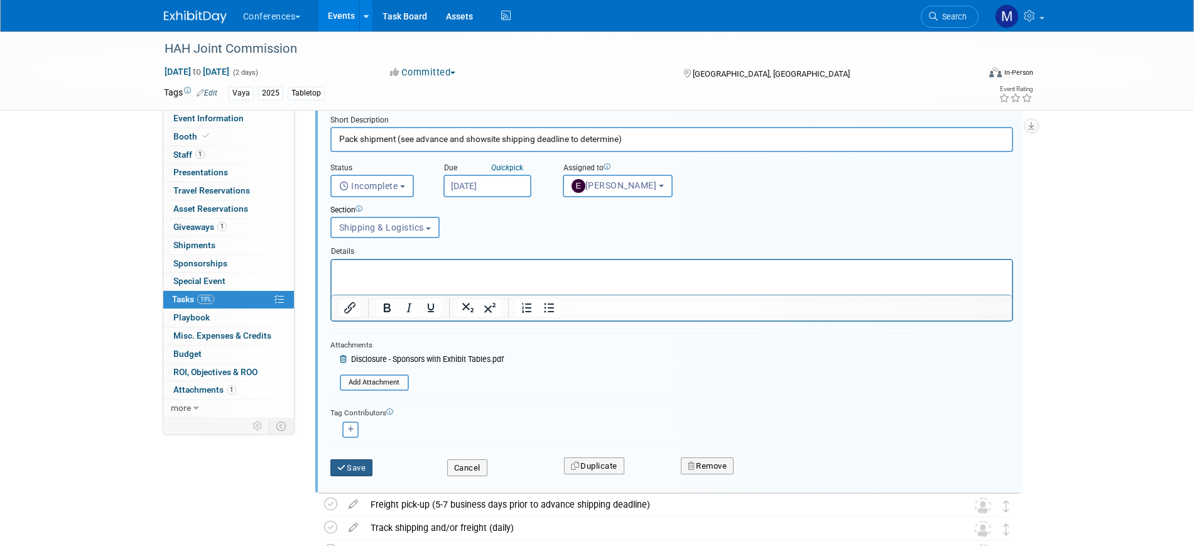
click at [367, 470] on button "Save" at bounding box center [351, 468] width 43 height 18
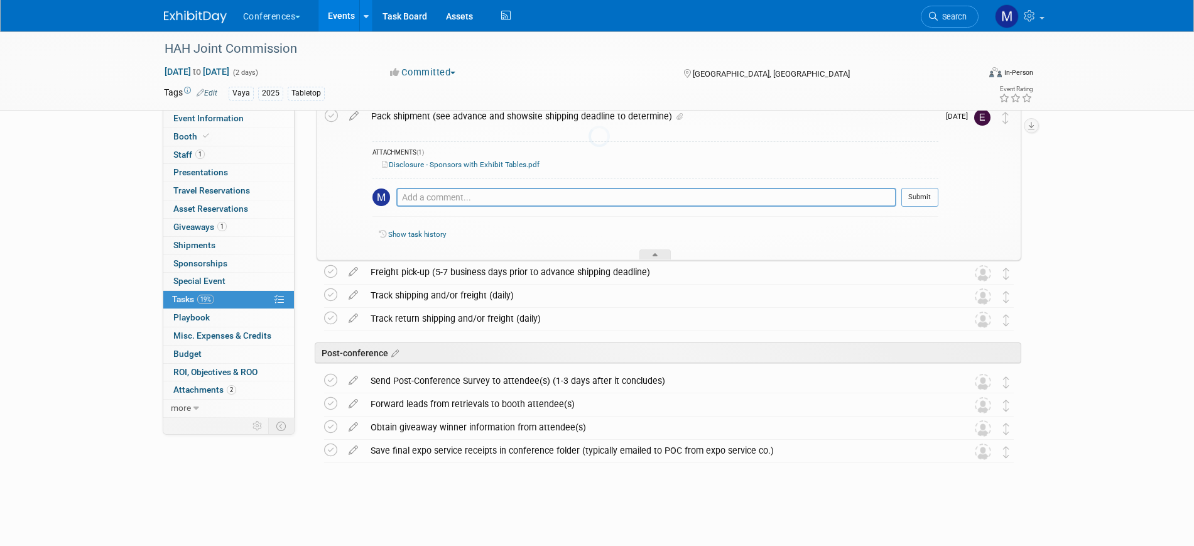
scroll to position [588, 0]
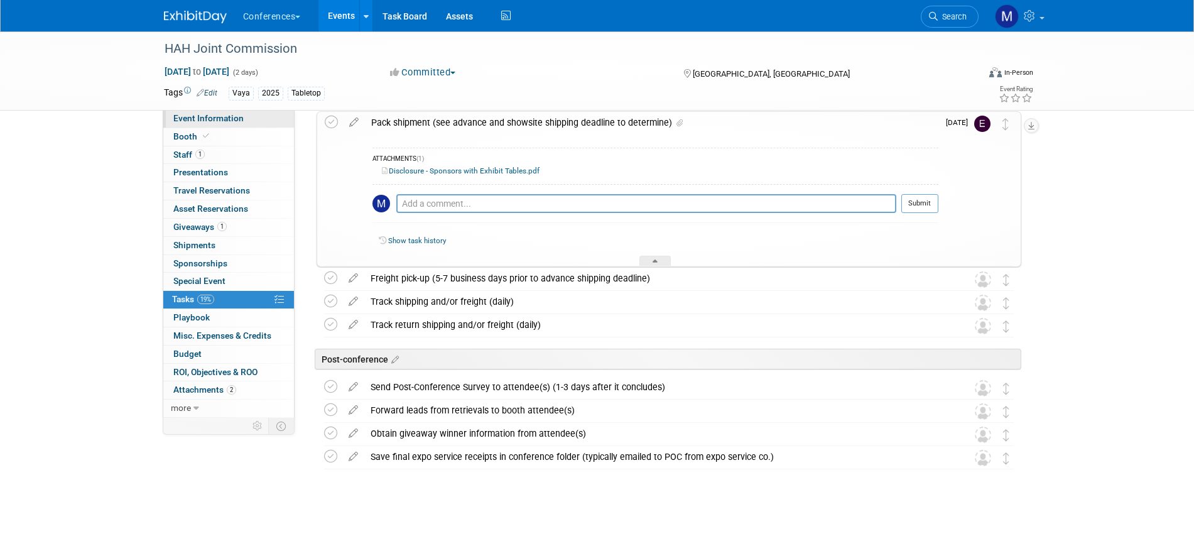
click at [220, 117] on span "Event Information" at bounding box center [208, 118] width 70 height 10
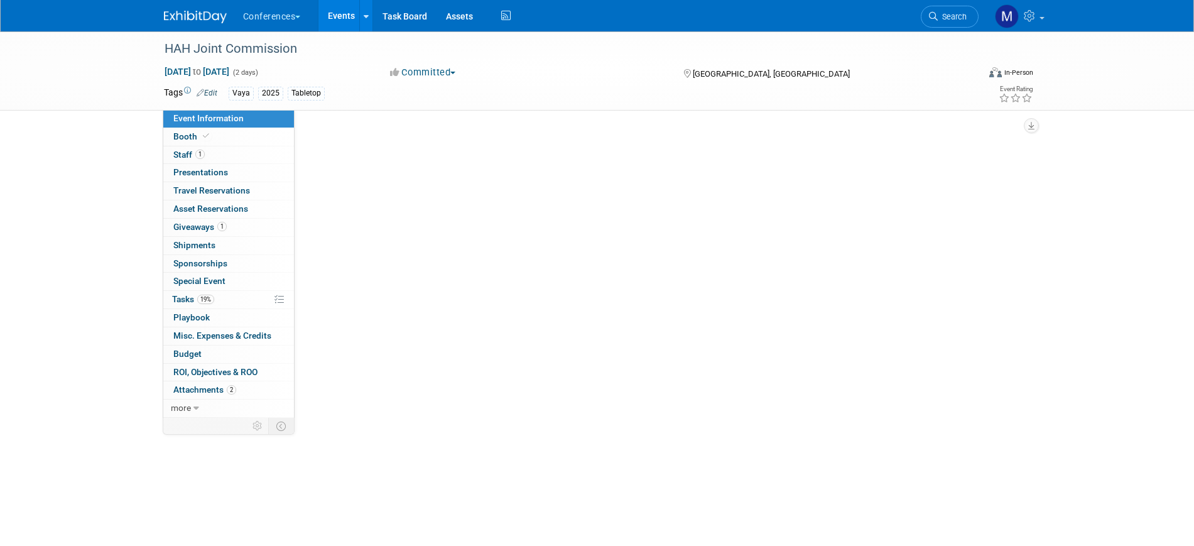
scroll to position [0, 0]
select select "Vaya"
select select "Client-facing"
select select "Marygrace"
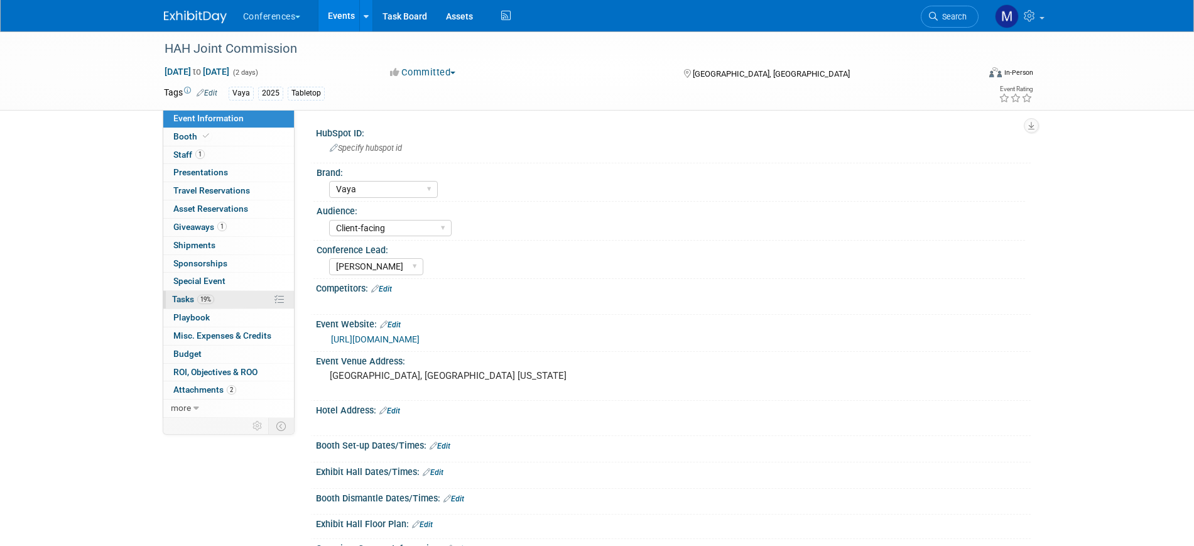
click at [209, 301] on span "19%" at bounding box center [205, 299] width 17 height 9
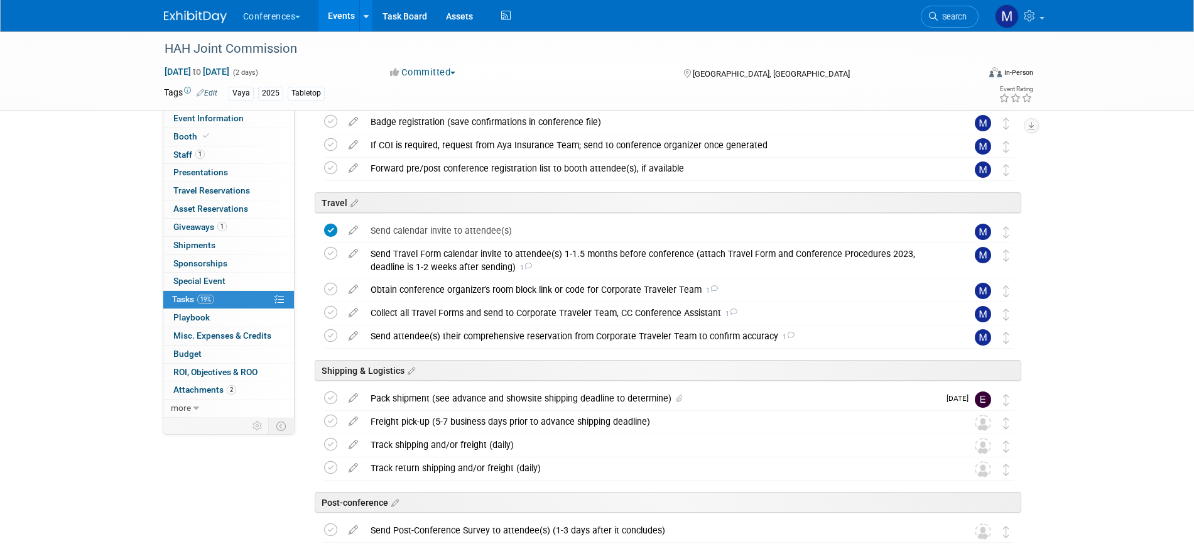
scroll to position [314, 0]
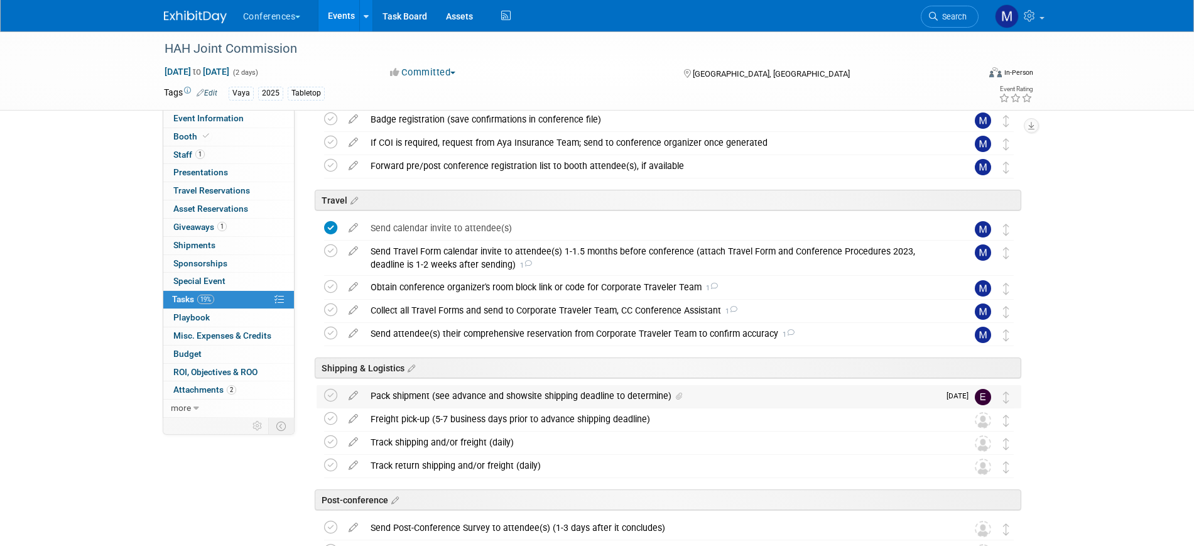
click at [510, 393] on div "Pack shipment (see advance and showsite shipping deadline to determine)" at bounding box center [651, 395] width 575 height 21
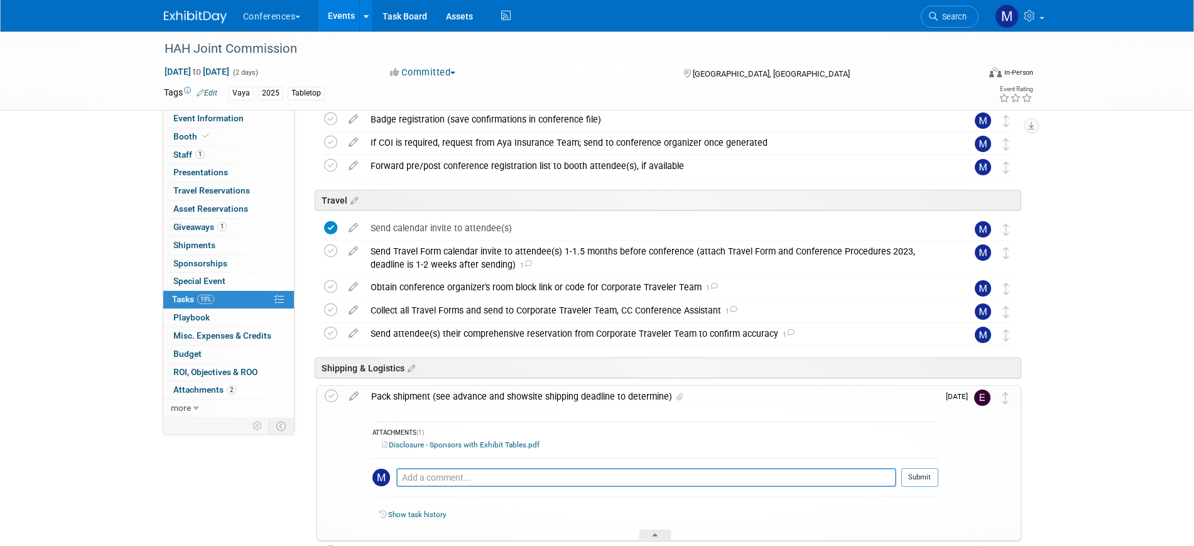
scroll to position [393, 0]
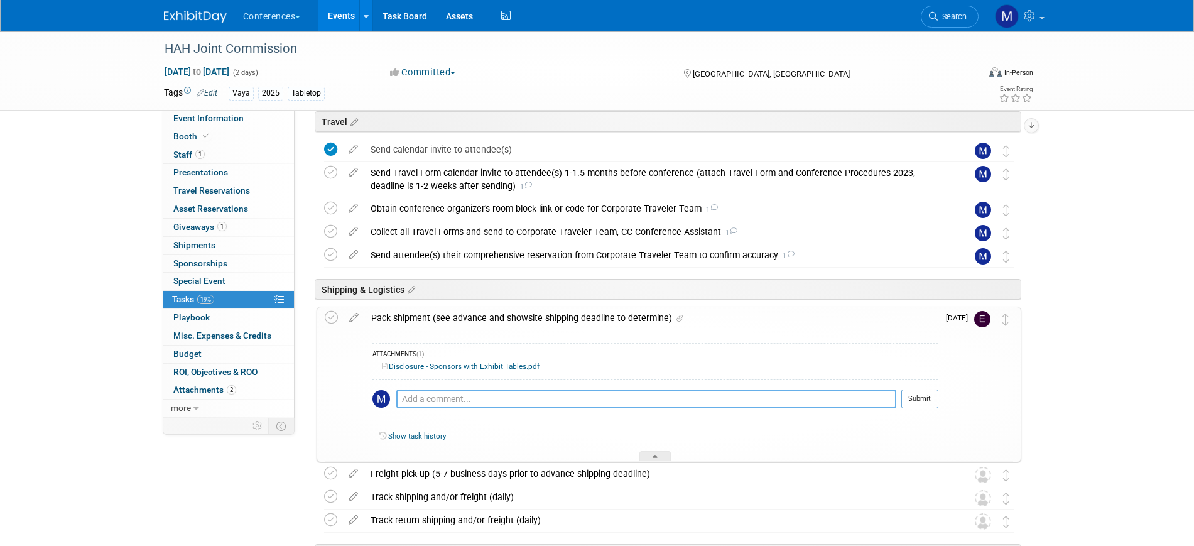
click at [425, 394] on textarea at bounding box center [646, 398] width 500 height 19
paste textarea "ALA MOANA HOTEL Attention: Banquets Department 410 Atkinson Drive Honolulu HI 9…"
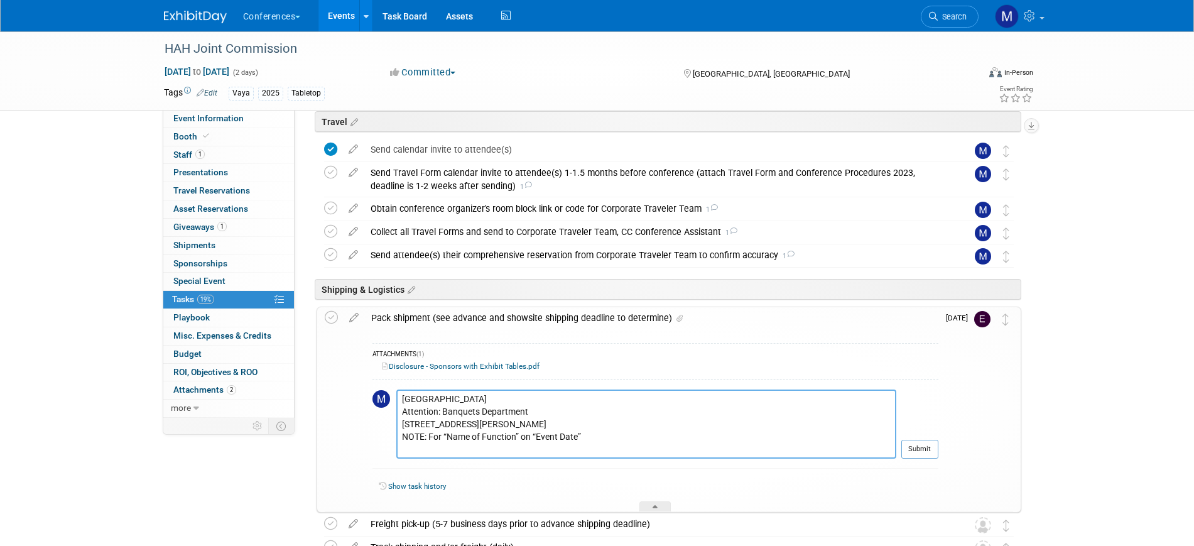
drag, startPoint x: 595, startPoint y: 448, endPoint x: 550, endPoint y: 445, distance: 46.0
click at [550, 445] on textarea "ALA MOANA HOTEL Attention: Banquets Department 410 Atkinson Drive Honolulu HI 9…" at bounding box center [646, 423] width 500 height 69
drag, startPoint x: 514, startPoint y: 448, endPoint x: 453, endPoint y: 449, distance: 61.6
click at [453, 449] on textarea "ALA MOANA HOTEL Attention: Banquets Department 410 Atkinson Drive Honolulu HI 9…" at bounding box center [646, 423] width 500 height 69
paste textarea "Amanda Shea Kryger"
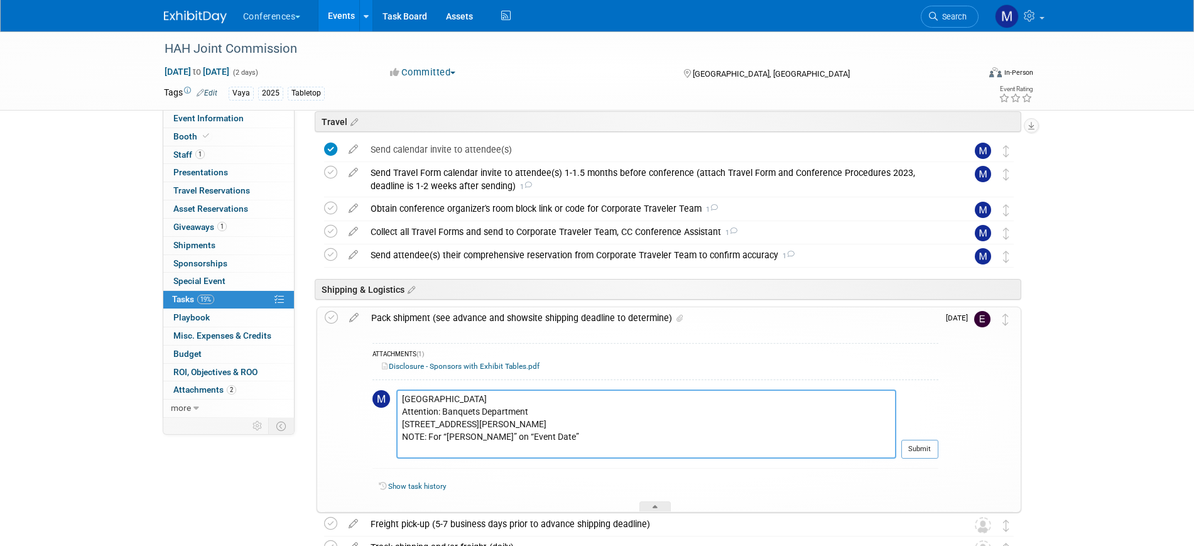
click at [589, 450] on textarea "ALA MOANA HOTEL Attention: Banquets Department 410 Atkinson Drive Honolulu HI 9…" at bounding box center [646, 423] width 500 height 69
type textarea "ALA MOANA HOTEL Attention: Banquets Department 410 Atkinson Drive Honolulu HI 9…"
click at [929, 454] on button "Submit" at bounding box center [919, 449] width 37 height 19
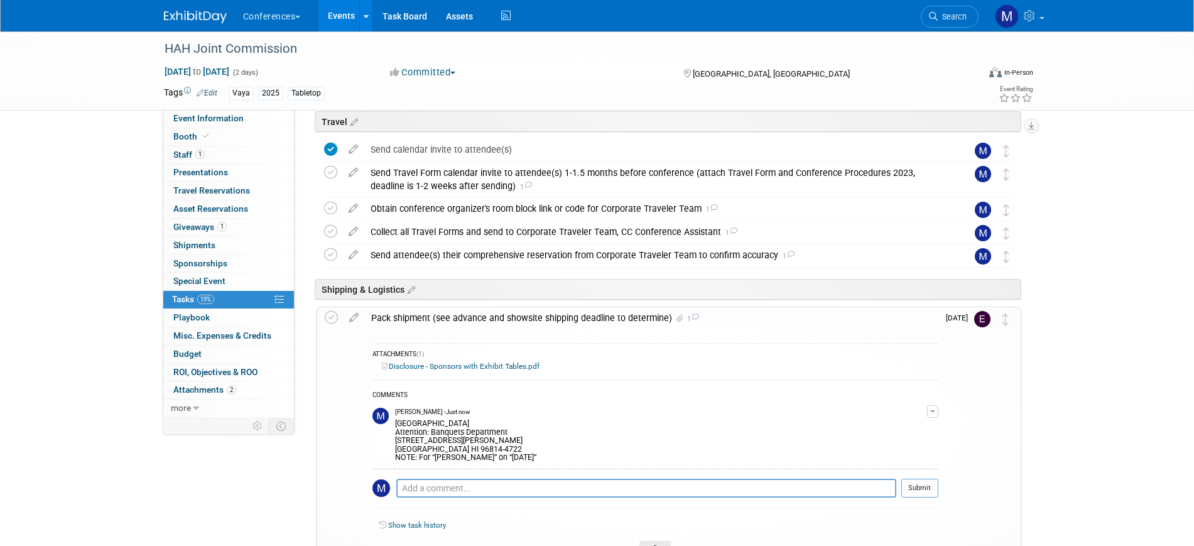
drag, startPoint x: 928, startPoint y: 410, endPoint x: 910, endPoint y: 408, distance: 18.3
click at [928, 410] on button "button" at bounding box center [932, 411] width 11 height 13
click at [875, 426] on link "Edit Comment" at bounding box center [887, 430] width 99 height 18
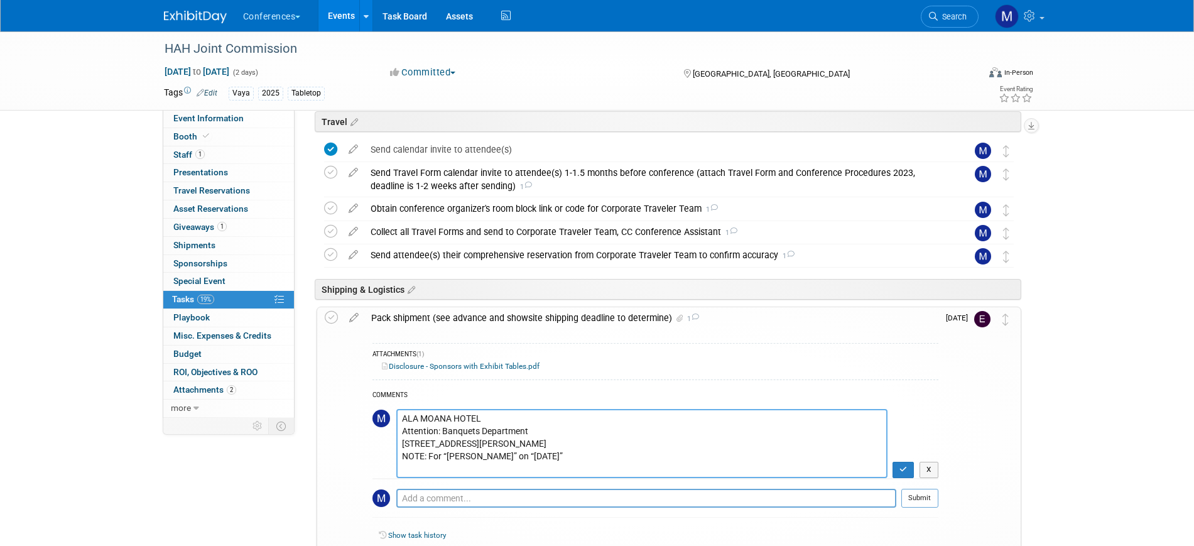
click at [401, 416] on textarea "ALA MOANA HOTEL Attention: Banquets Department 410 Atkinson Drive Honolulu HI 9…" at bounding box center [641, 443] width 491 height 69
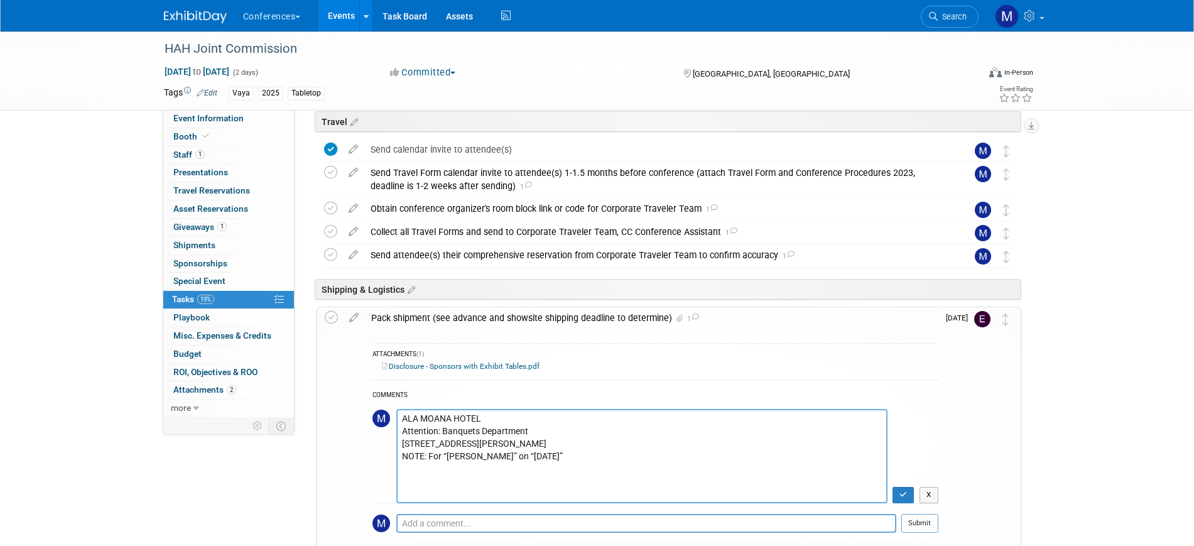
click at [402, 414] on textarea "ALA MOANA HOTEL Attention: Banquets Department 410 Atkinson Drive Honolulu HI 9…" at bounding box center [641, 456] width 491 height 94
paste textarea "Shipments to/from the hotel: Any deliveries to the Ala Moana Hotel for a functi…"
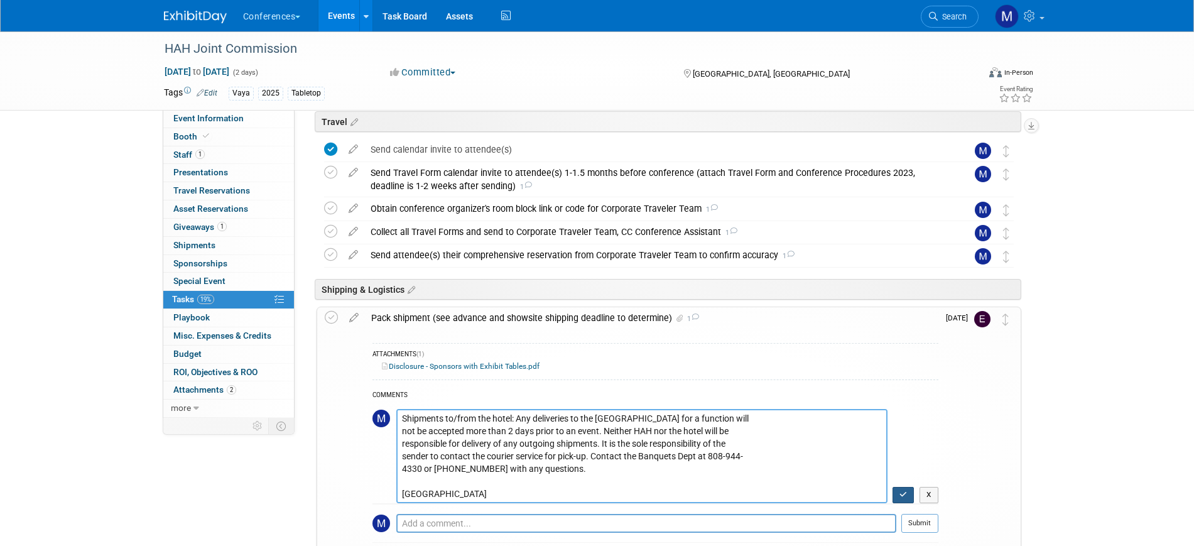
type textarea "Shipments to/from the hotel: Any deliveries to the Ala Moana Hotel for a functi…"
click at [898, 491] on button "button" at bounding box center [904, 495] width 22 height 16
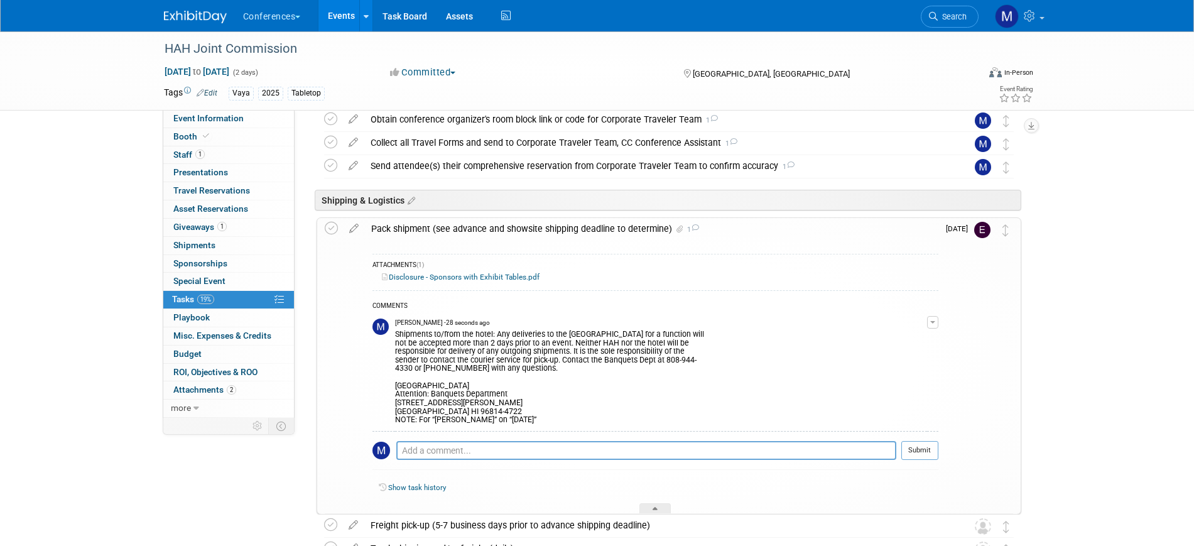
scroll to position [471, 0]
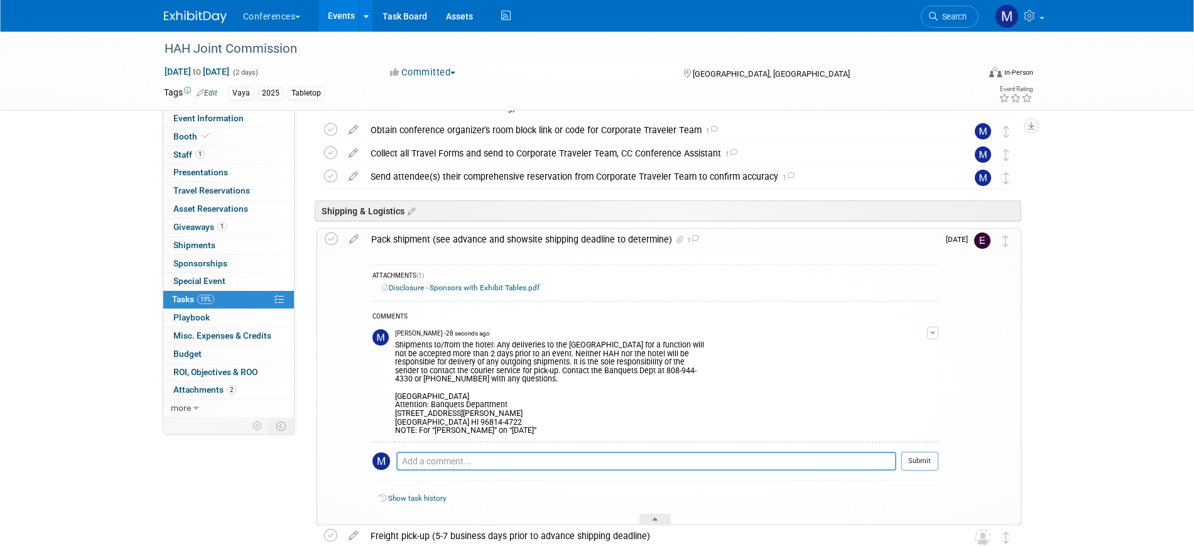
click at [565, 239] on div "Pack shipment (see advance and showsite shipping deadline to determine) 1" at bounding box center [651, 239] width 573 height 21
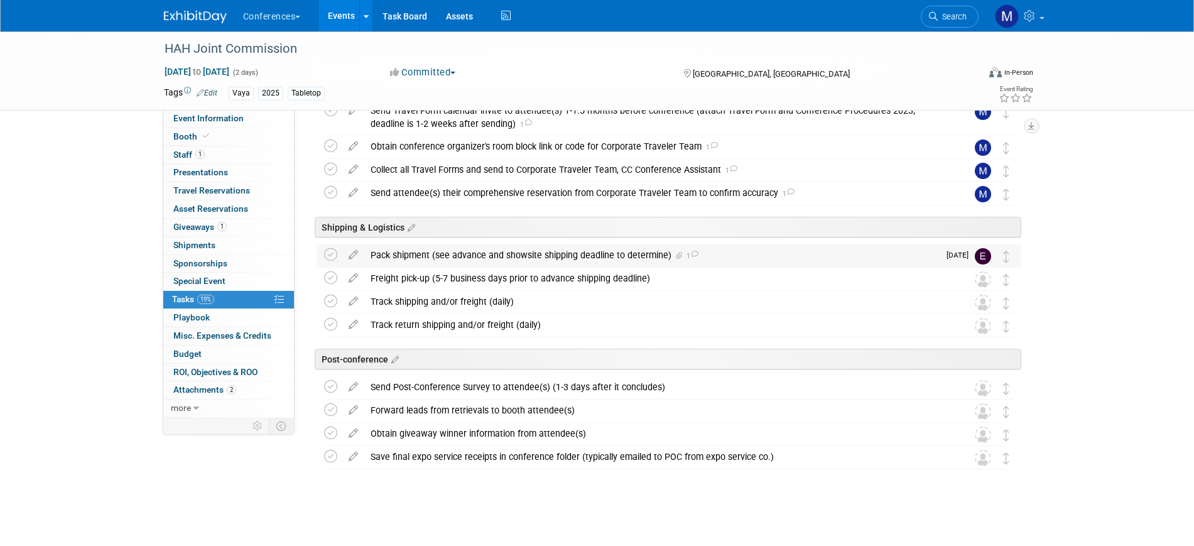
scroll to position [455, 0]
click at [450, 260] on div "Pack shipment (see advance and showsite shipping deadline to determine) 1" at bounding box center [651, 254] width 575 height 21
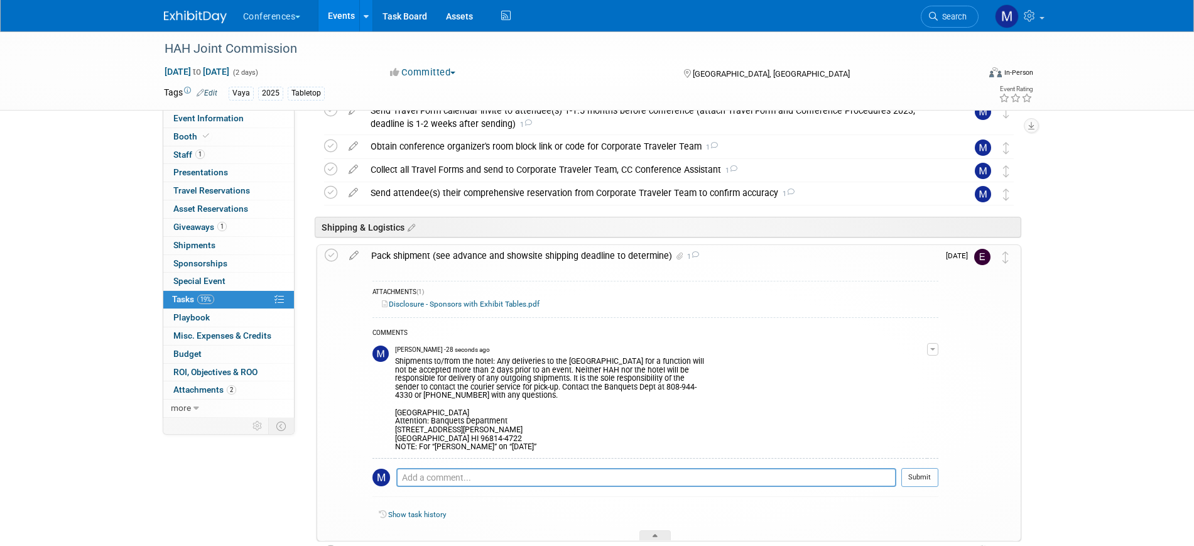
click at [450, 260] on div "Pack shipment (see advance and showsite shipping deadline to determine) 1" at bounding box center [651, 255] width 573 height 21
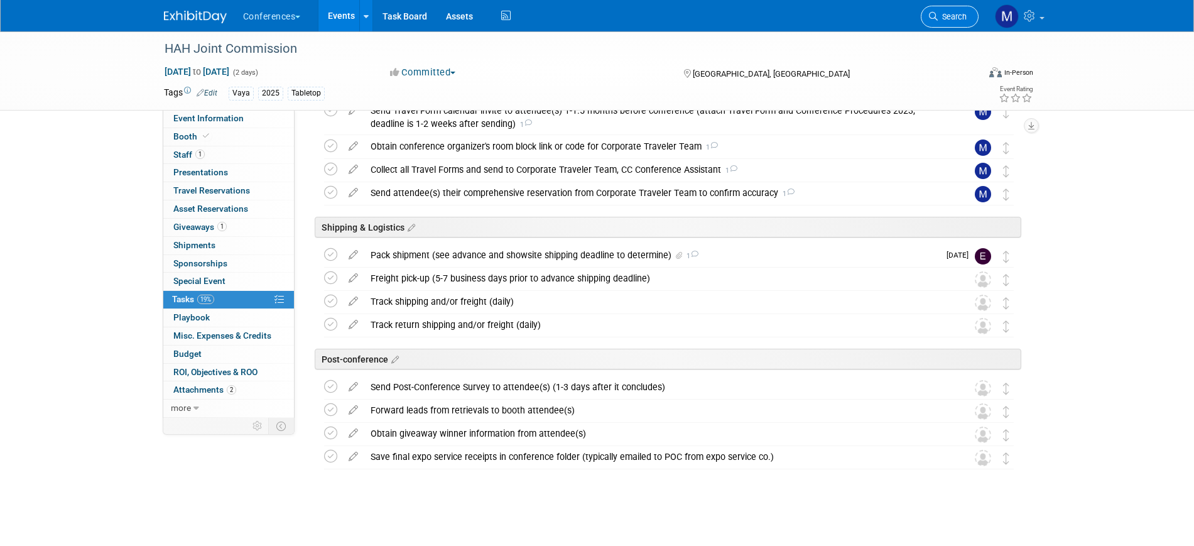
click at [947, 16] on span "Search" at bounding box center [952, 16] width 29 height 9
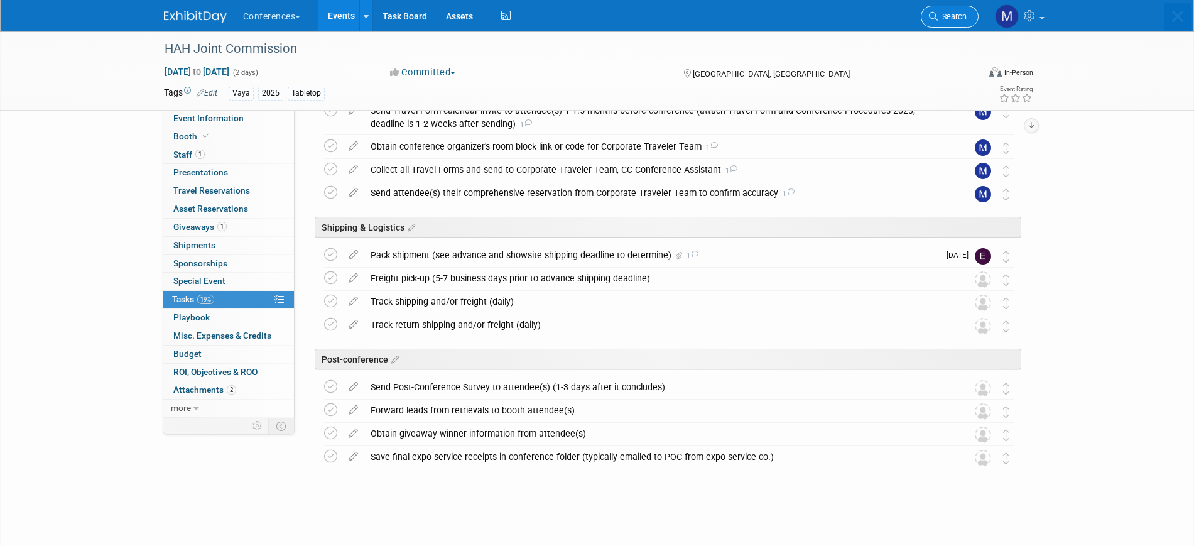
scroll to position [0, 0]
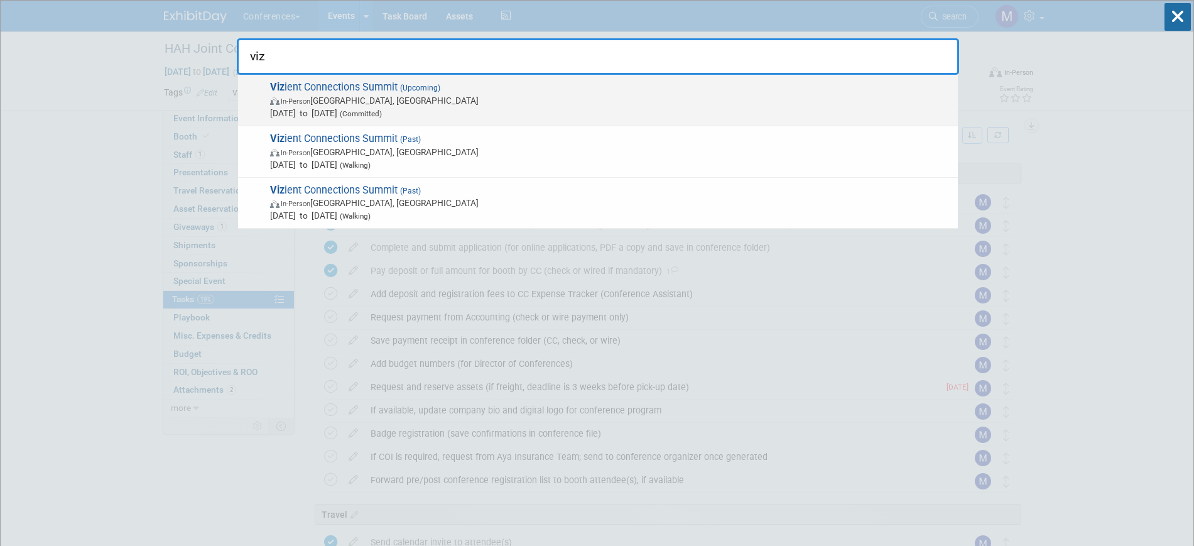
type input "viz"
click at [399, 82] on span "Viz ient Connections Summit (Upcoming) In-Person Las Vegas, NV Sep 15, 2025 to …" at bounding box center [608, 100] width 685 height 38
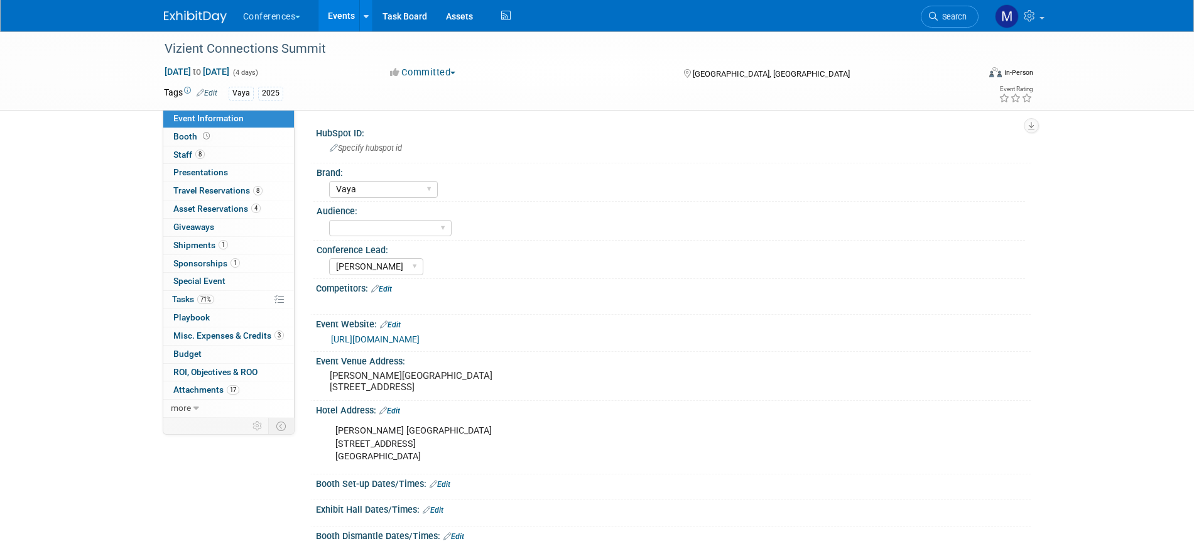
select select "Vaya"
select select "[PERSON_NAME]"
click at [377, 342] on link "https://www.vizientsponsorships.com/" at bounding box center [375, 339] width 89 height 10
